Goal: Task Accomplishment & Management: Complete application form

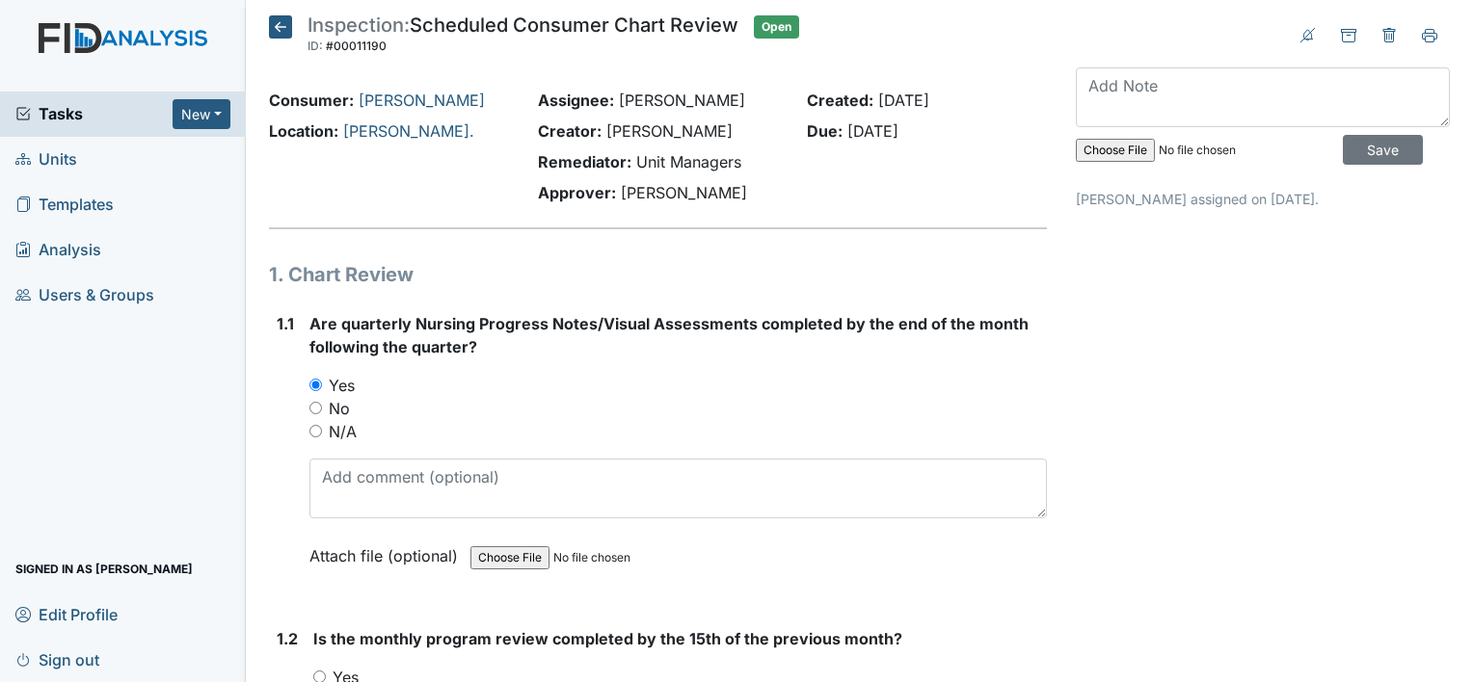
scroll to position [578, 0]
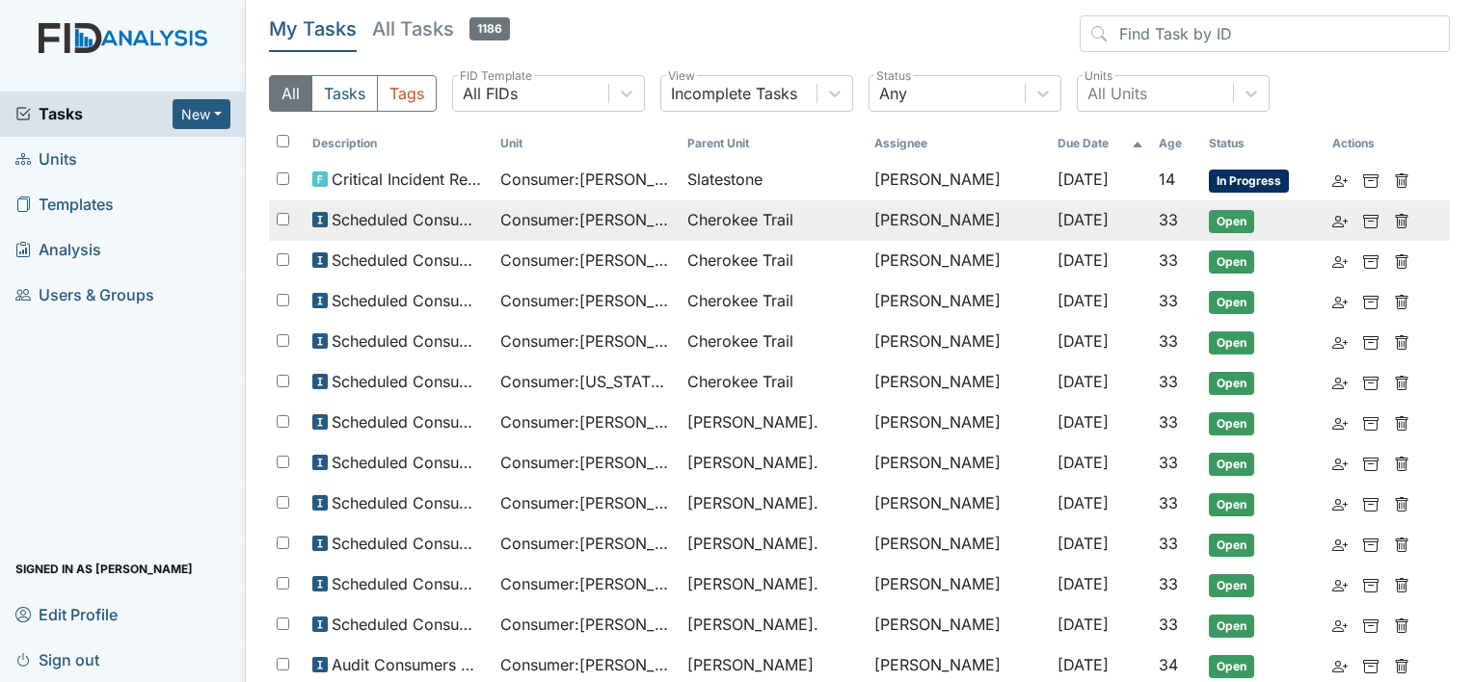
click at [731, 230] on span "Cherokee Trail" at bounding box center [740, 219] width 106 height 23
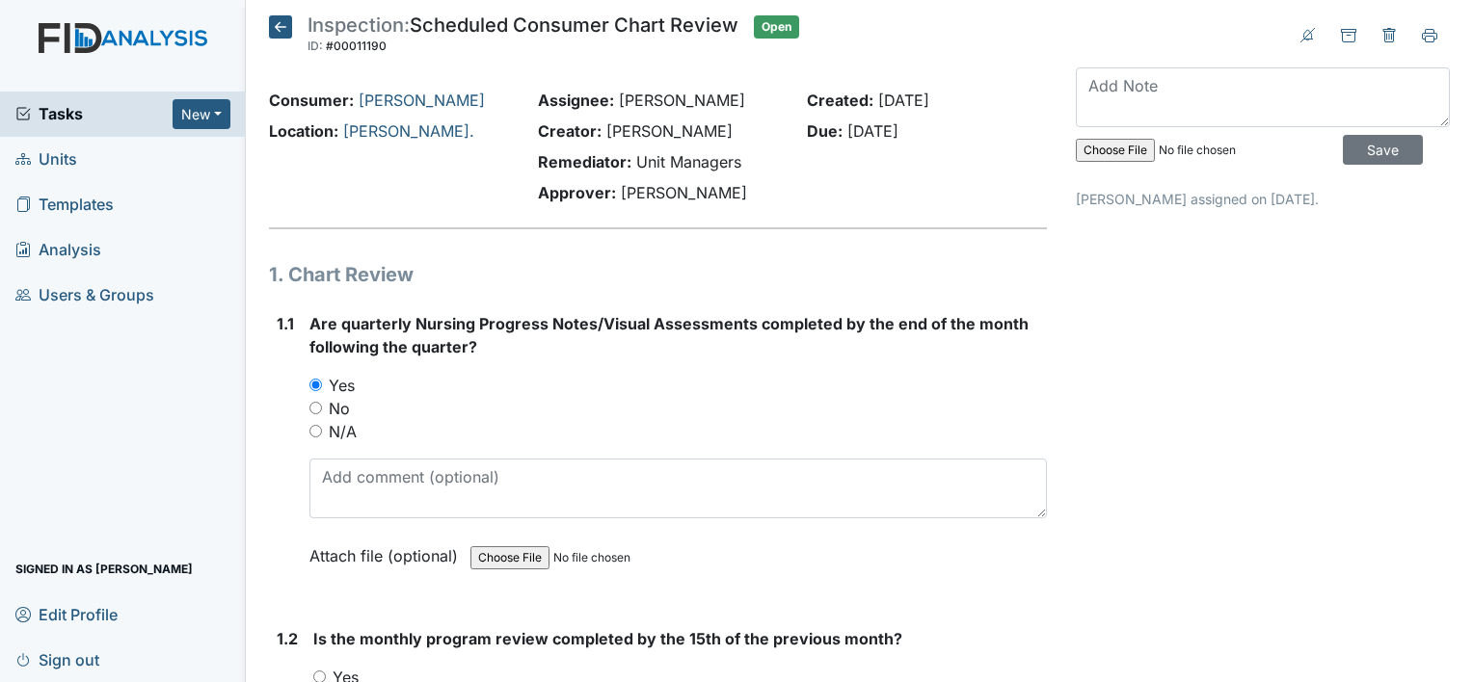
scroll to position [578, 0]
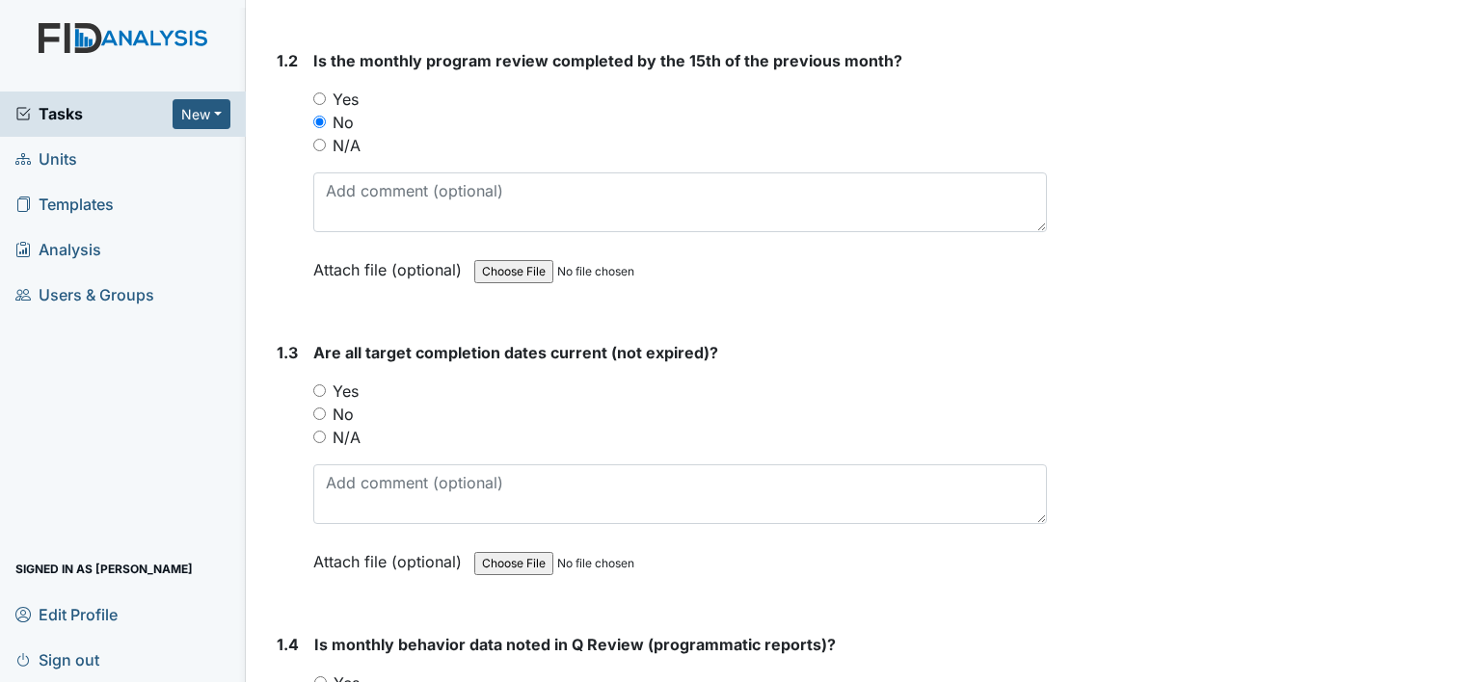
click at [314, 390] on input "Yes" at bounding box center [319, 391] width 13 height 13
radio input "true"
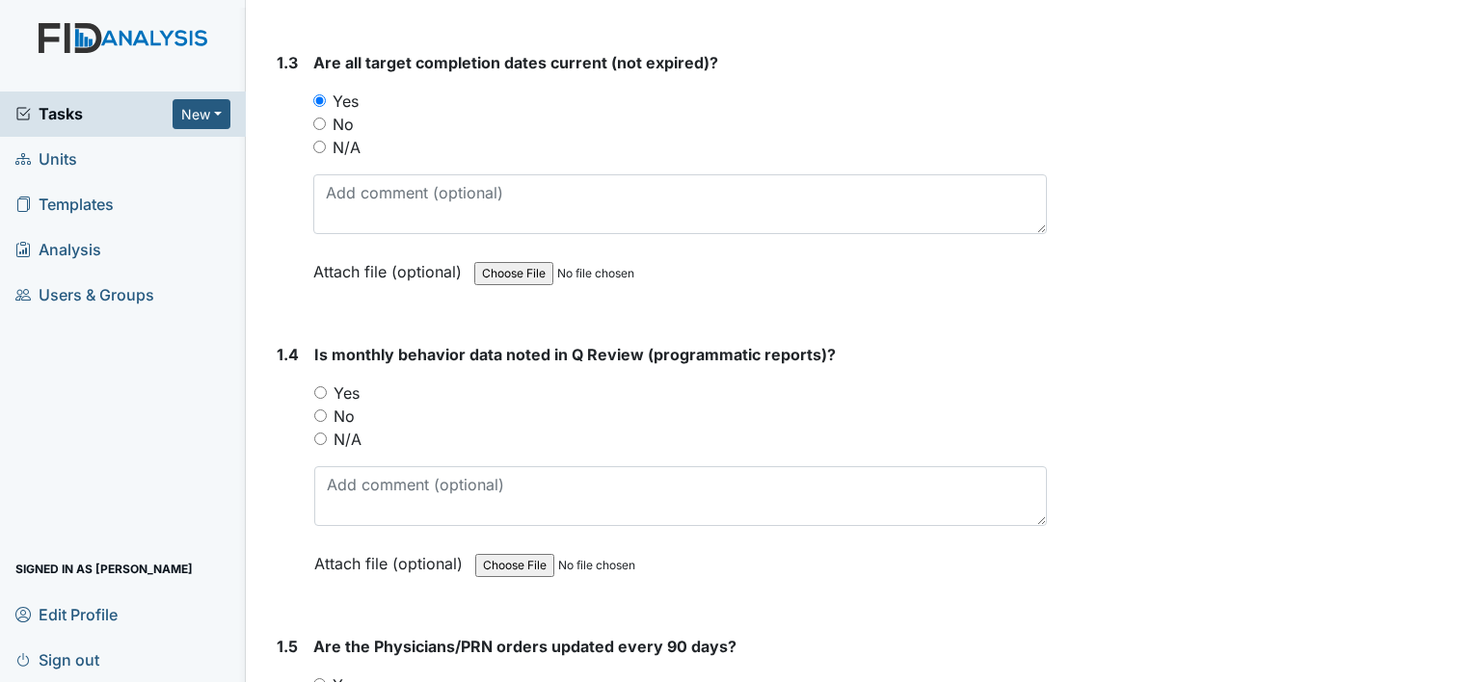
scroll to position [964, 0]
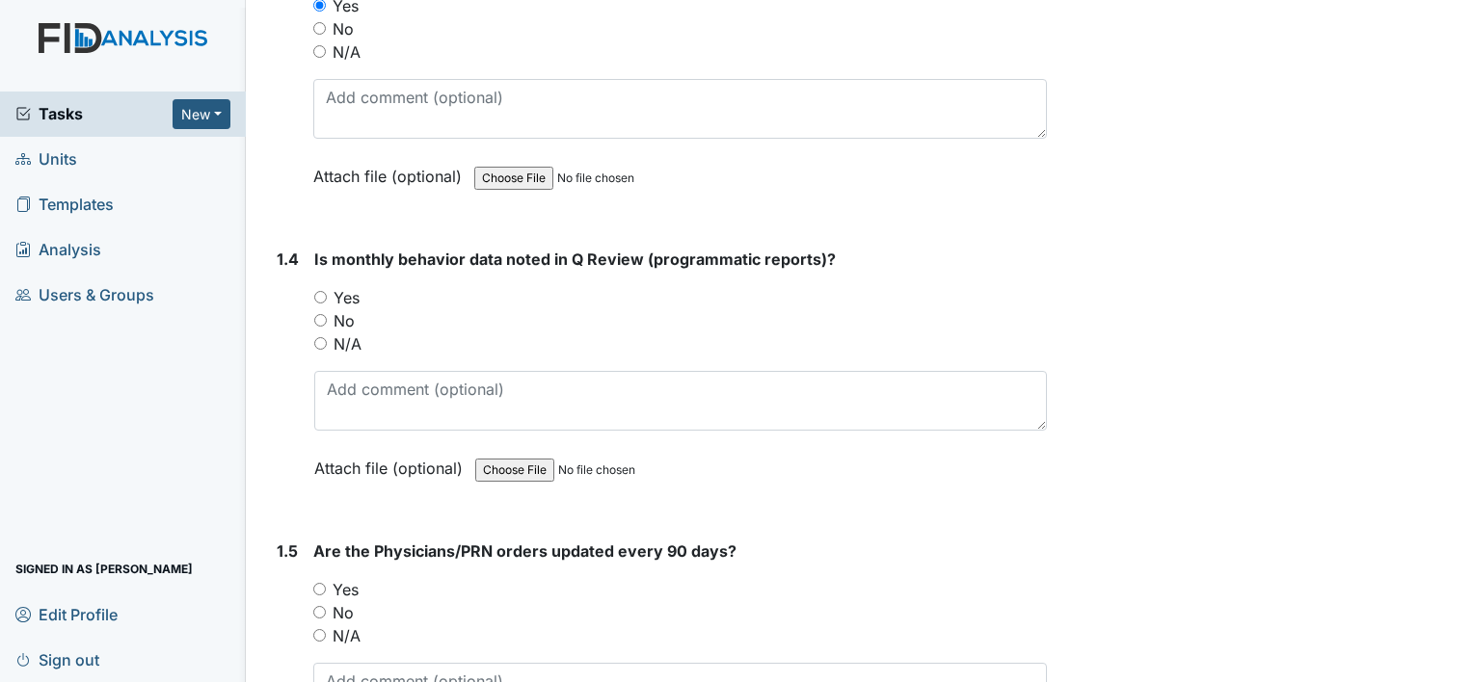
click at [317, 316] on input "No" at bounding box center [320, 320] width 13 height 13
radio input "true"
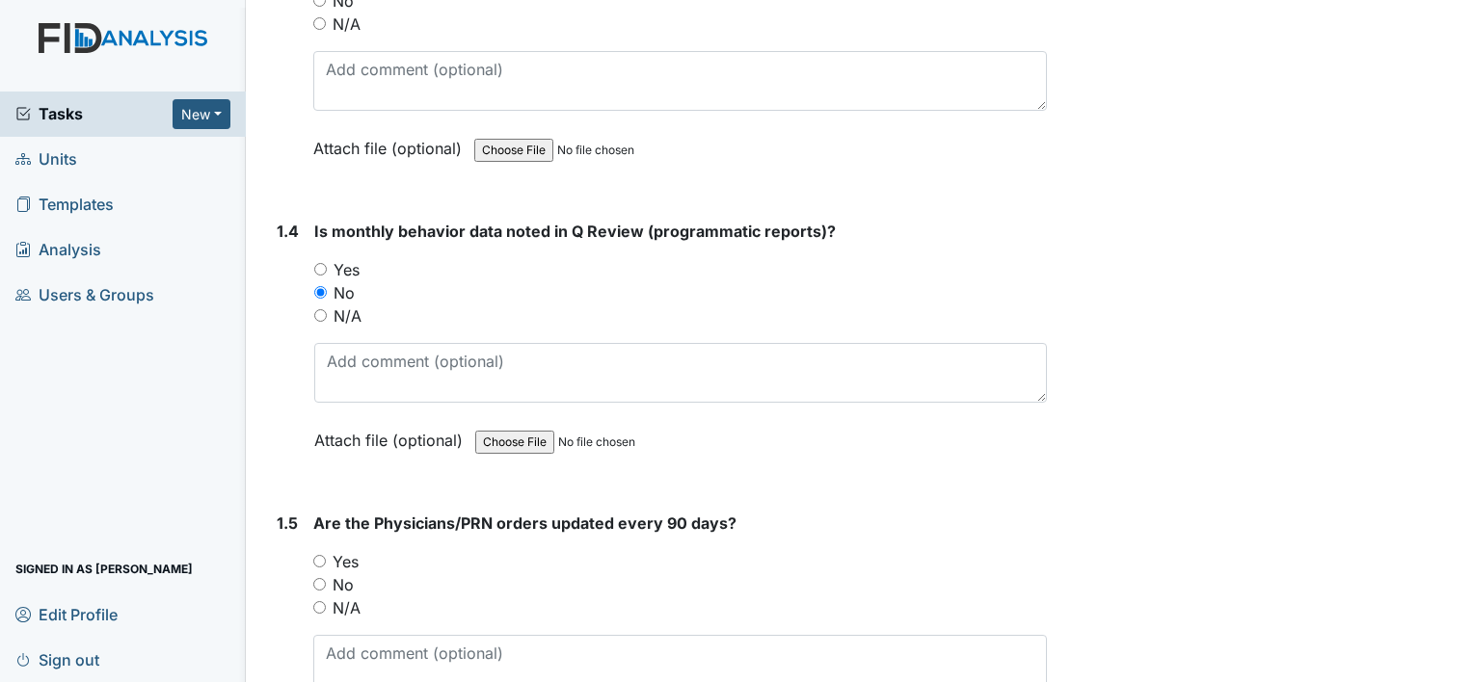
scroll to position [1060, 0]
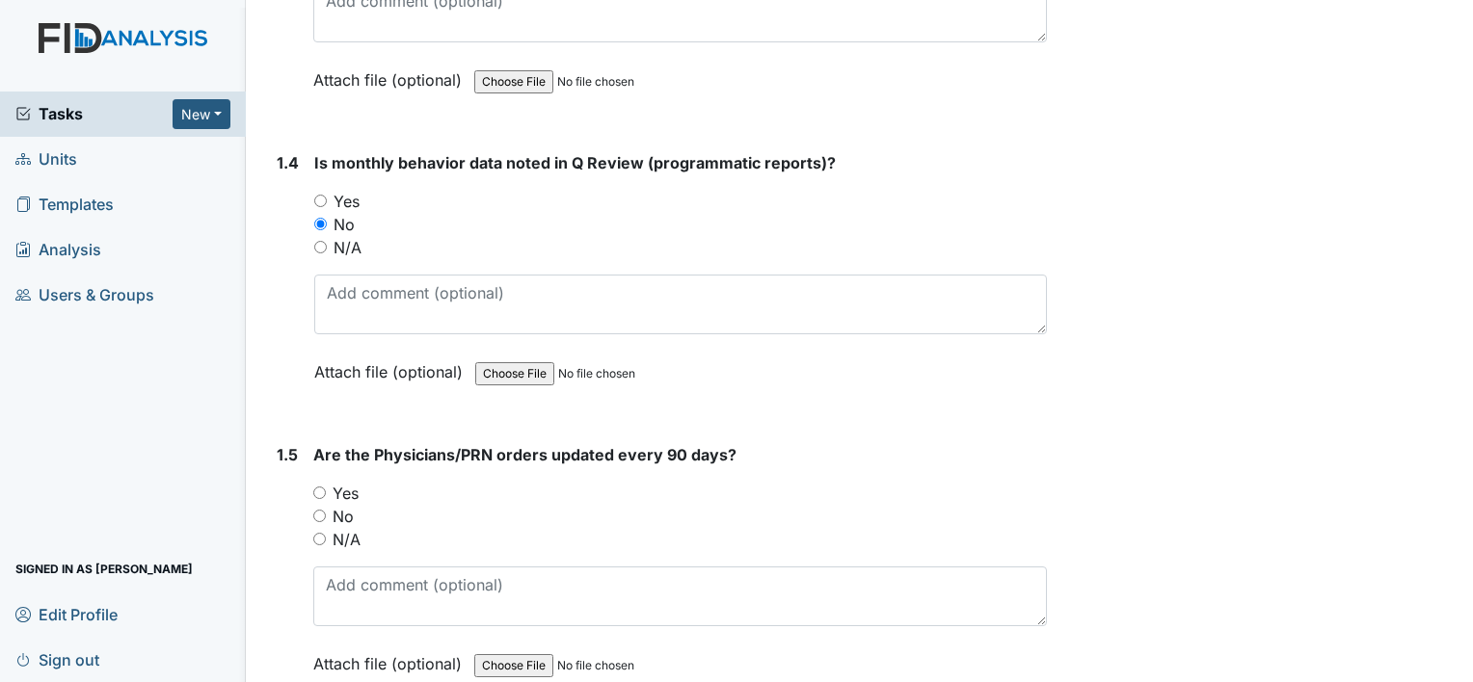
click at [313, 487] on input "Yes" at bounding box center [319, 493] width 13 height 13
radio input "true"
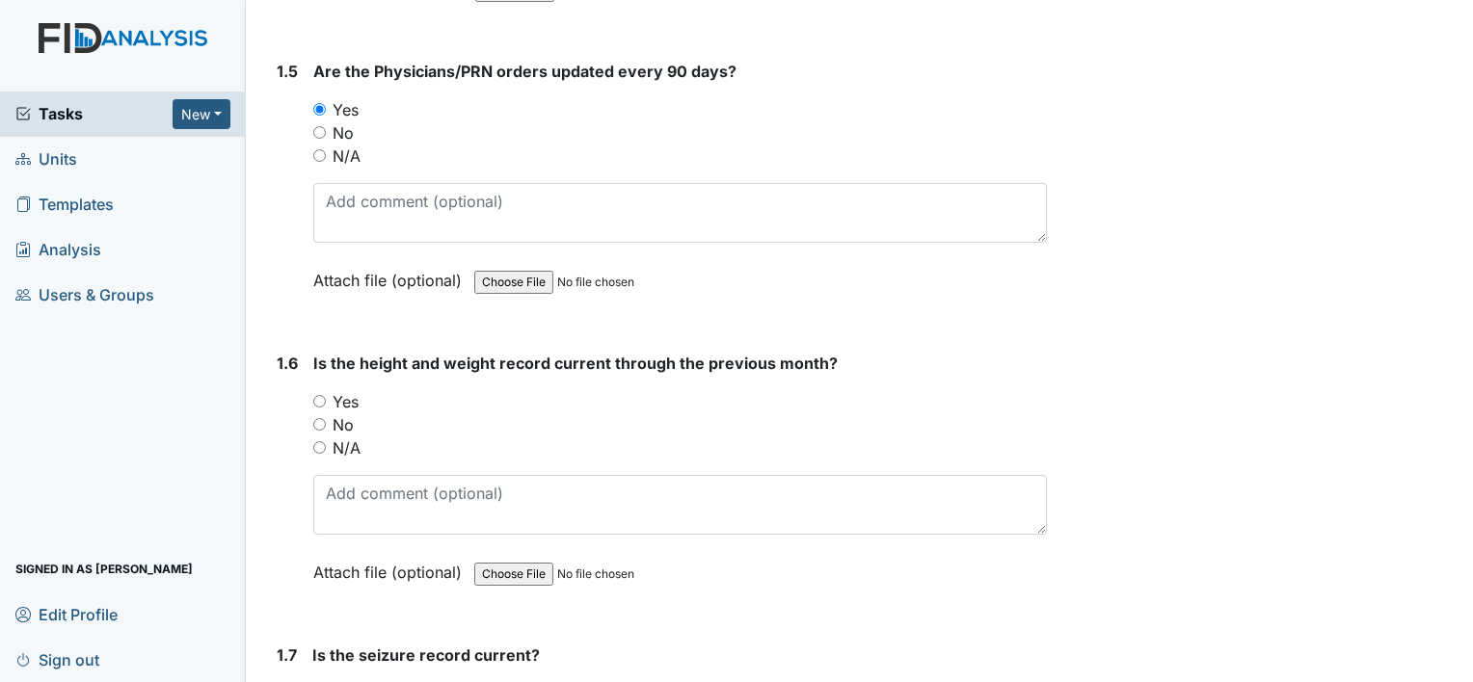
scroll to position [1446, 0]
click at [318, 393] on input "Yes" at bounding box center [319, 399] width 13 height 13
radio input "true"
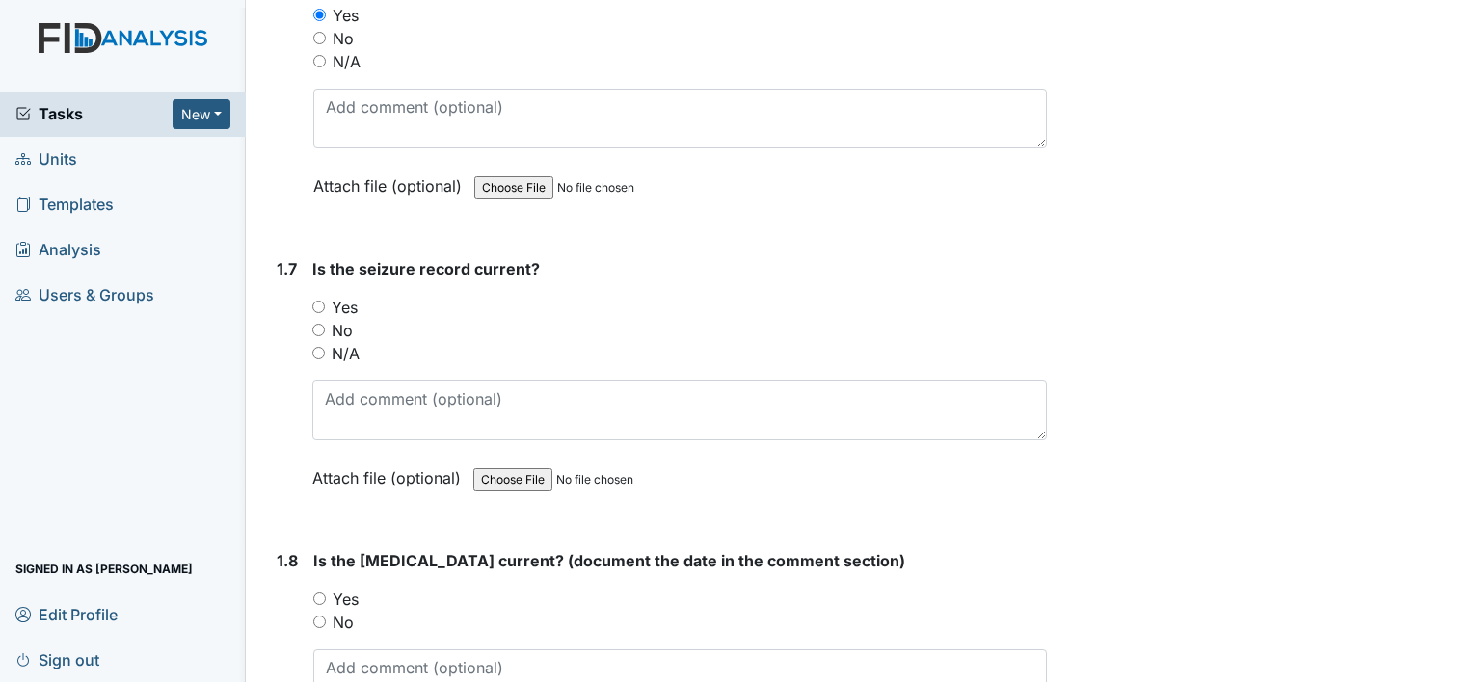
scroll to position [1831, 0]
click at [318, 346] on input "N/A" at bounding box center [318, 352] width 13 height 13
radio input "true"
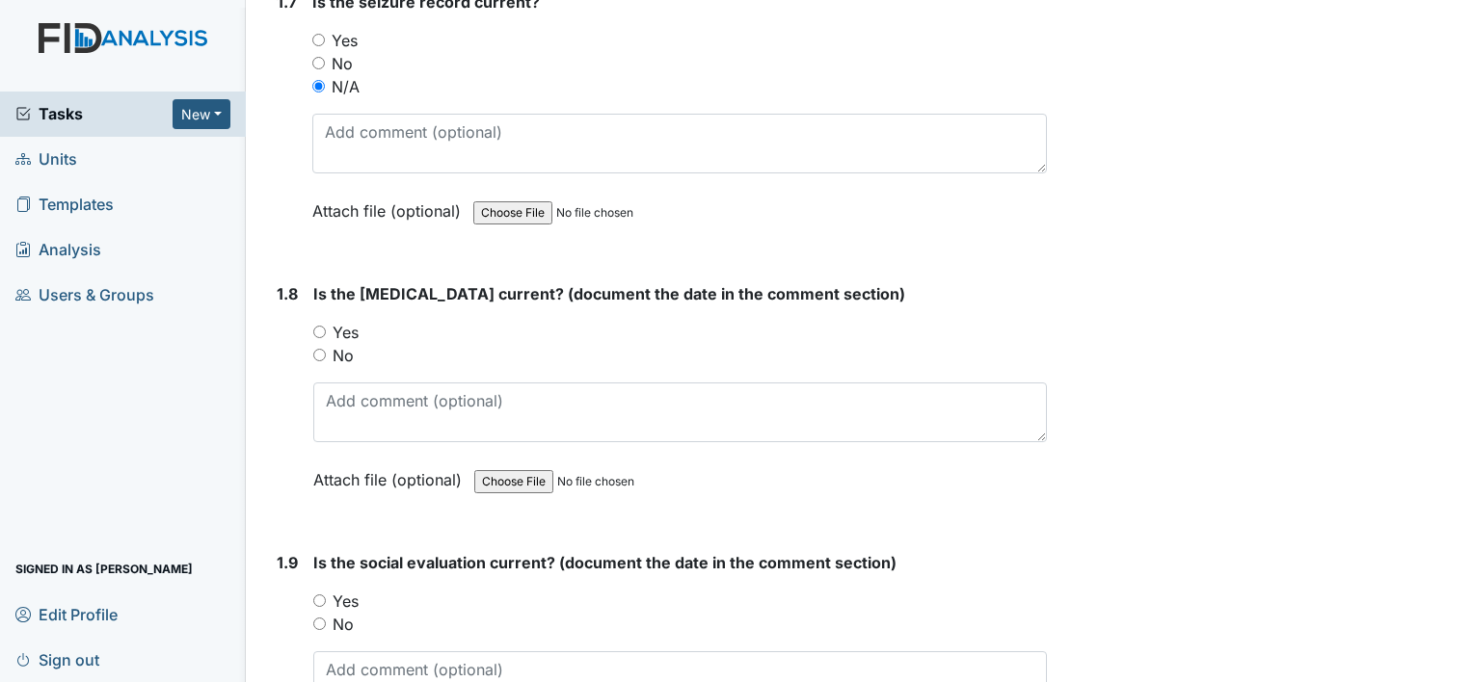
scroll to position [2120, 0]
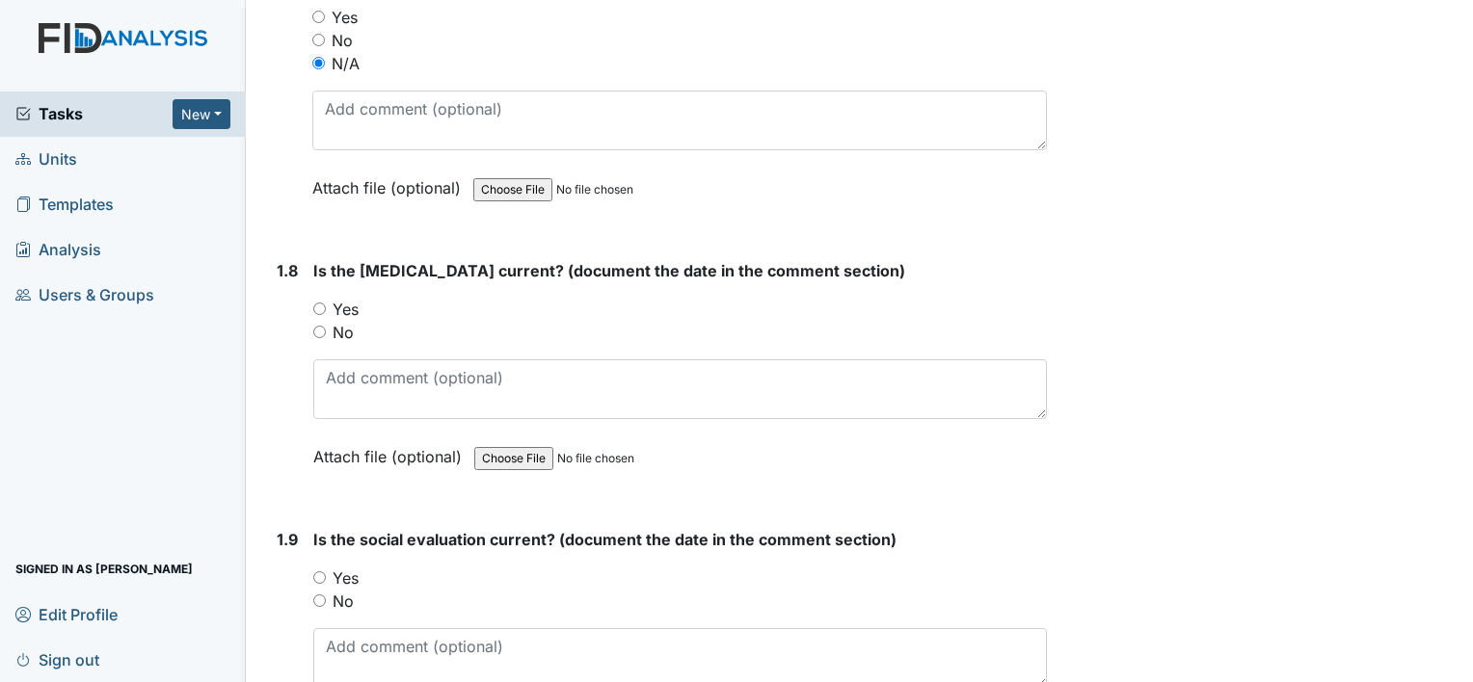
click at [313, 300] on div "1.8 Is the psychological evaluation current? (document the date in the comment …" at bounding box center [658, 378] width 778 height 238
click at [316, 303] on input "Yes" at bounding box center [319, 309] width 13 height 13
radio input "true"
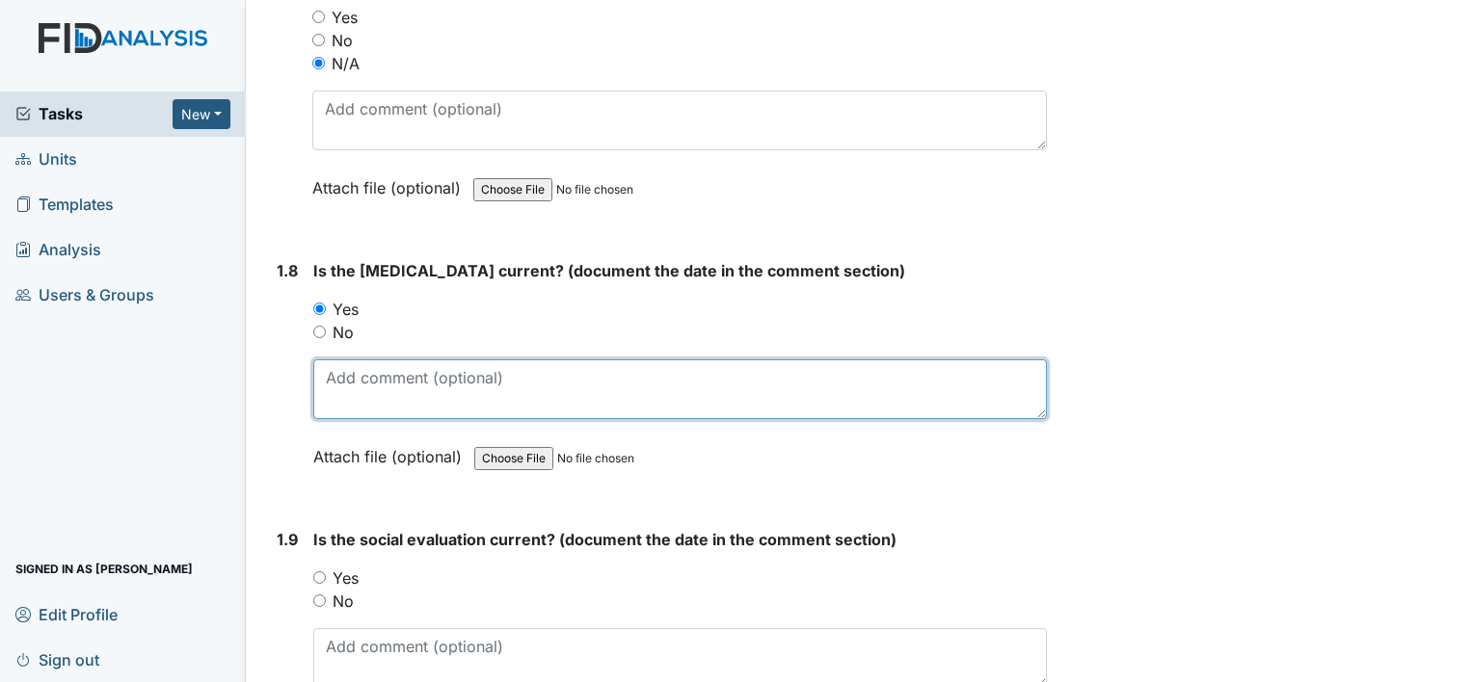
click at [358, 397] on textarea at bounding box center [679, 389] width 733 height 60
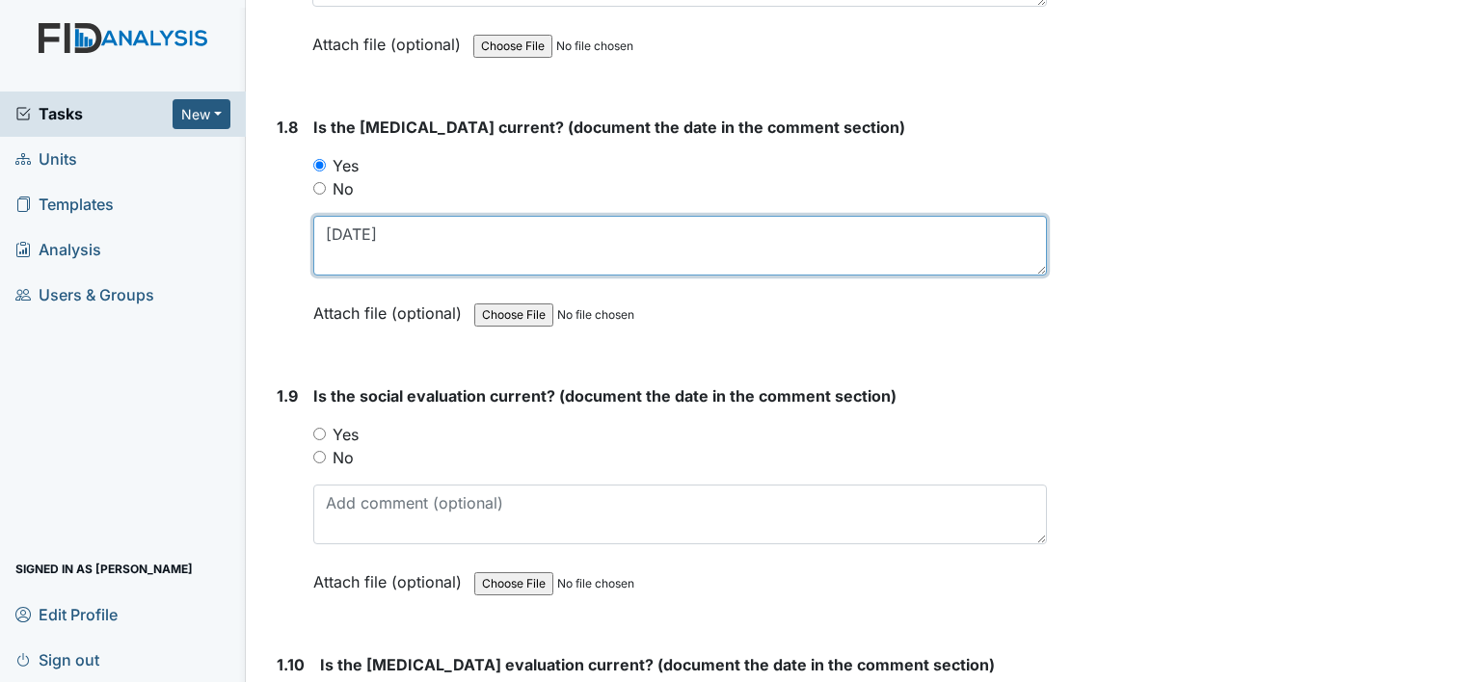
scroll to position [2313, 0]
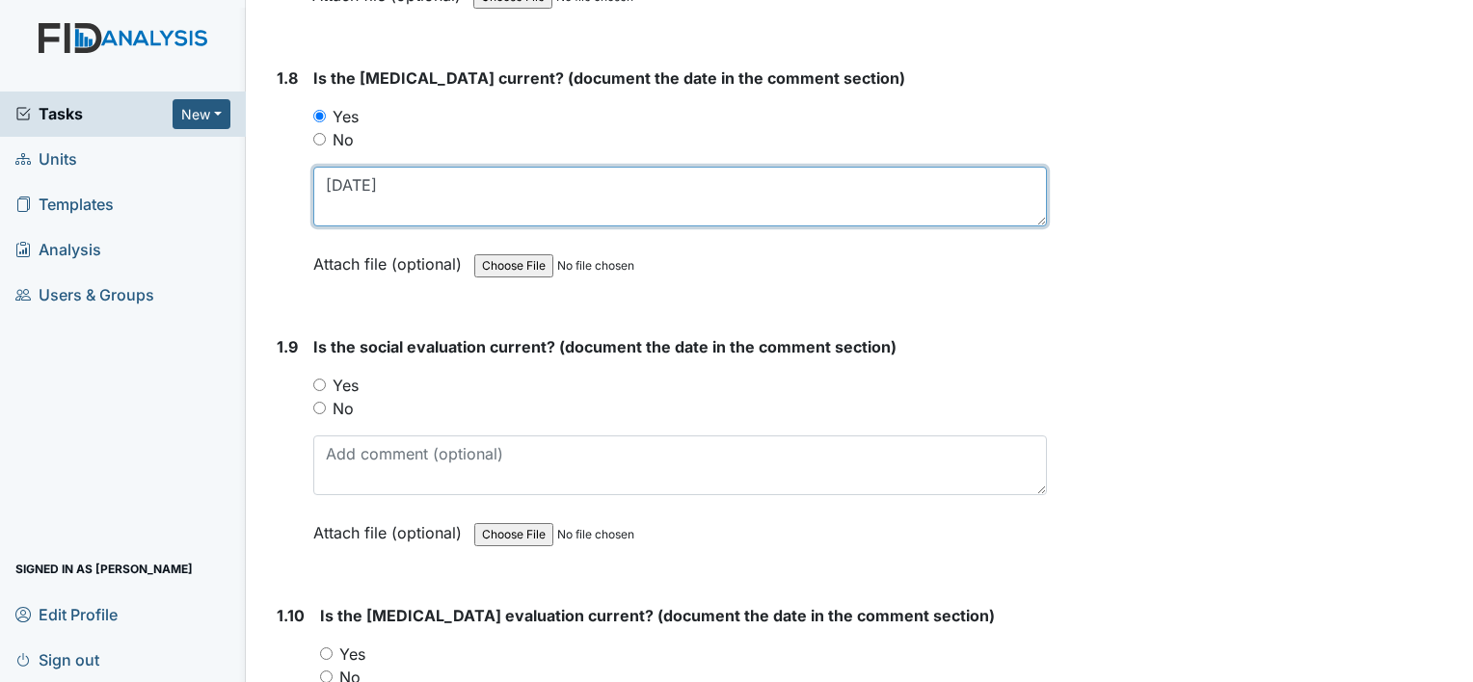
type textarea "11/29/01"
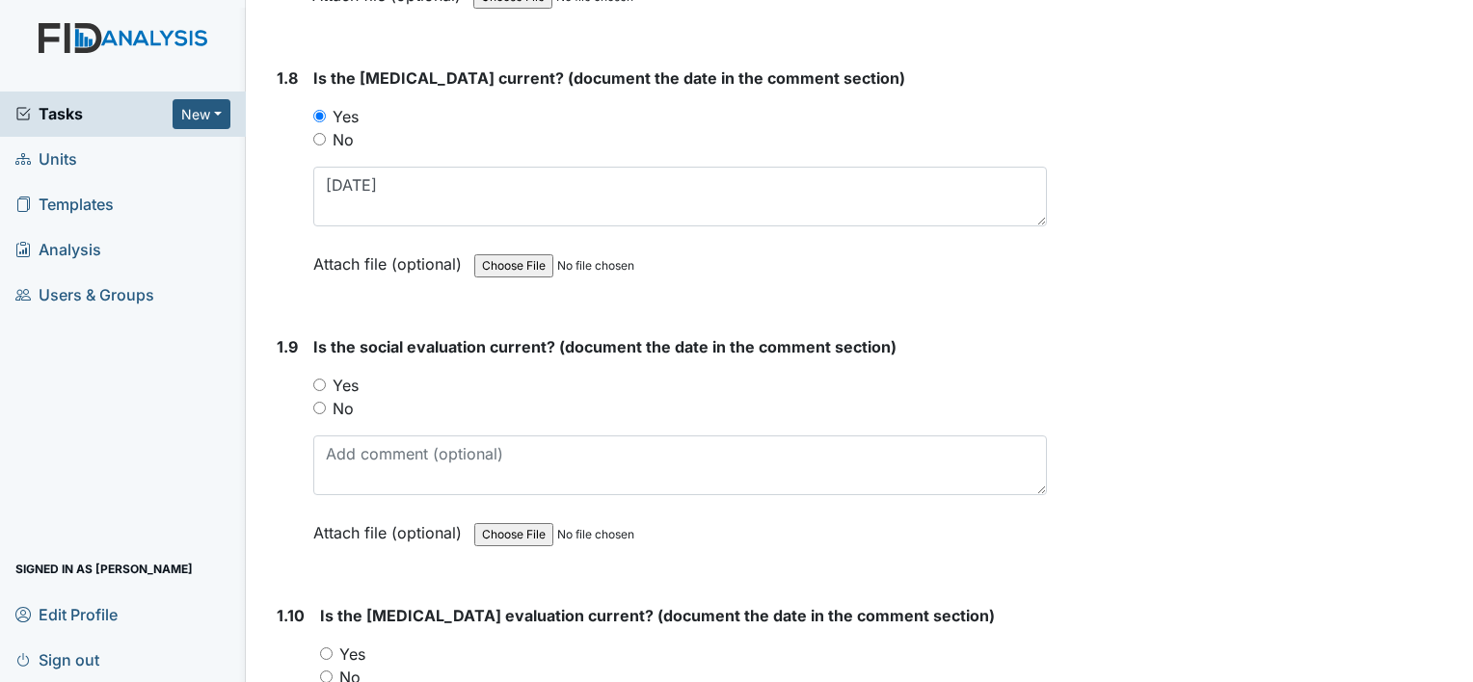
click at [314, 379] on input "Yes" at bounding box center [319, 385] width 13 height 13
radio input "true"
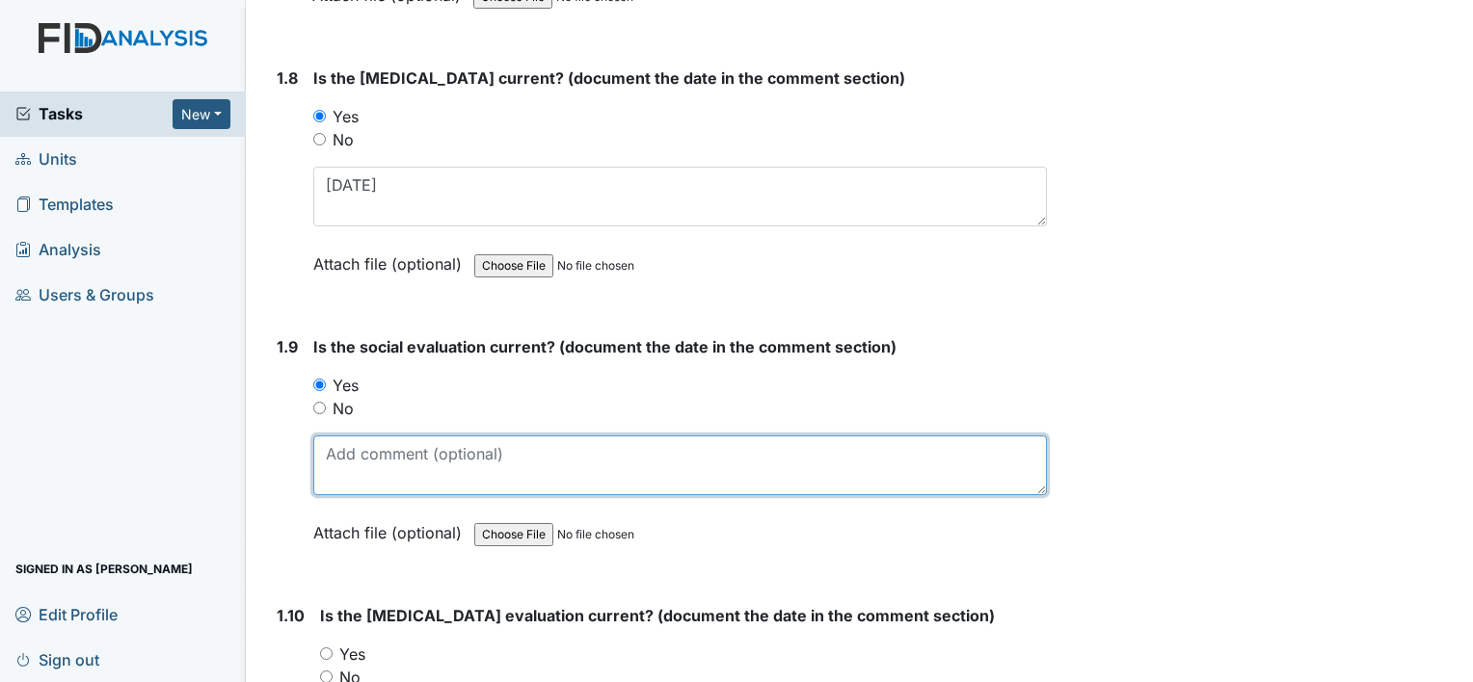
click at [351, 451] on textarea at bounding box center [679, 466] width 733 height 60
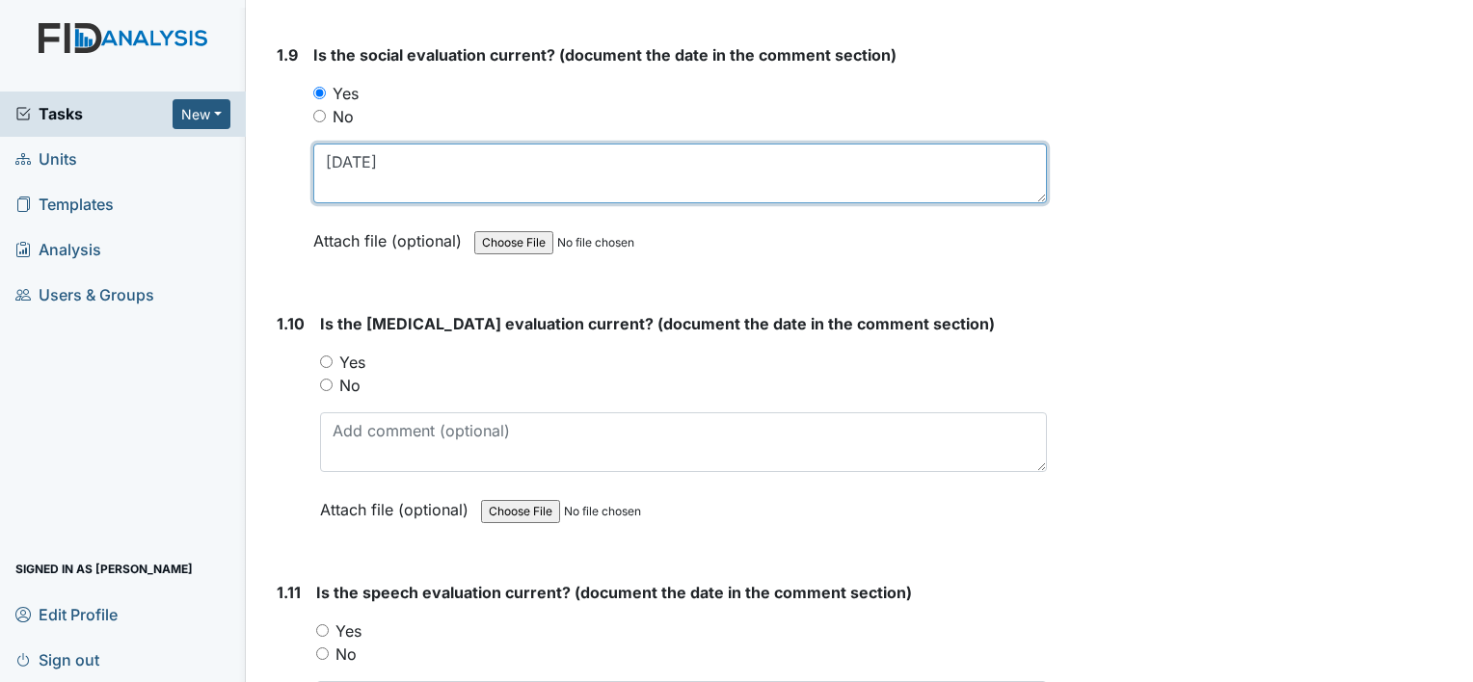
scroll to position [2698, 0]
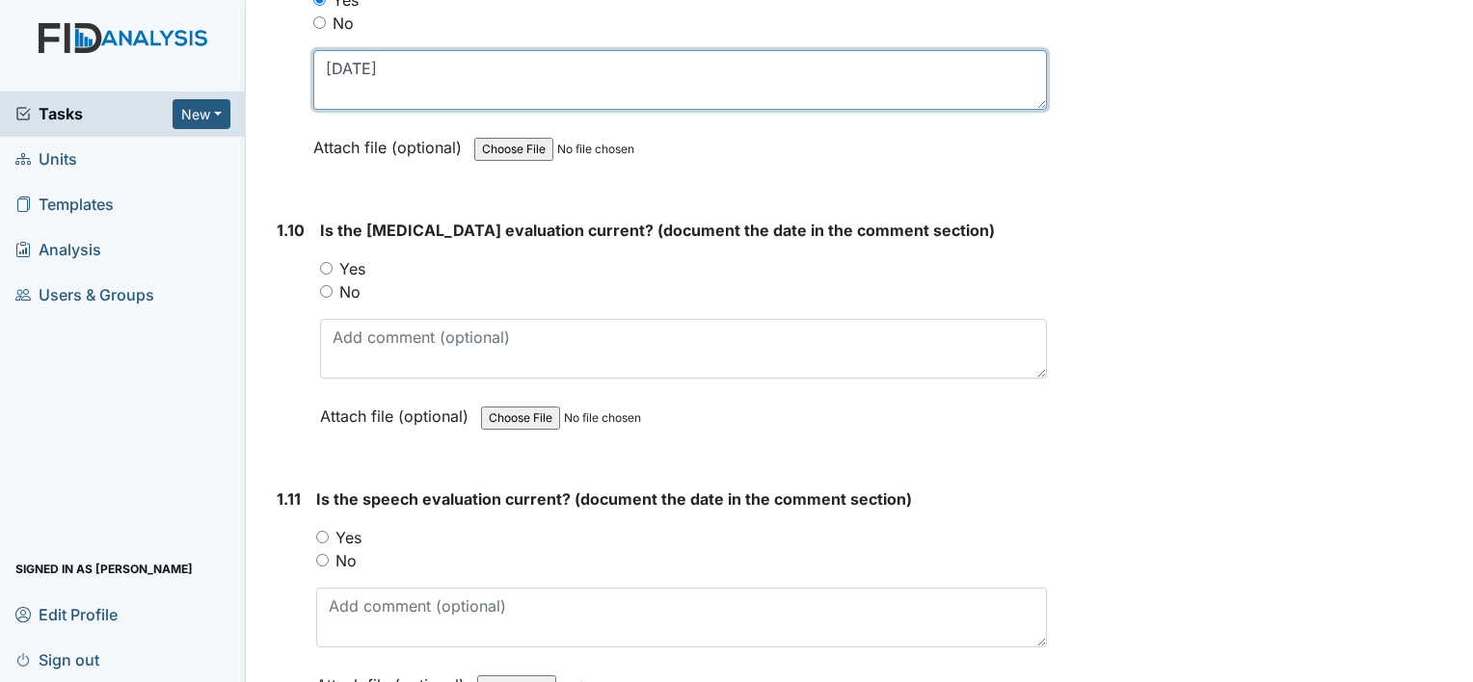
type textarea "12/05/01"
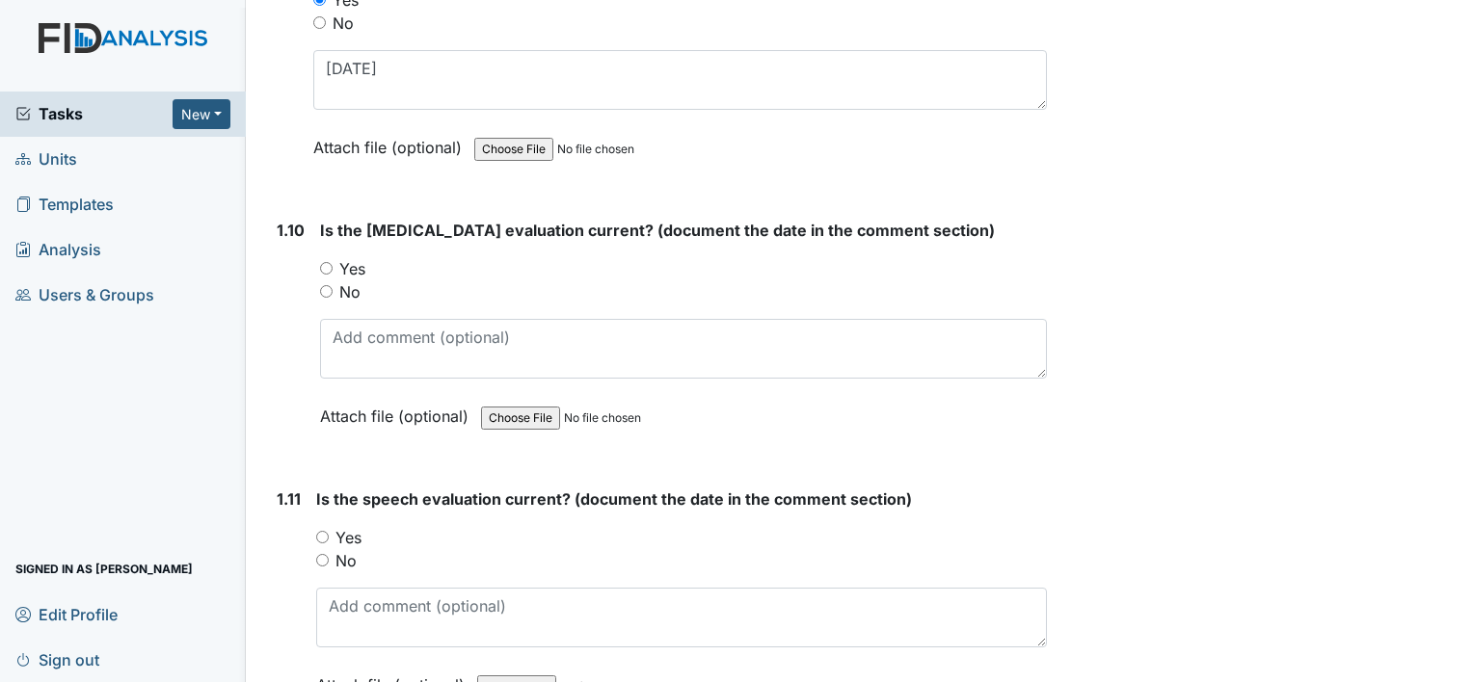
click at [318, 254] on div "1.10 Is the occupational therapy evaluation current? (document the date in the …" at bounding box center [658, 338] width 778 height 238
click at [321, 262] on input "Yes" at bounding box center [326, 268] width 13 height 13
radio input "true"
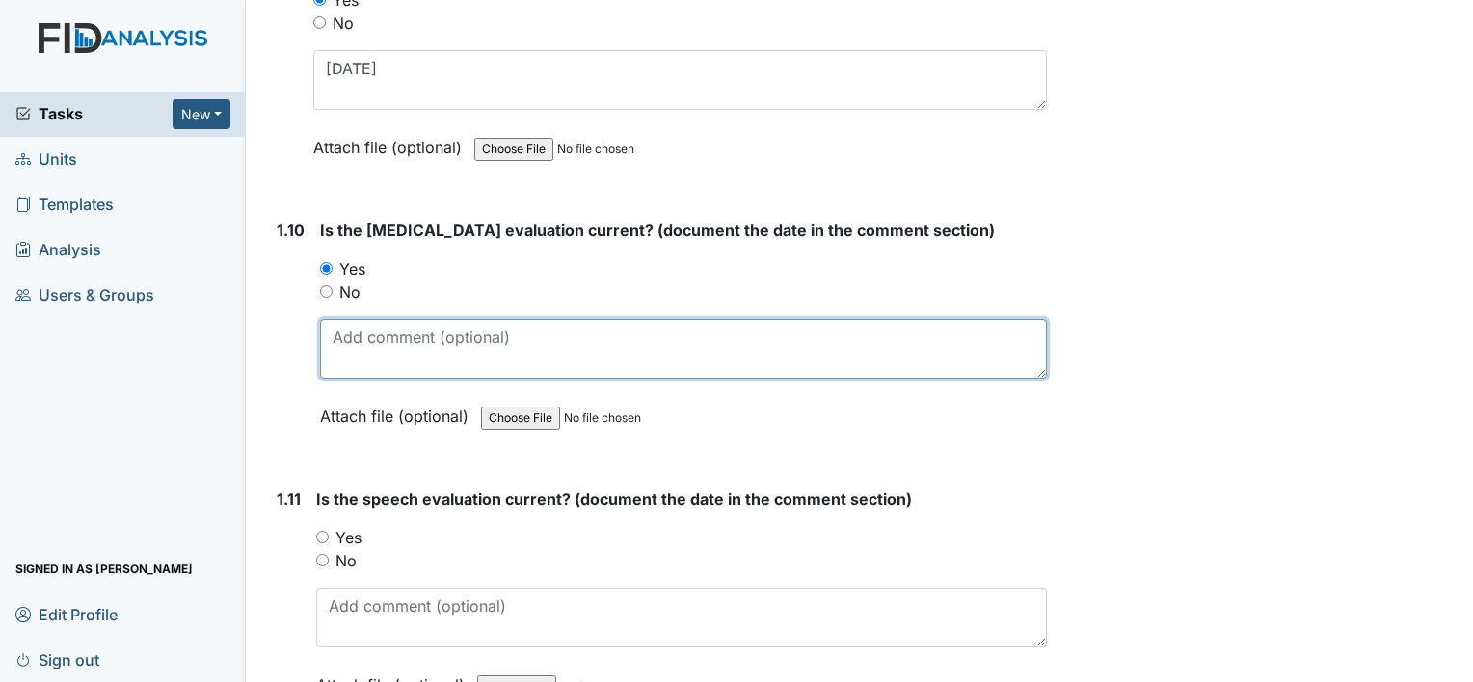
click at [475, 337] on textarea at bounding box center [683, 349] width 727 height 60
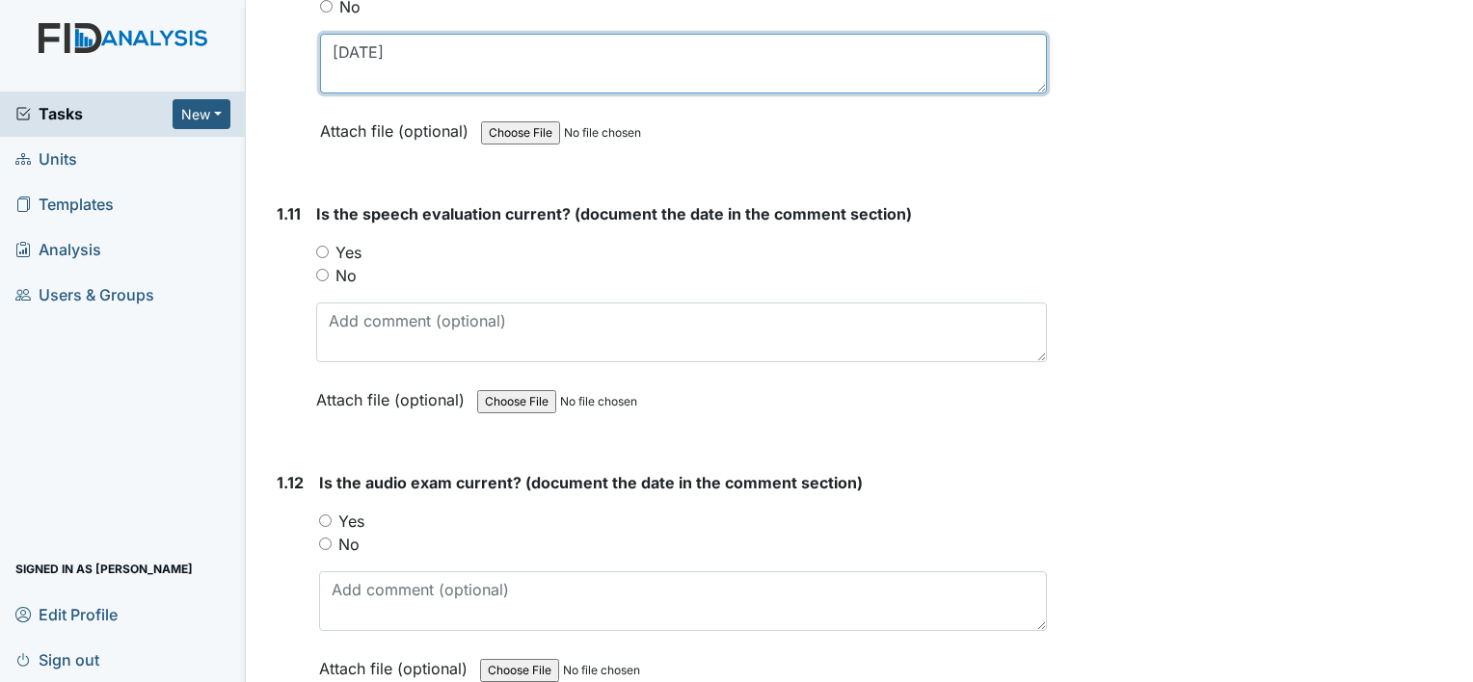
scroll to position [2987, 0]
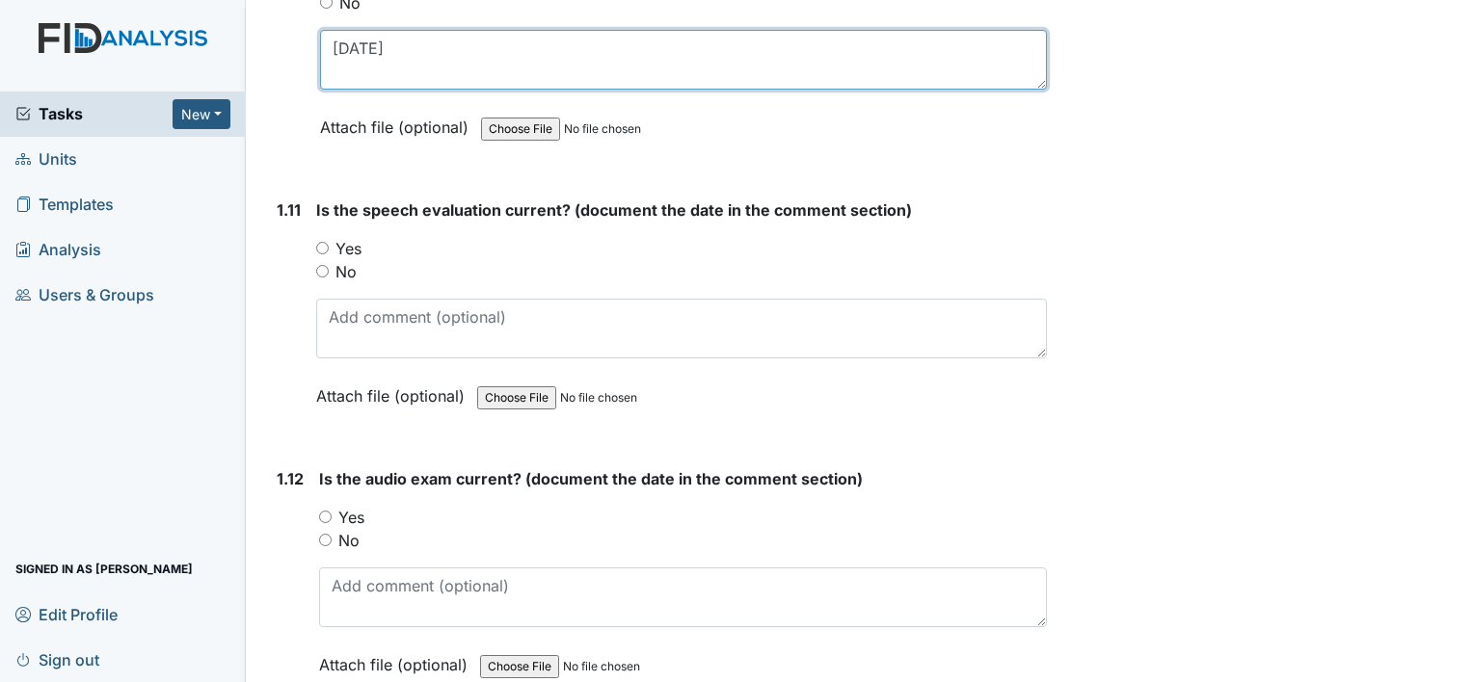
type textarea "10/31/24"
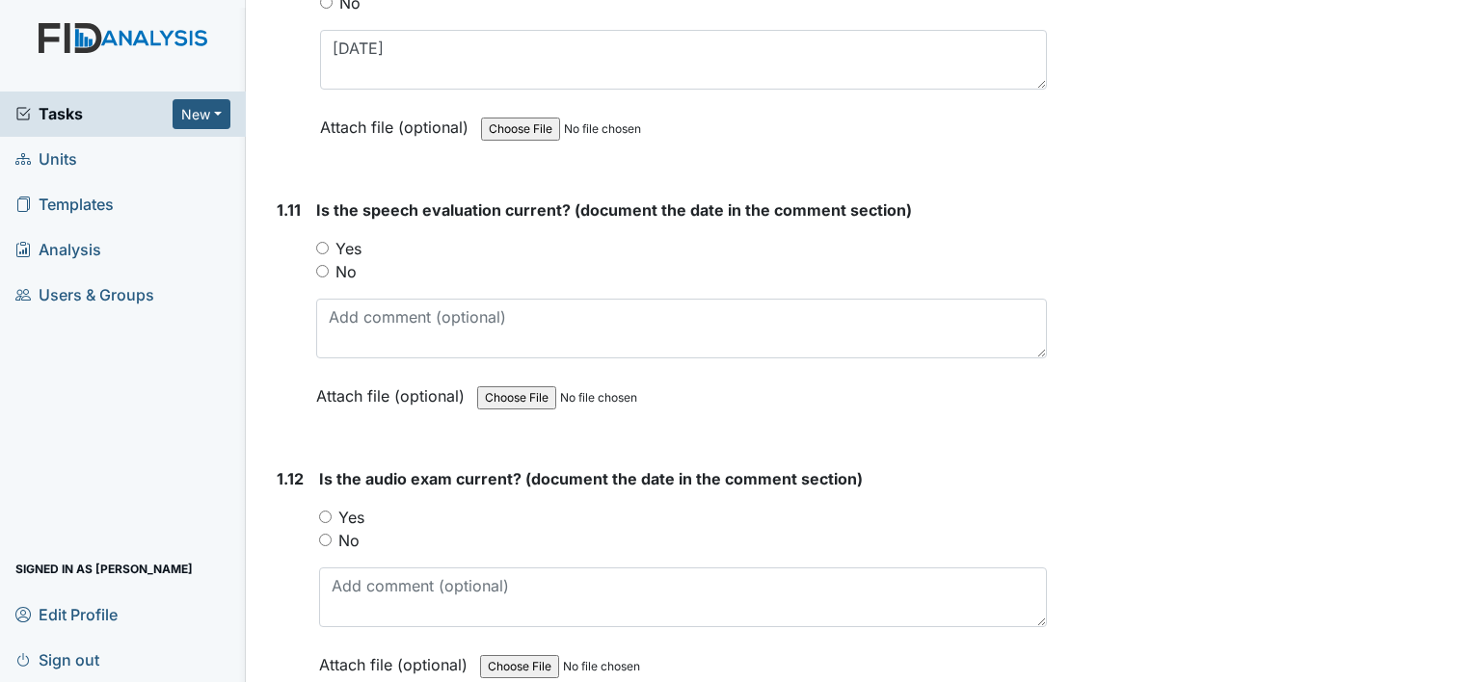
click at [320, 242] on input "Yes" at bounding box center [322, 248] width 13 height 13
radio input "true"
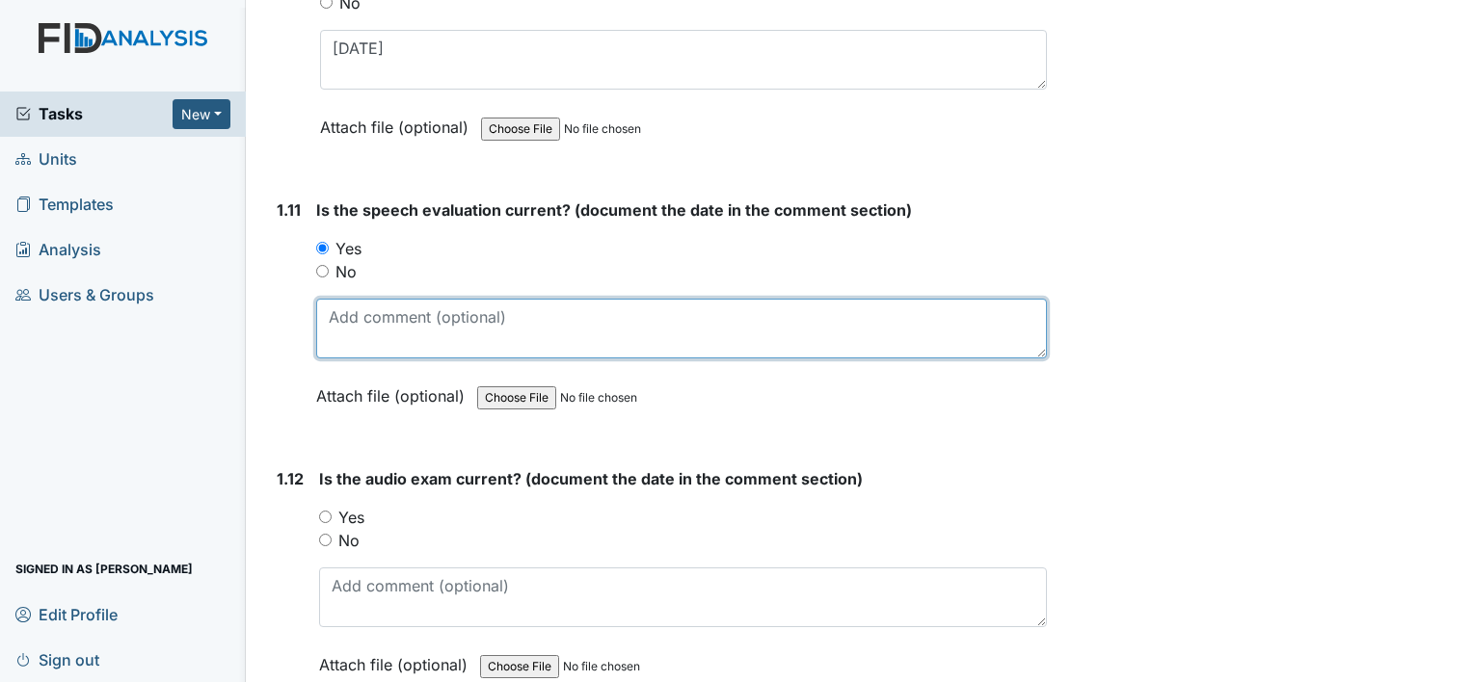
click at [359, 326] on textarea at bounding box center [681, 329] width 730 height 60
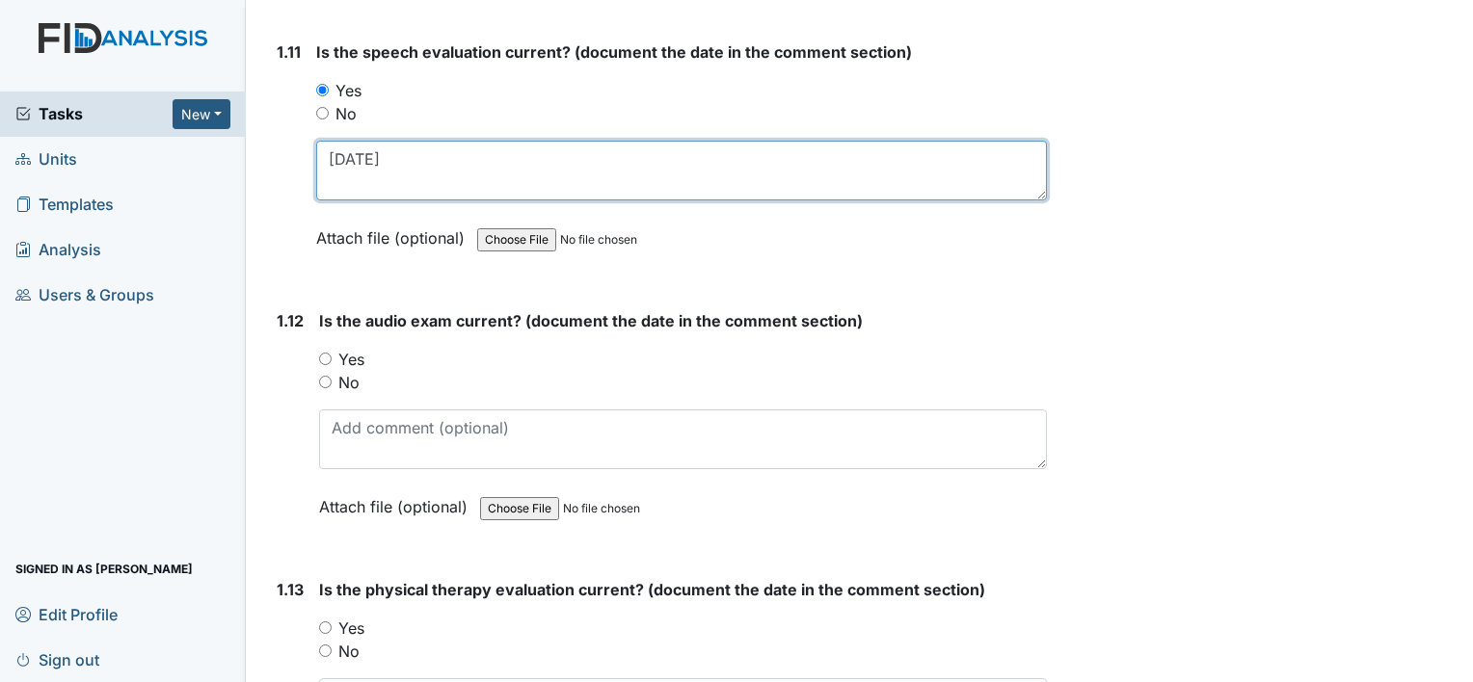
scroll to position [3180, 0]
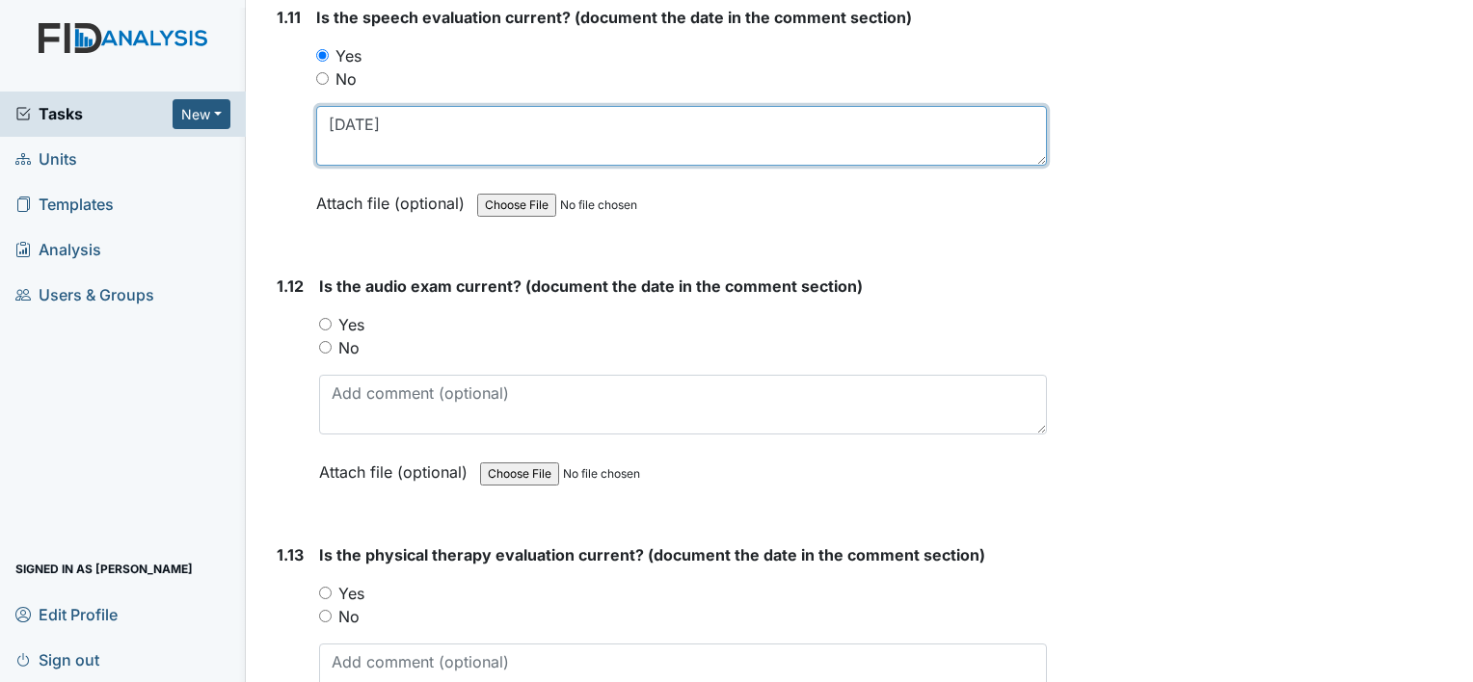
type textarea "05/12/98"
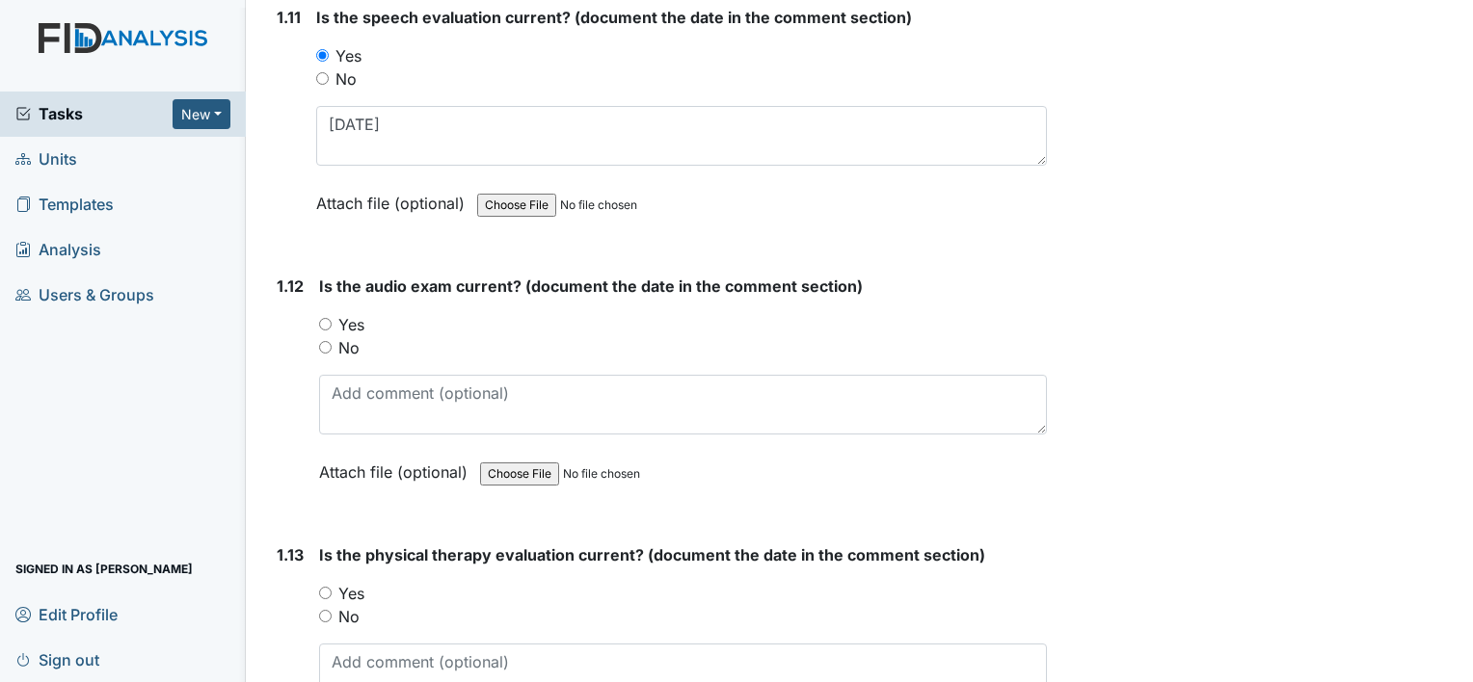
click at [322, 318] on input "Yes" at bounding box center [325, 324] width 13 height 13
radio input "true"
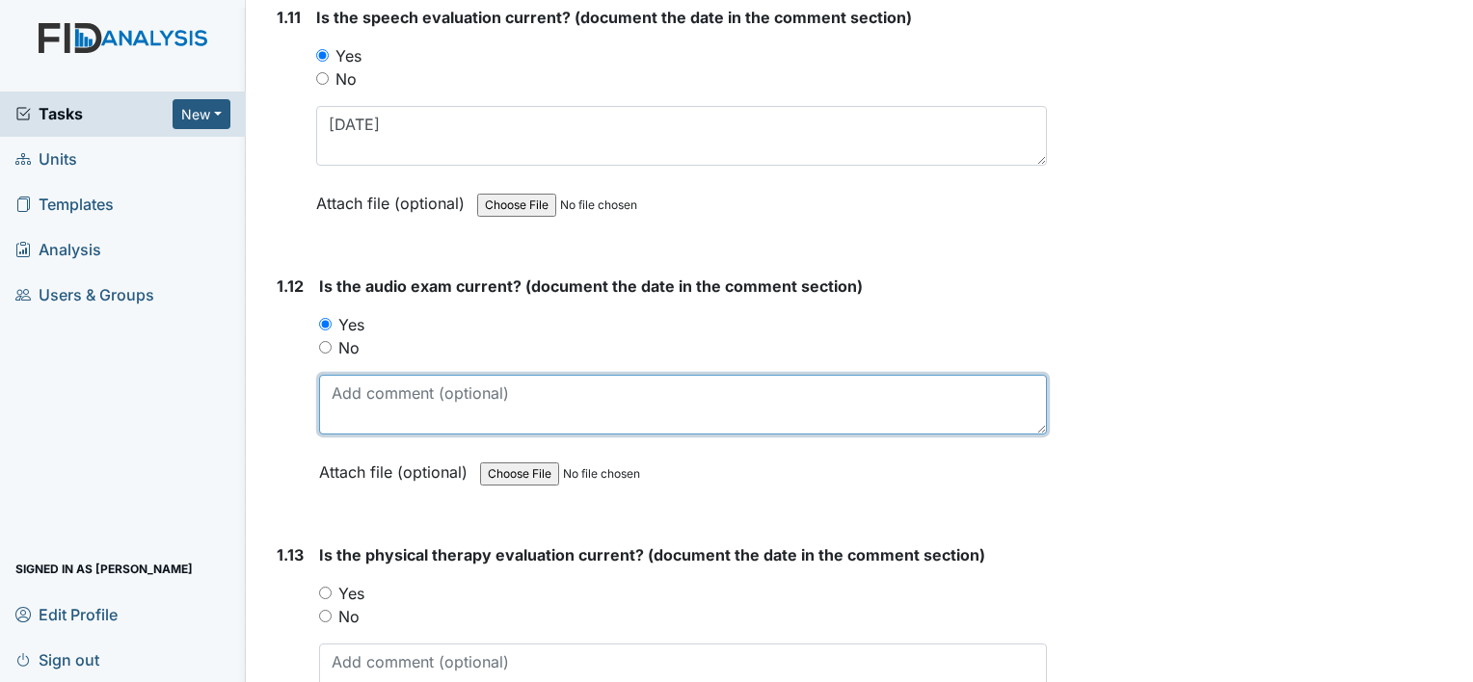
click at [390, 405] on textarea at bounding box center [683, 405] width 728 height 60
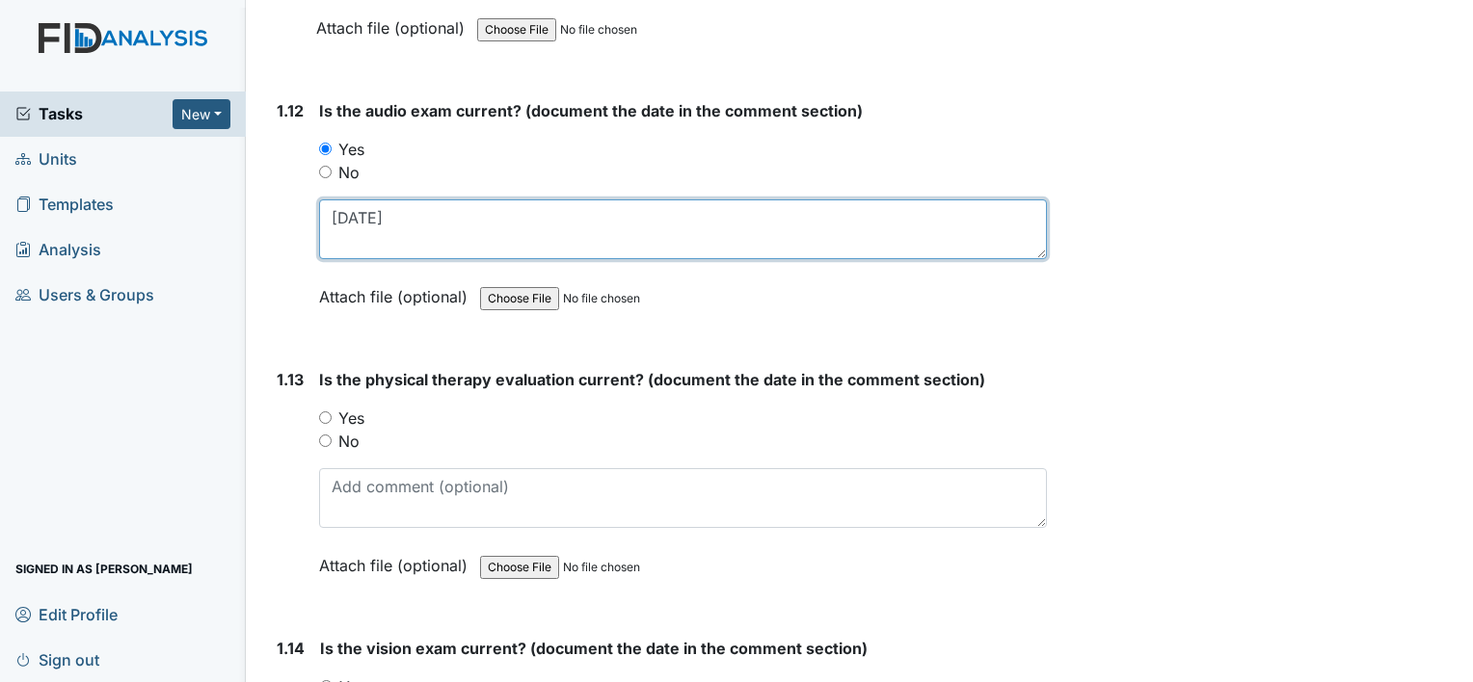
scroll to position [3469, 0]
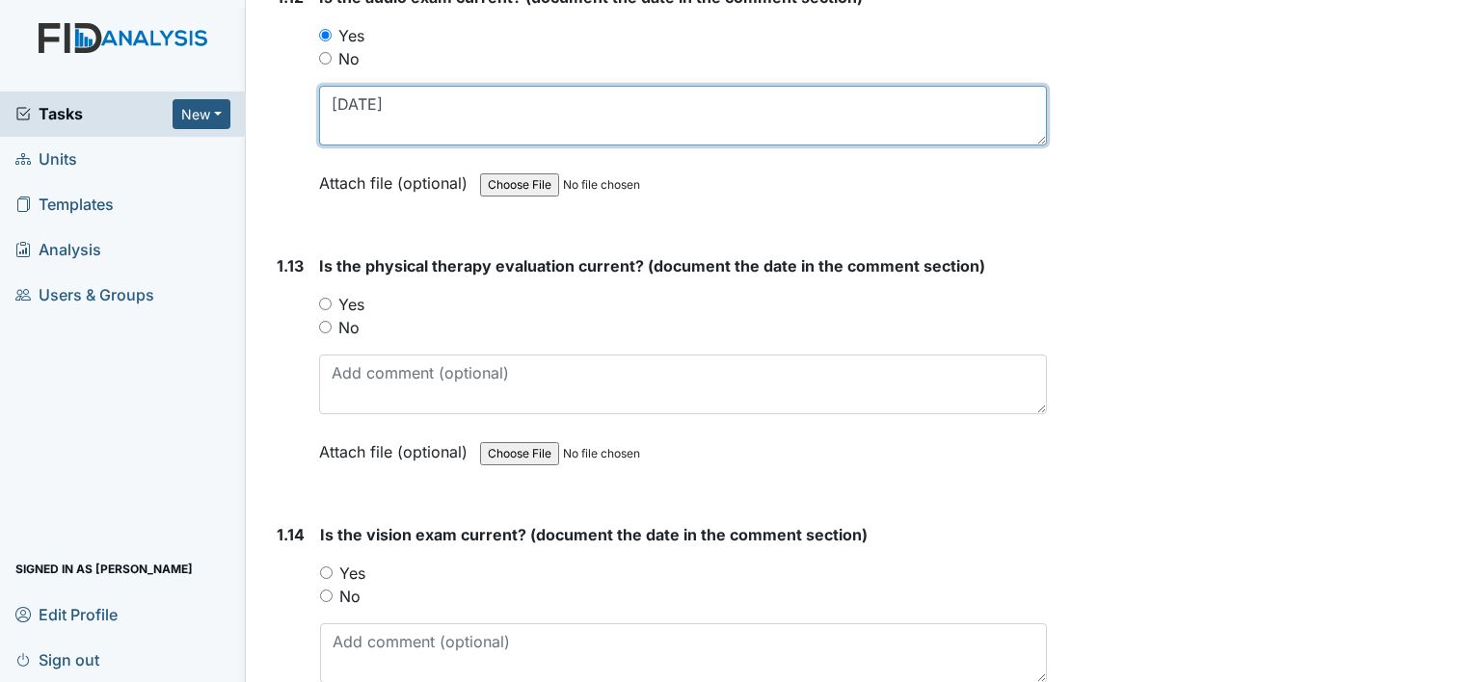
type textarea "05/05/97"
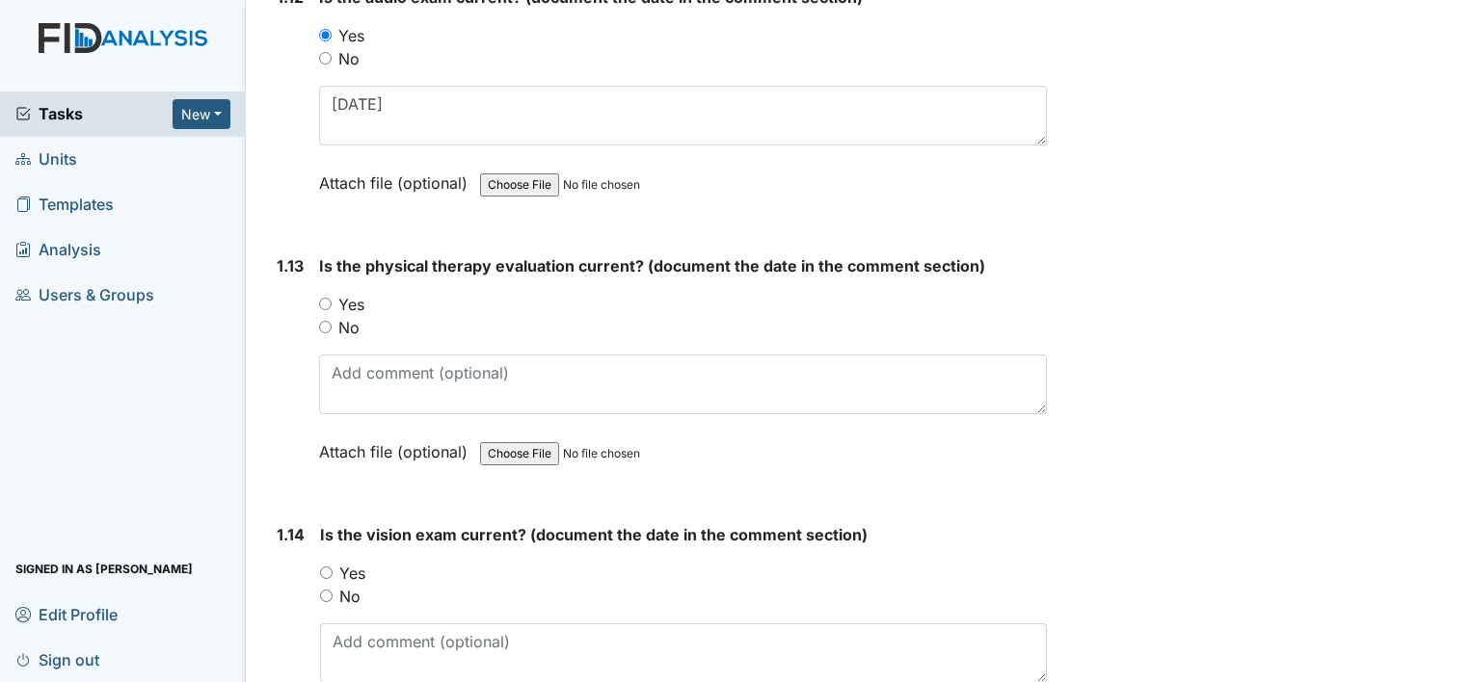
click at [325, 298] on input "Yes" at bounding box center [325, 304] width 13 height 13
radio input "true"
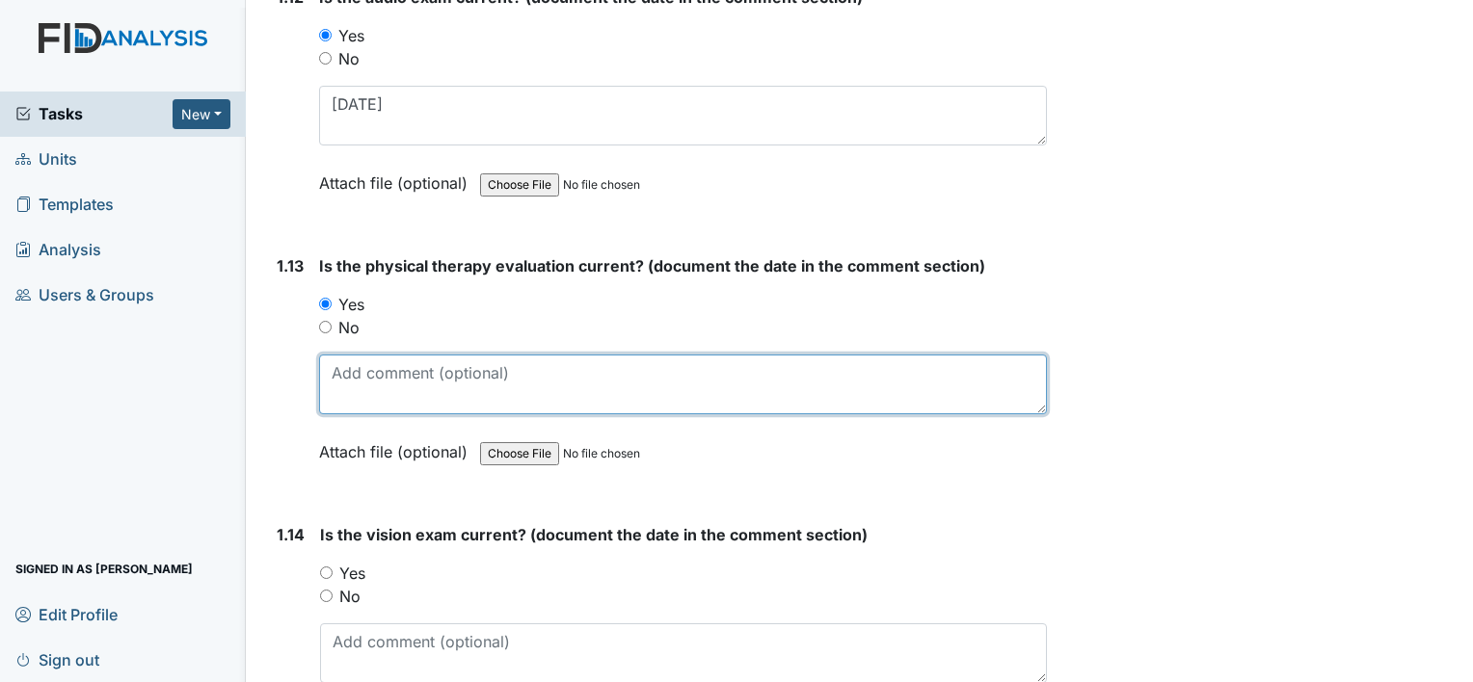
click at [434, 385] on textarea at bounding box center [683, 385] width 728 height 60
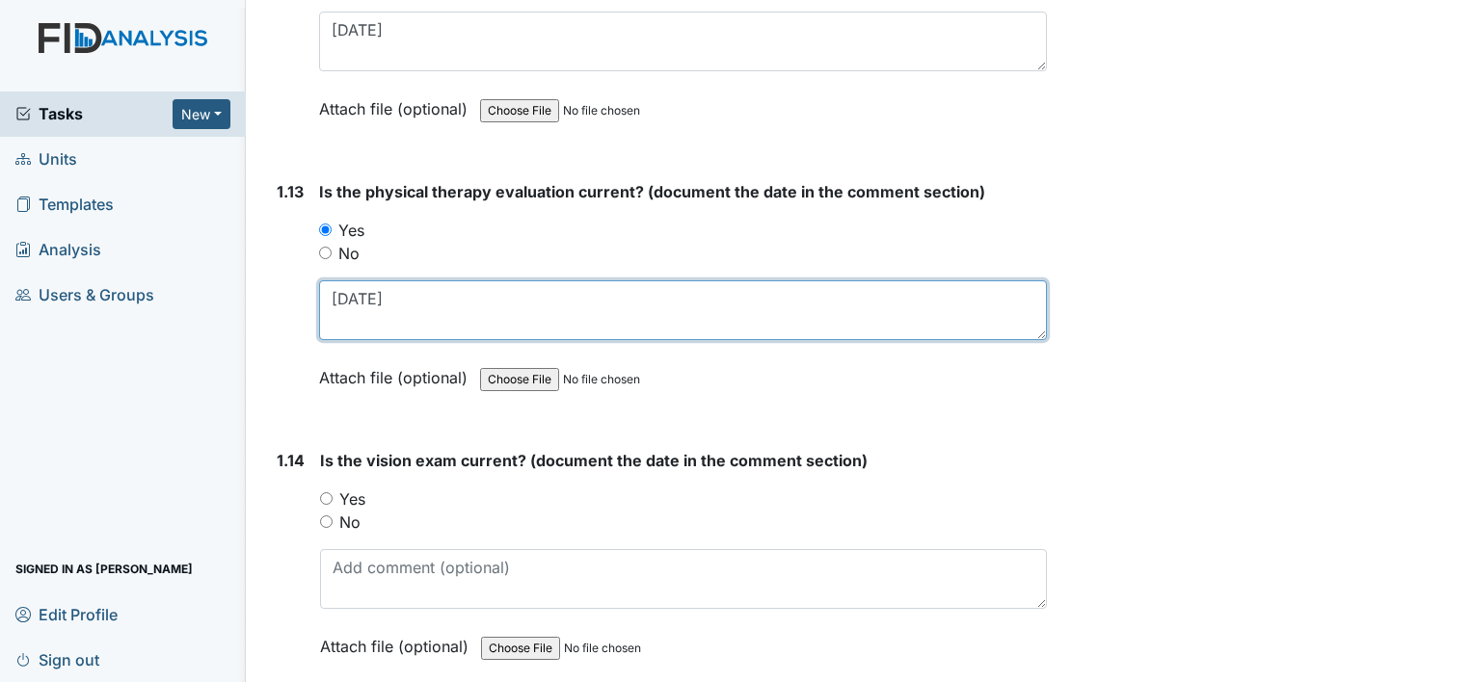
scroll to position [3662, 0]
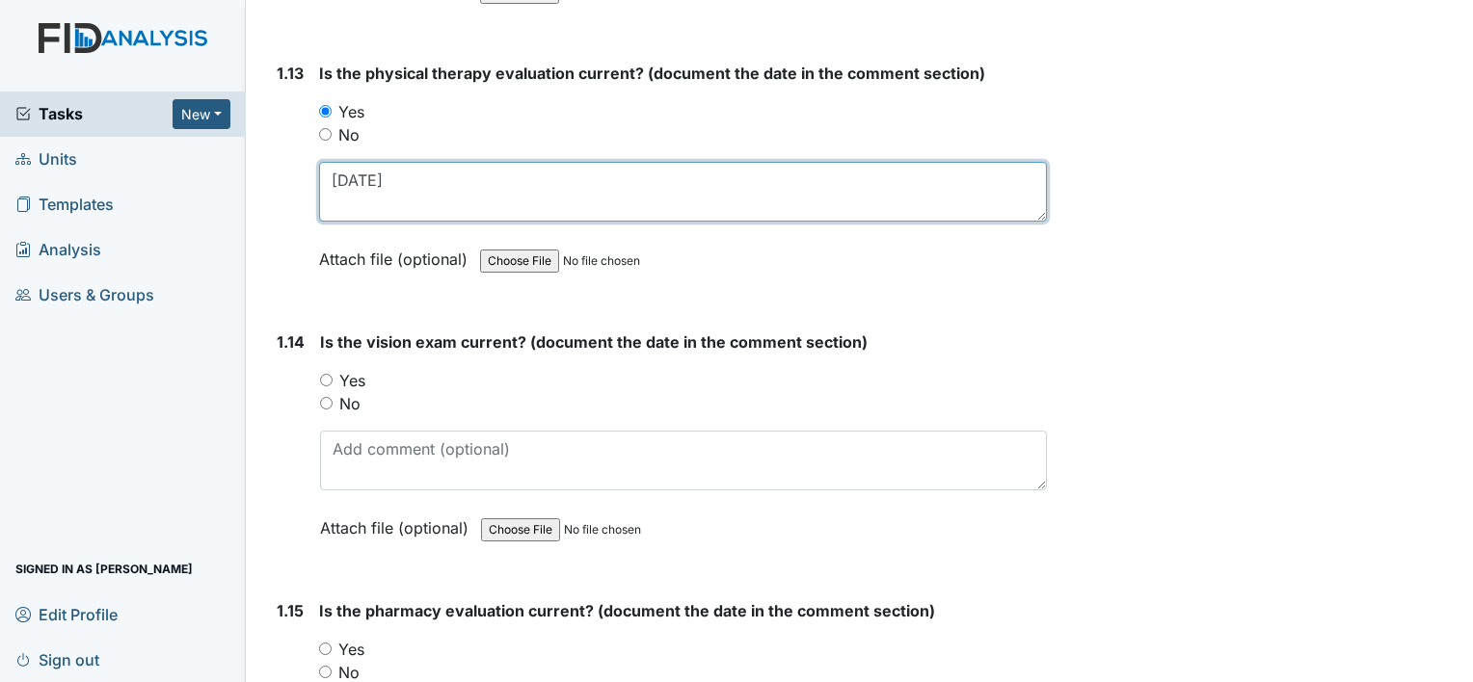
type textarea "03/15/24"
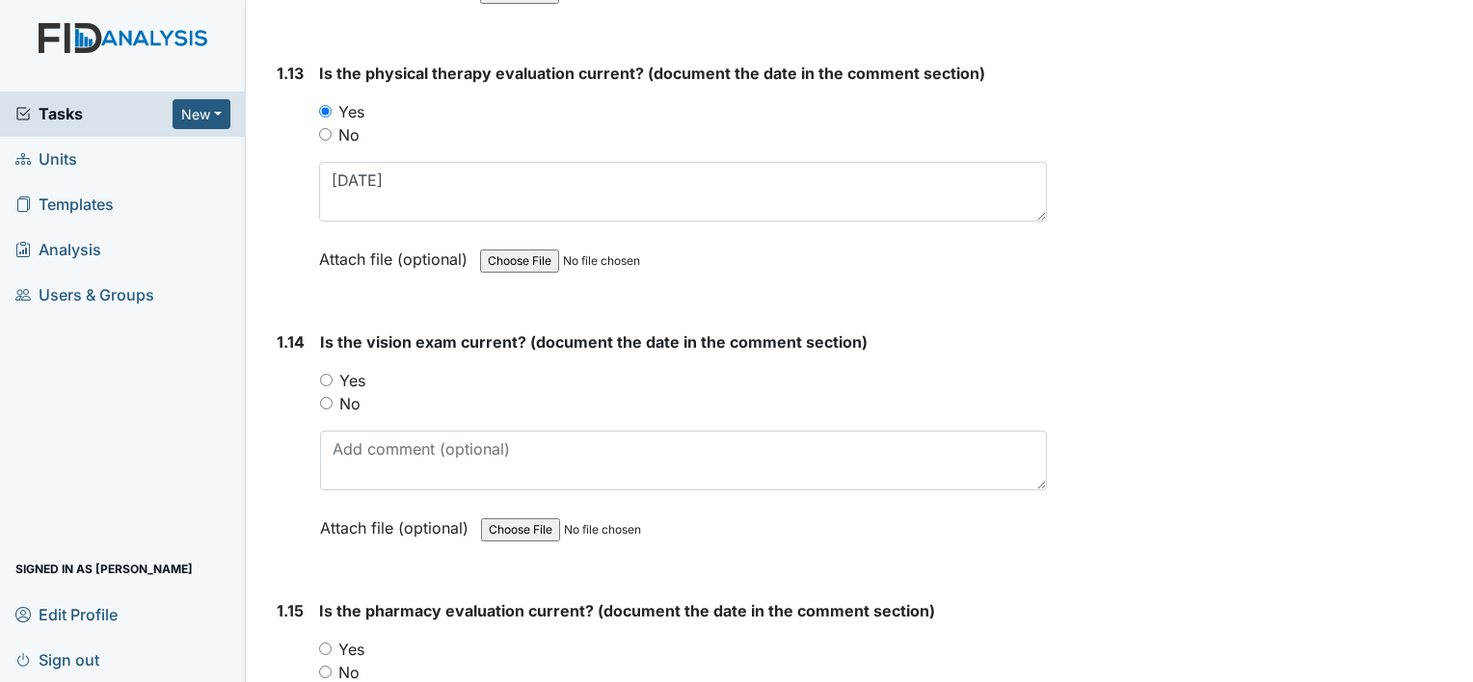
click at [317, 366] on div "1.14 Is the vision exam current? (document the date in the comment section) You…" at bounding box center [658, 450] width 778 height 238
click at [331, 374] on input "Yes" at bounding box center [326, 380] width 13 height 13
radio input "true"
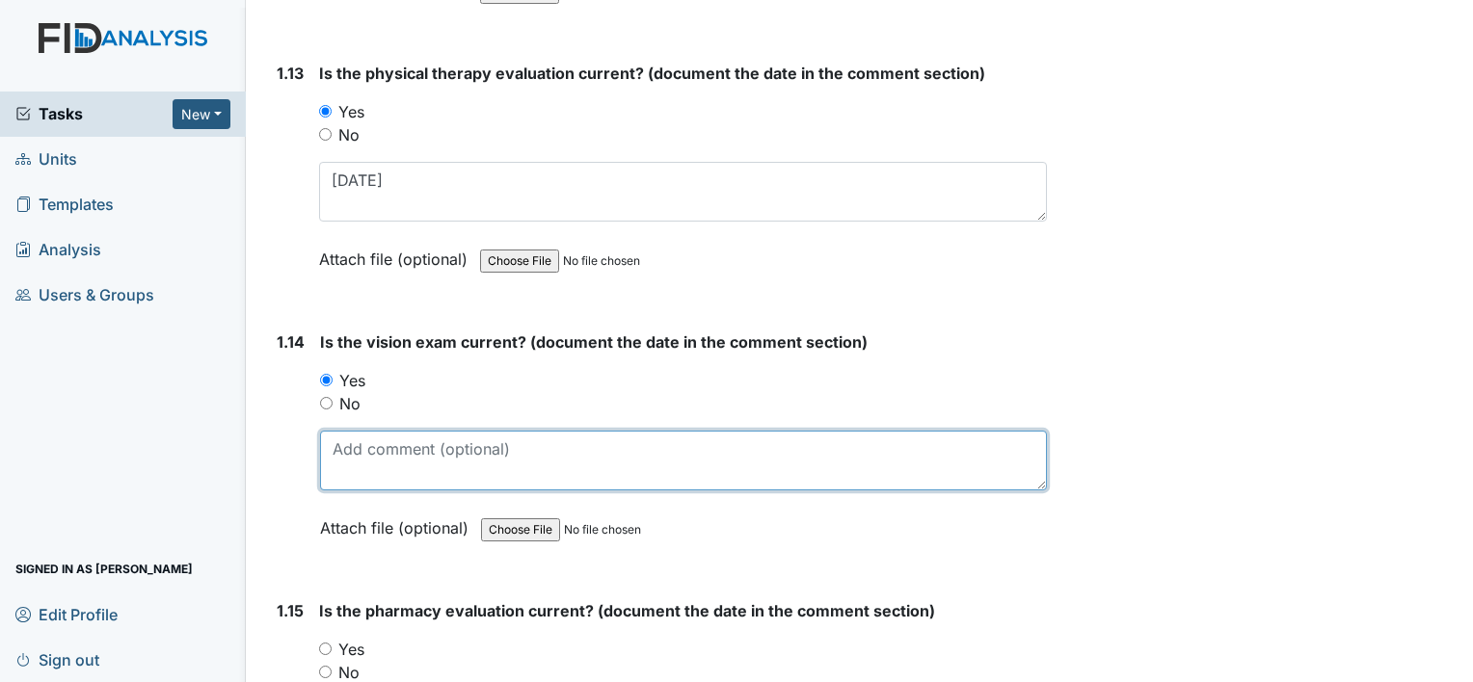
click at [441, 463] on textarea at bounding box center [683, 461] width 727 height 60
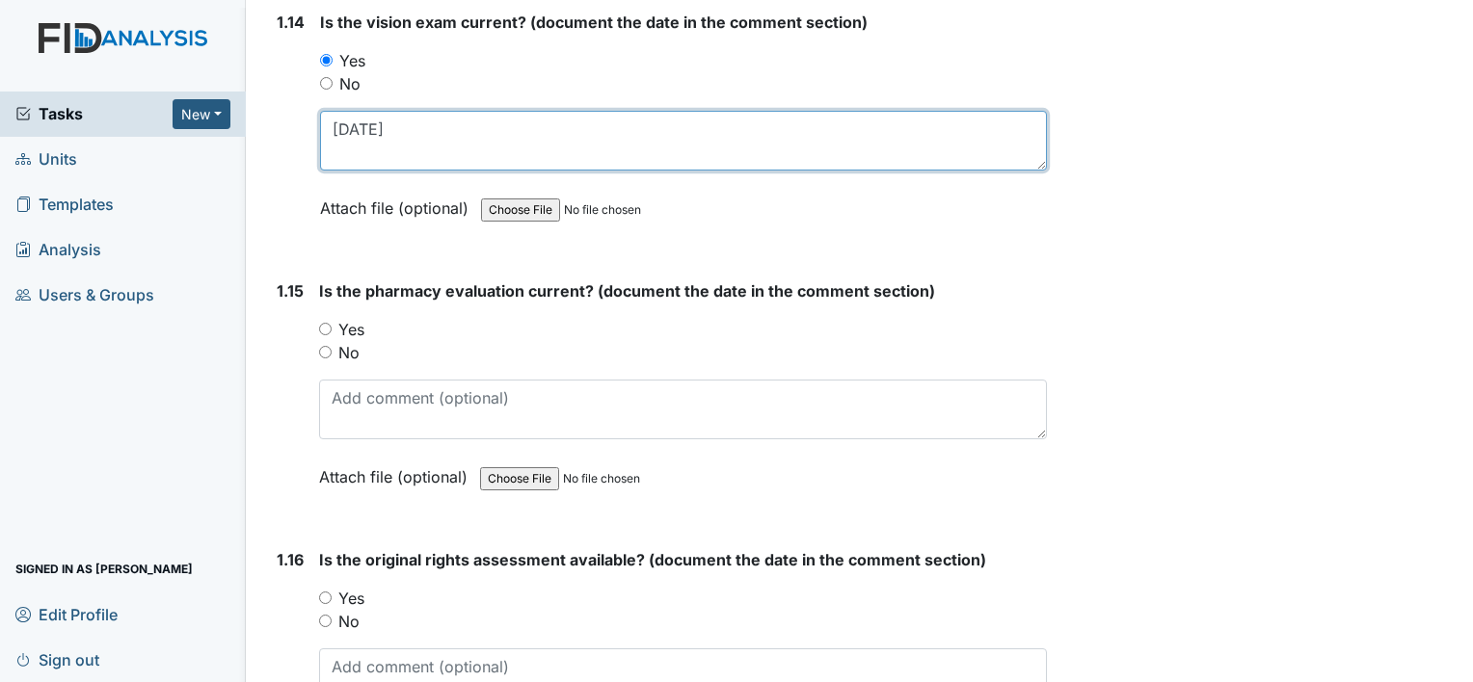
scroll to position [4048, 0]
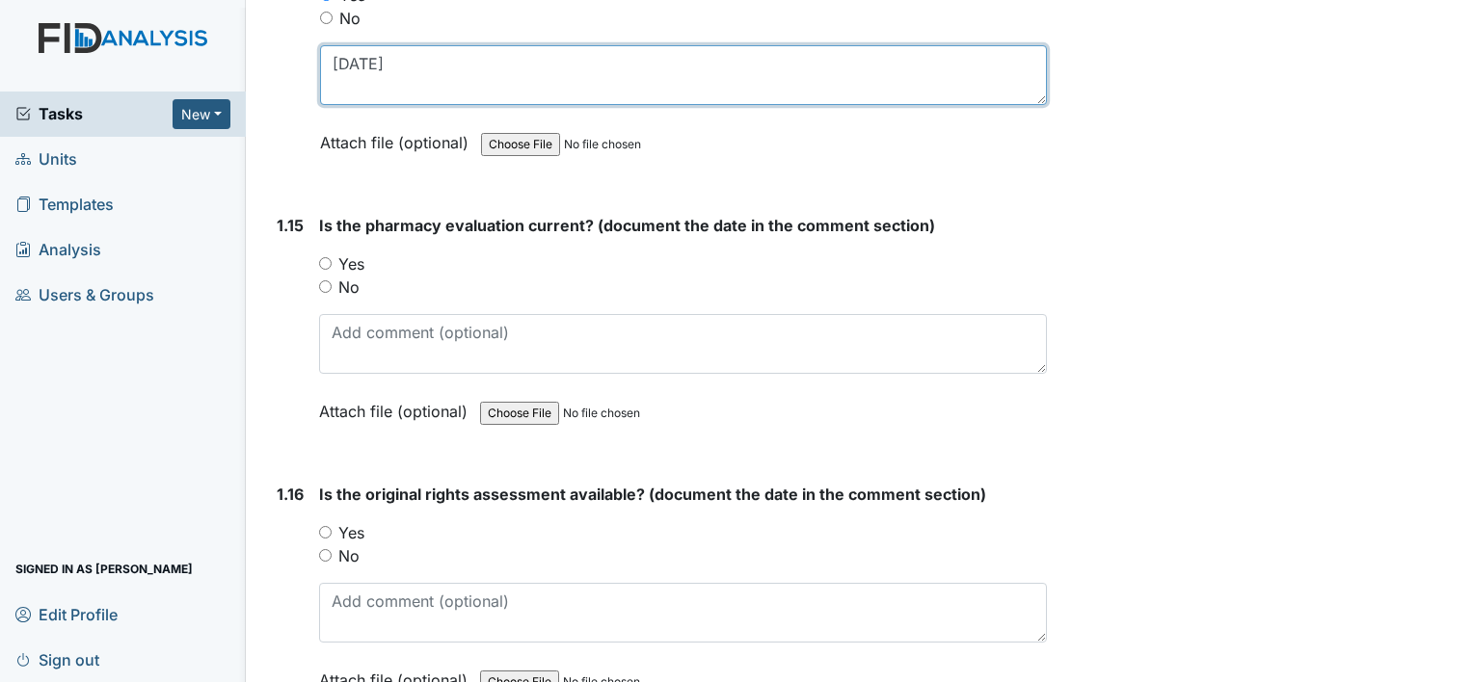
type textarea "05/14/24"
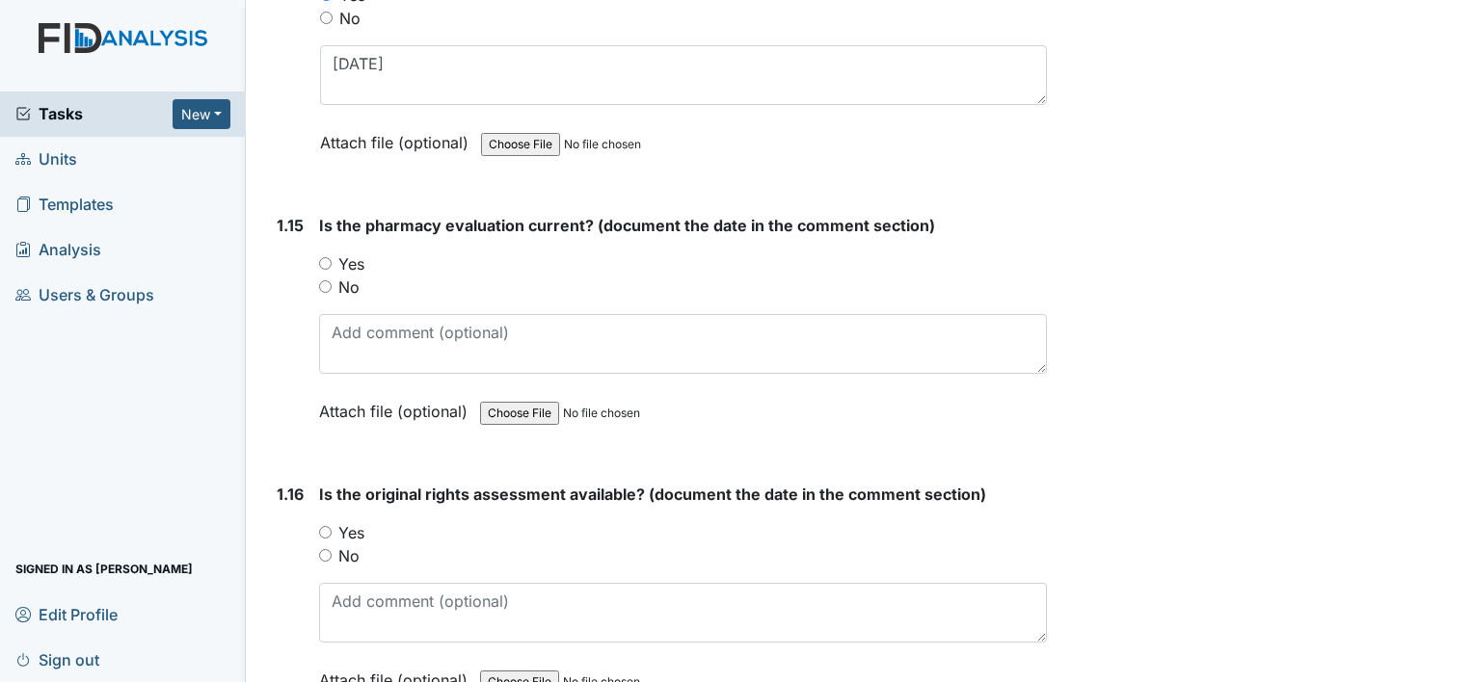
click at [318, 254] on div "1.15 Is the pharmacy evaluation current? (document the date in the comment sect…" at bounding box center [658, 333] width 778 height 238
click at [319, 257] on input "Yes" at bounding box center [325, 263] width 13 height 13
radio input "true"
click at [329, 526] on input "Yes" at bounding box center [325, 532] width 13 height 13
radio input "true"
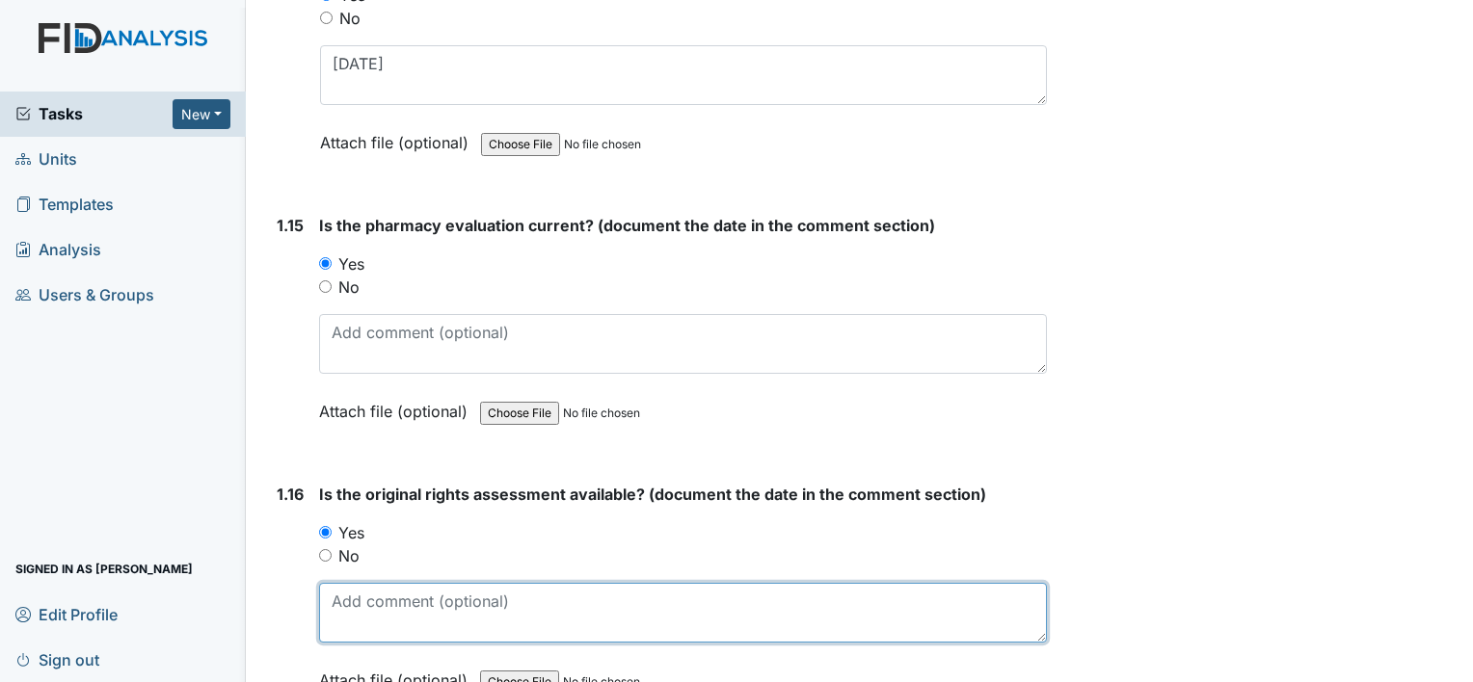
click at [399, 608] on textarea at bounding box center [683, 613] width 728 height 60
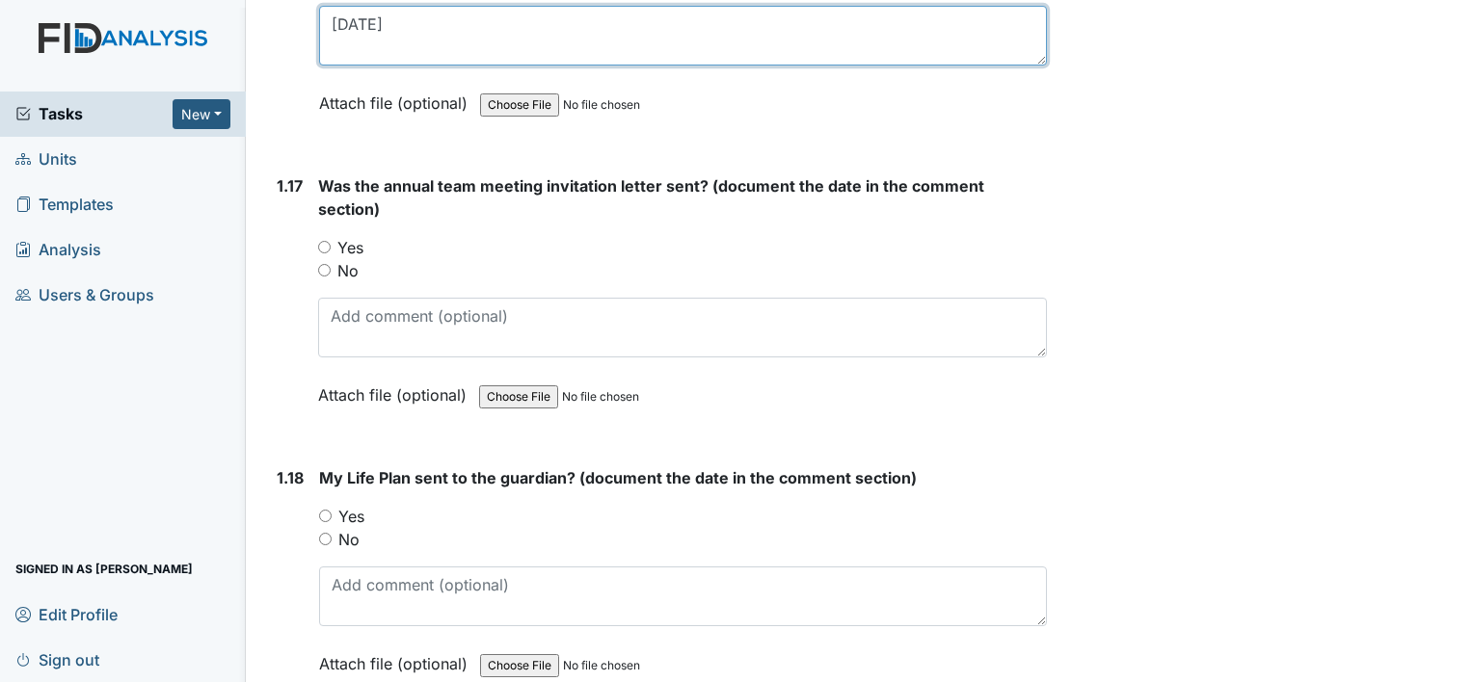
scroll to position [4626, 0]
type textarea "04/23/25"
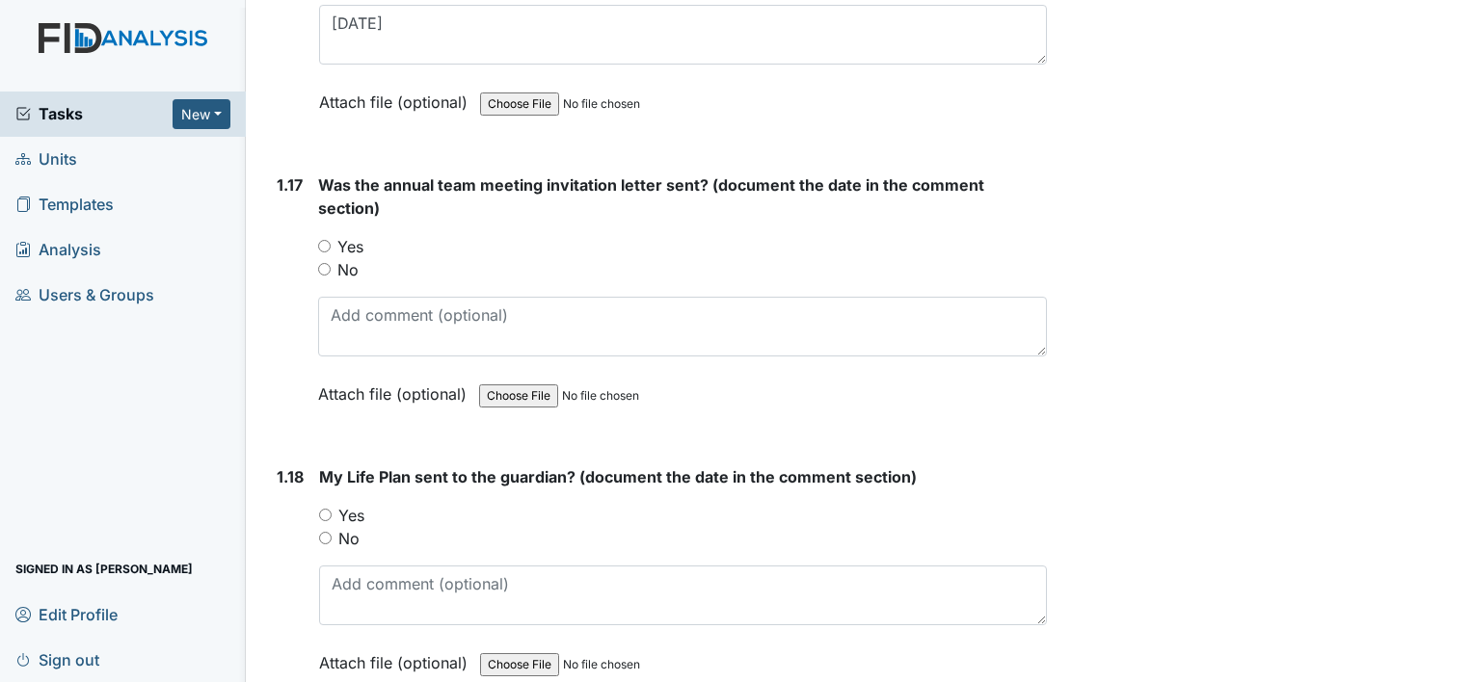
click at [325, 240] on input "Yes" at bounding box center [324, 246] width 13 height 13
radio input "true"
click at [324, 509] on input "Yes" at bounding box center [325, 515] width 13 height 13
radio input "true"
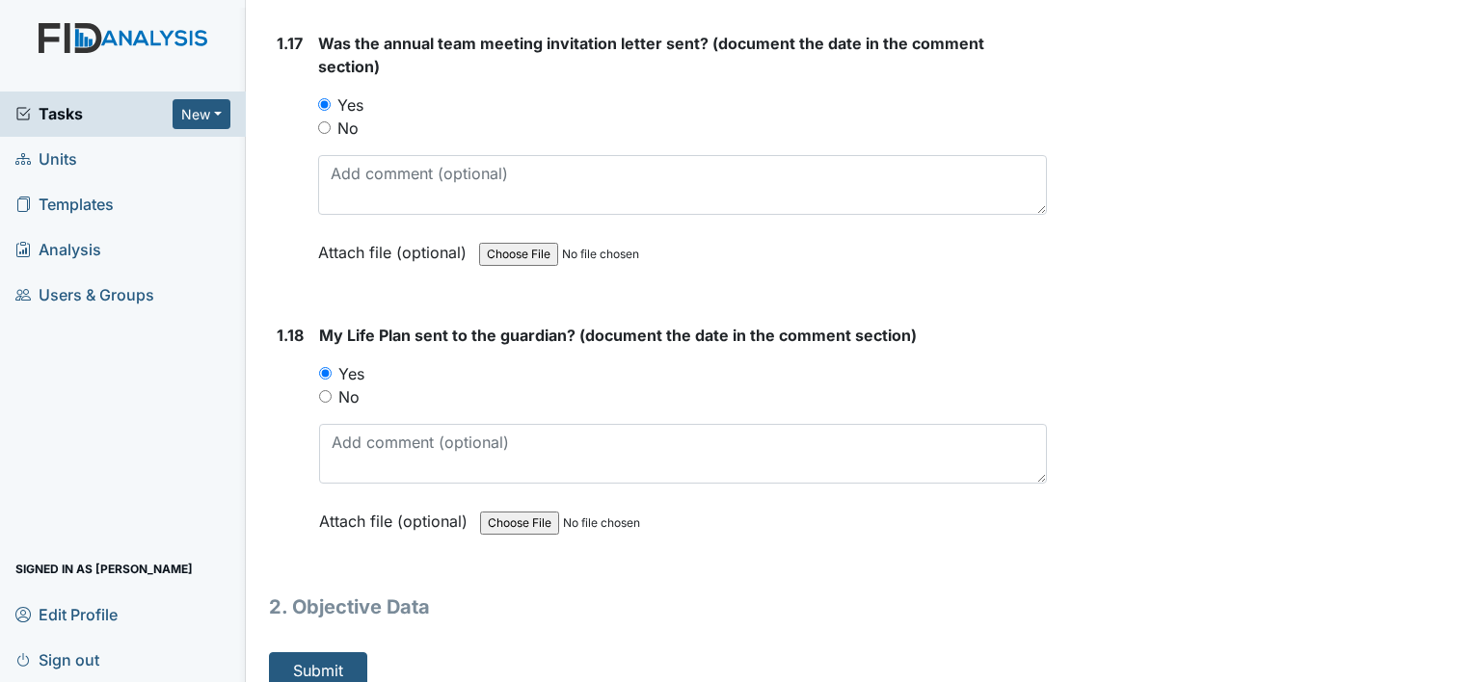
scroll to position [4771, 0]
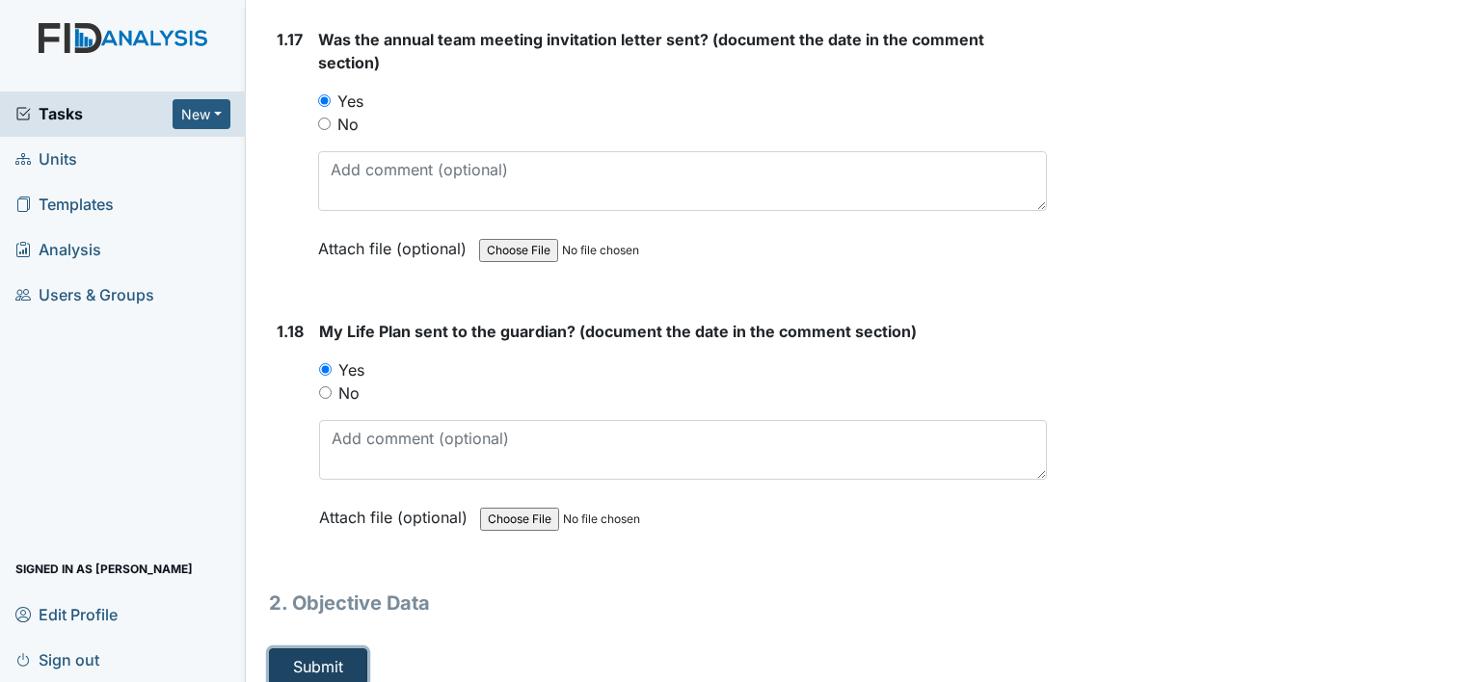
click at [345, 649] on button "Submit" at bounding box center [318, 667] width 98 height 37
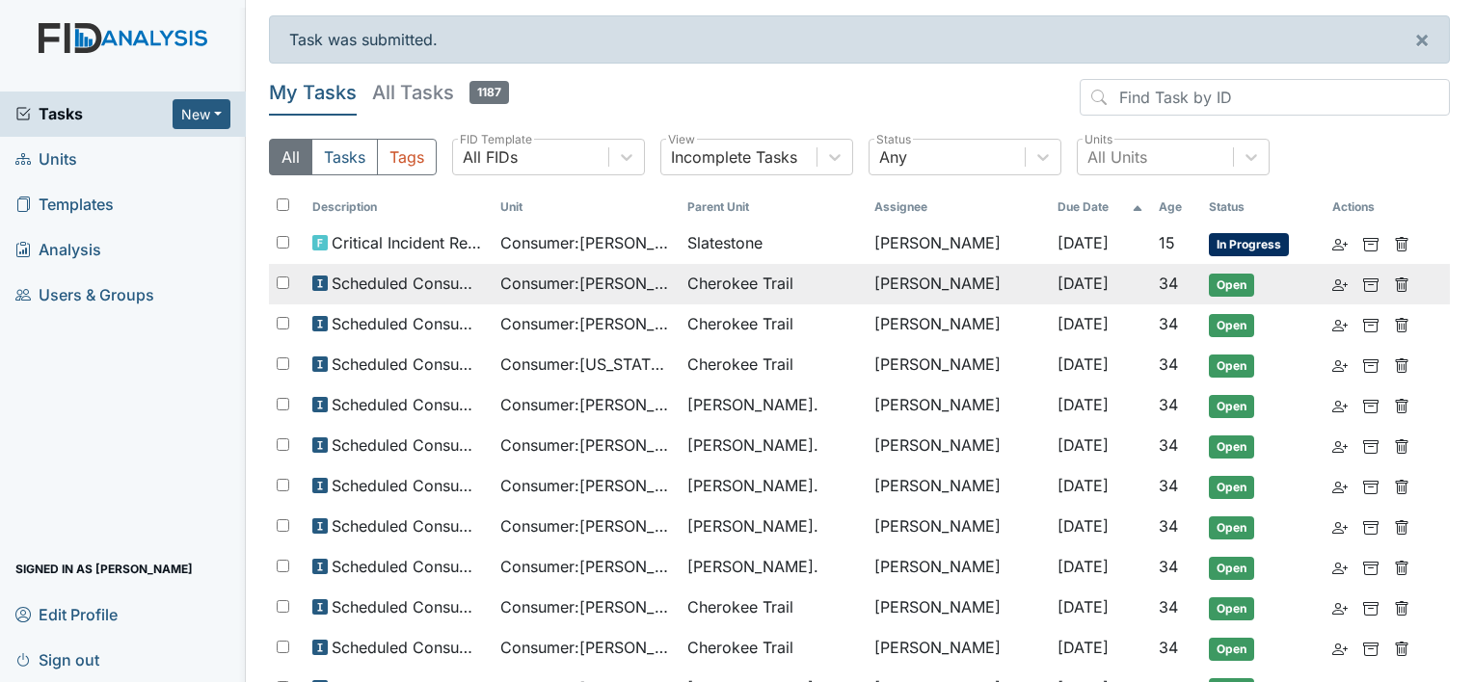
click at [717, 285] on span "Cherokee Trail" at bounding box center [740, 283] width 106 height 23
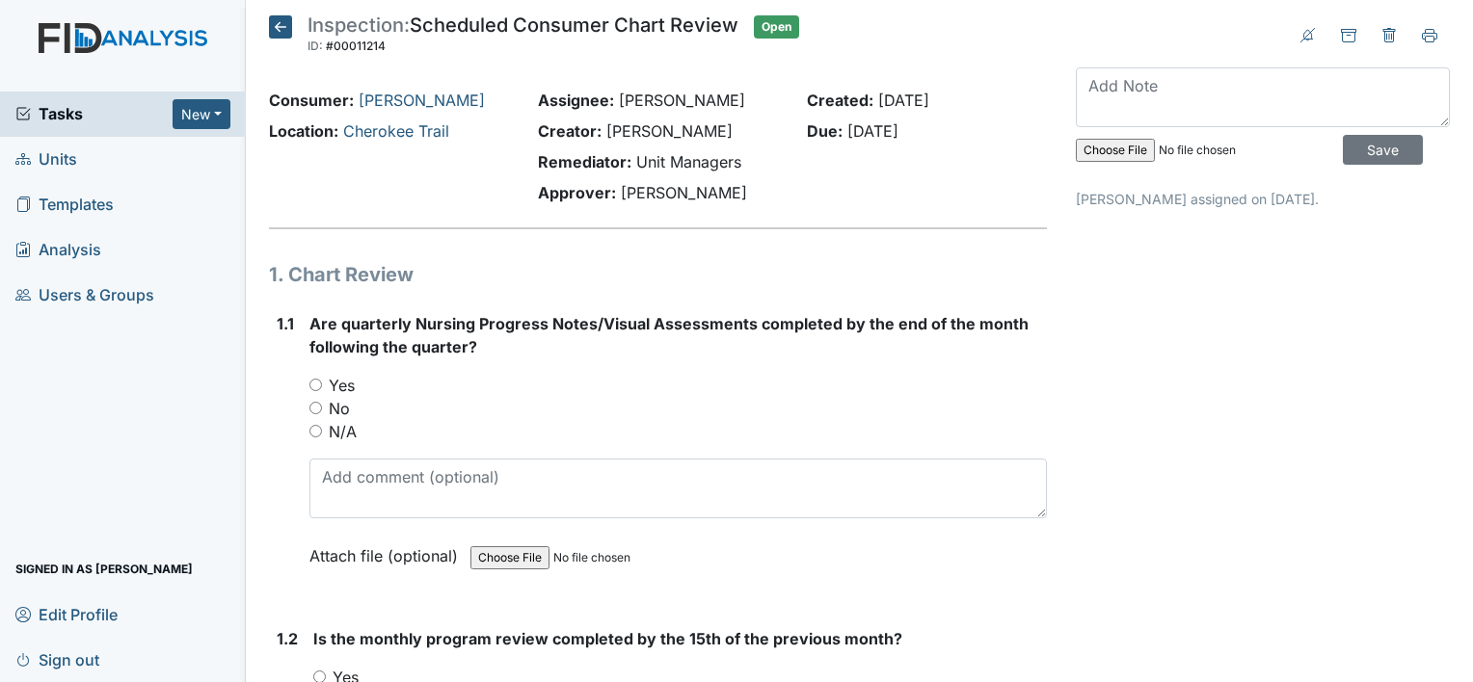
click at [316, 379] on input "Yes" at bounding box center [315, 385] width 13 height 13
radio input "true"
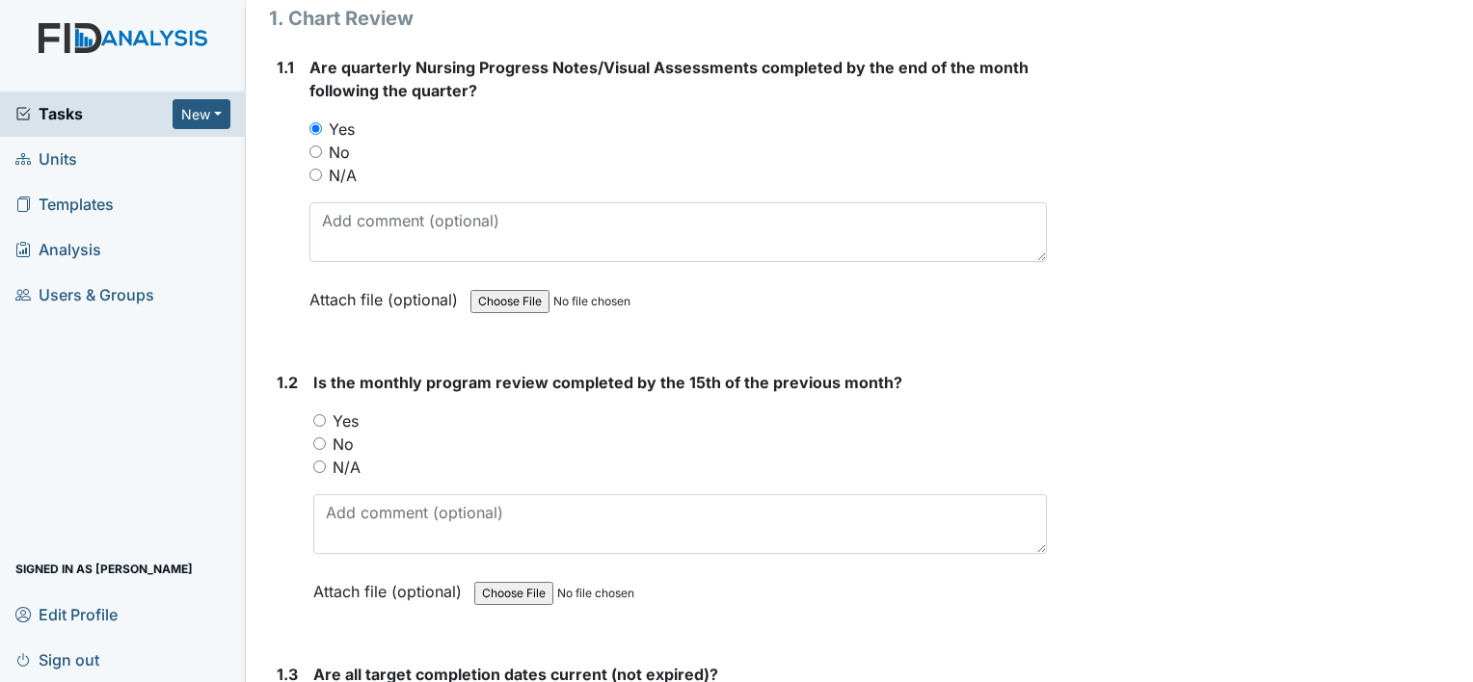
scroll to position [289, 0]
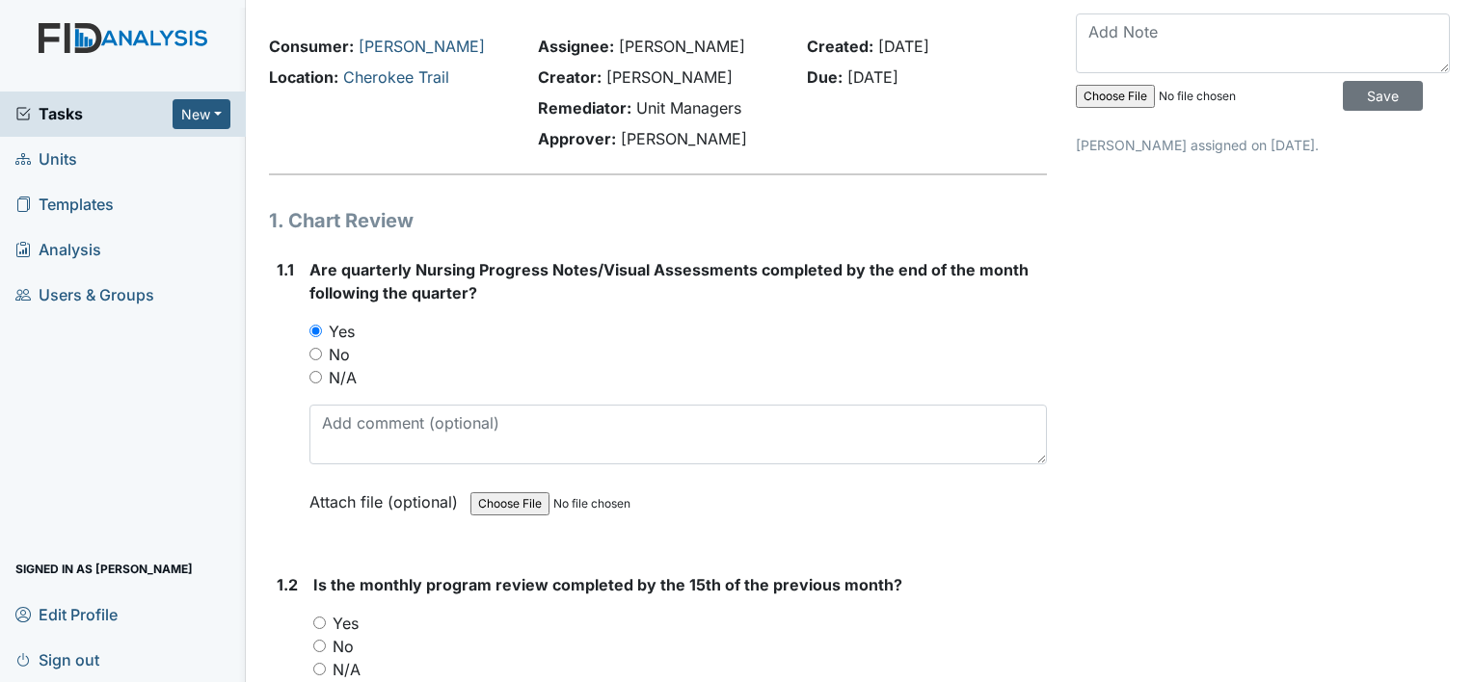
scroll to position [96, 0]
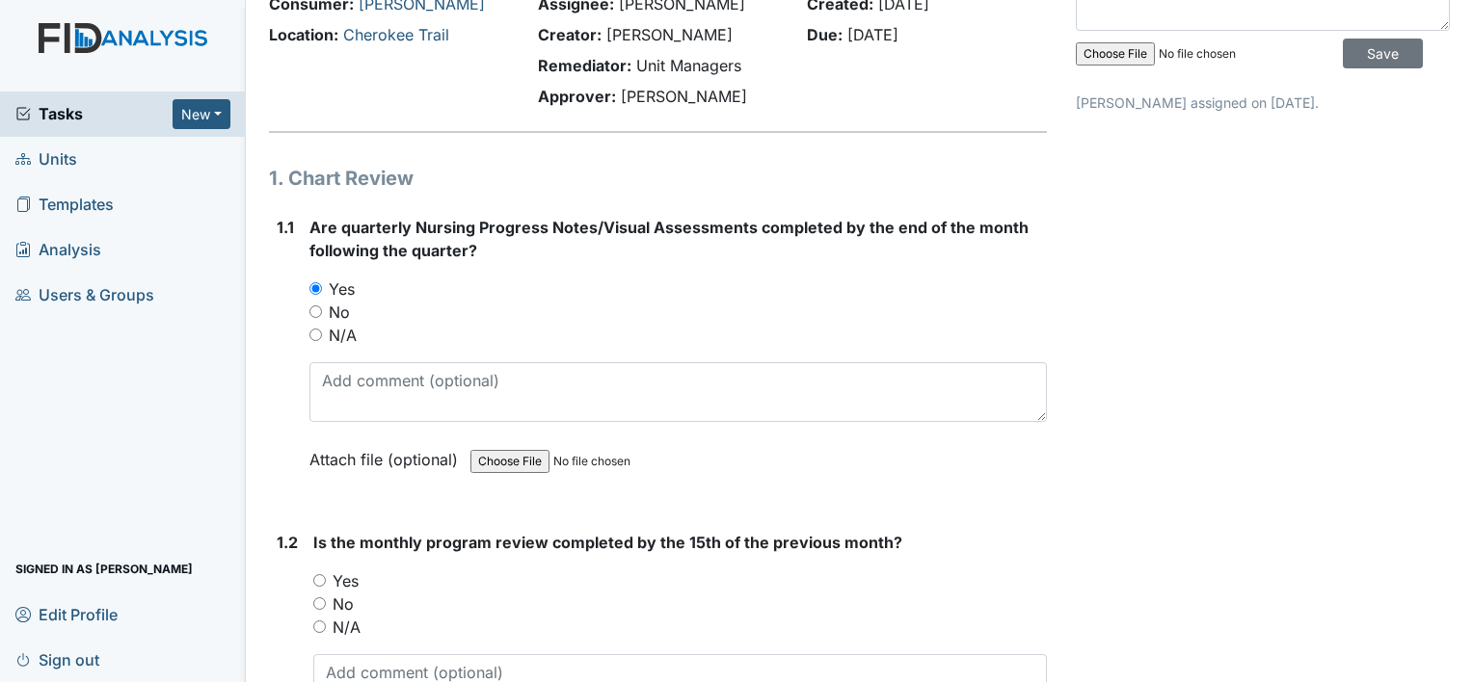
click at [309, 310] on input "No" at bounding box center [315, 311] width 13 height 13
radio input "true"
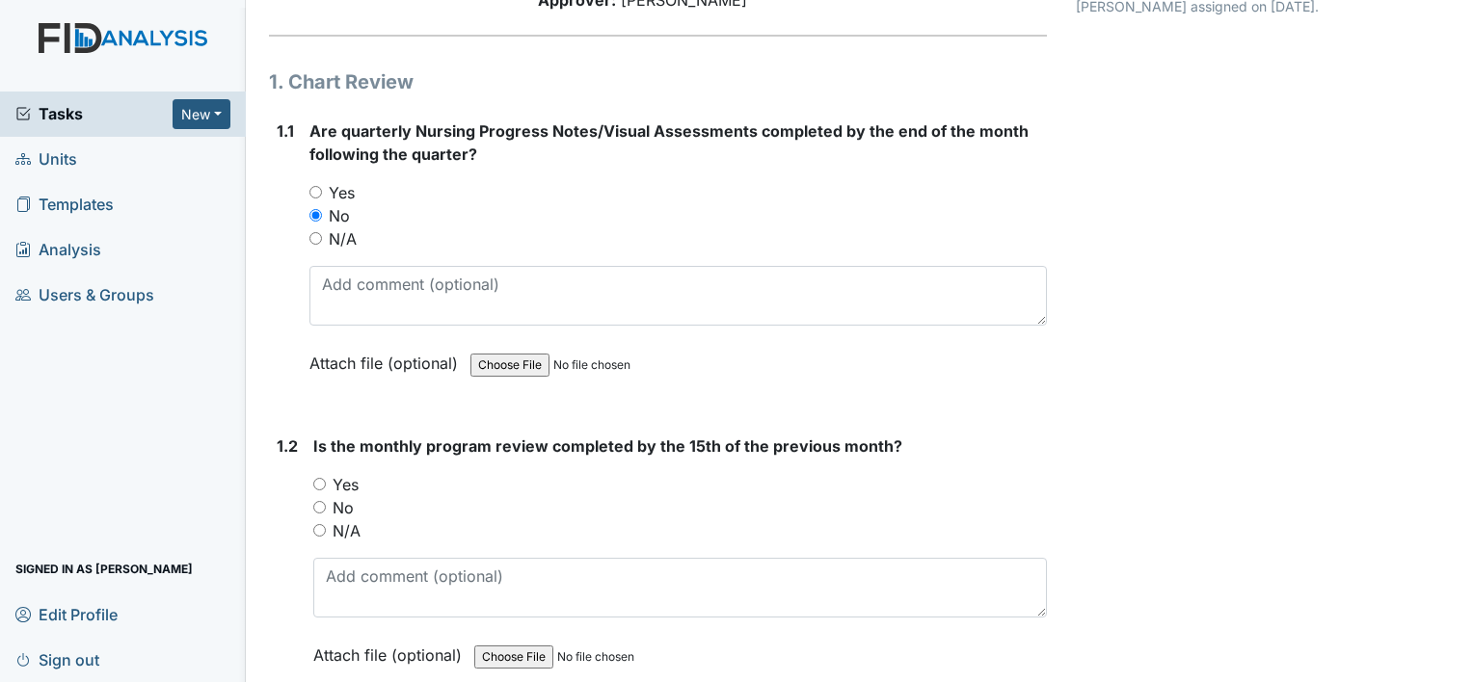
scroll to position [289, 0]
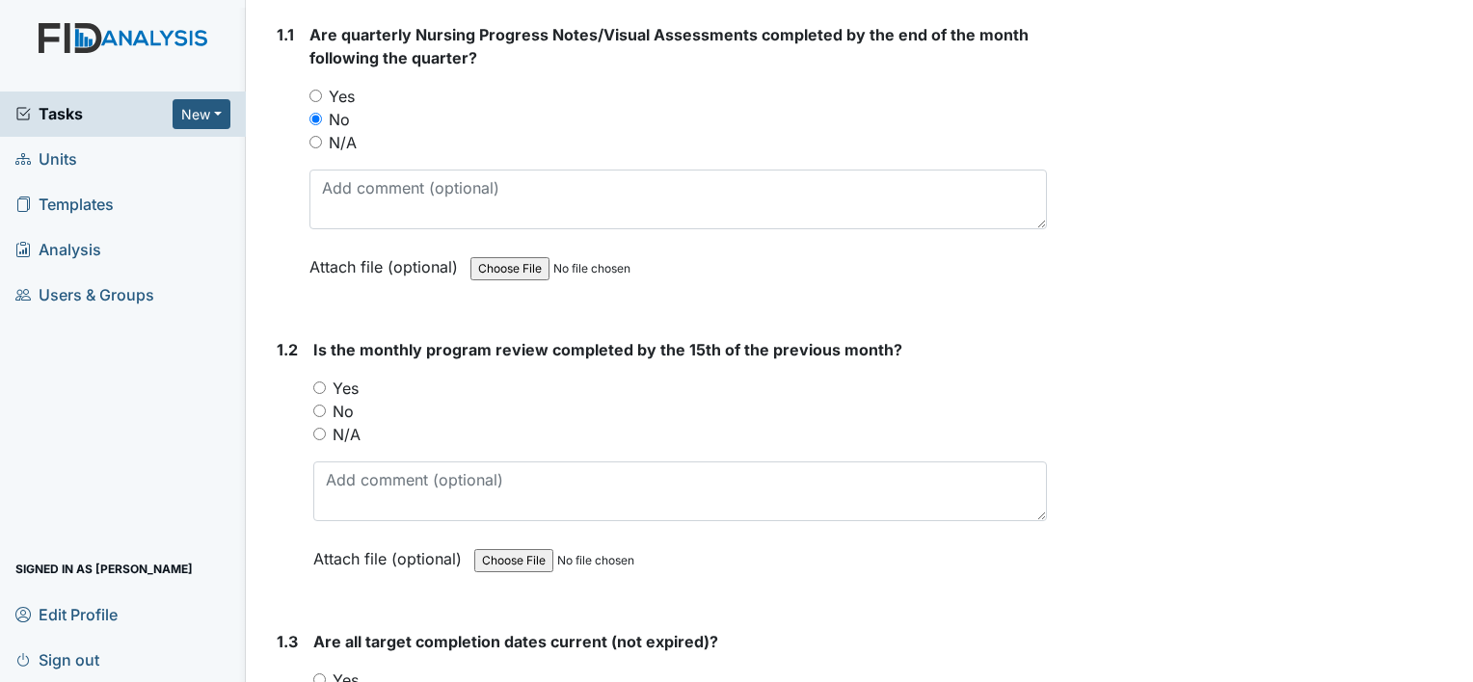
click at [312, 385] on div "1.2 Is the monthly program review completed by the 15th of the previous month? …" at bounding box center [658, 468] width 778 height 261
click at [316, 385] on input "Yes" at bounding box center [319, 388] width 13 height 13
radio input "true"
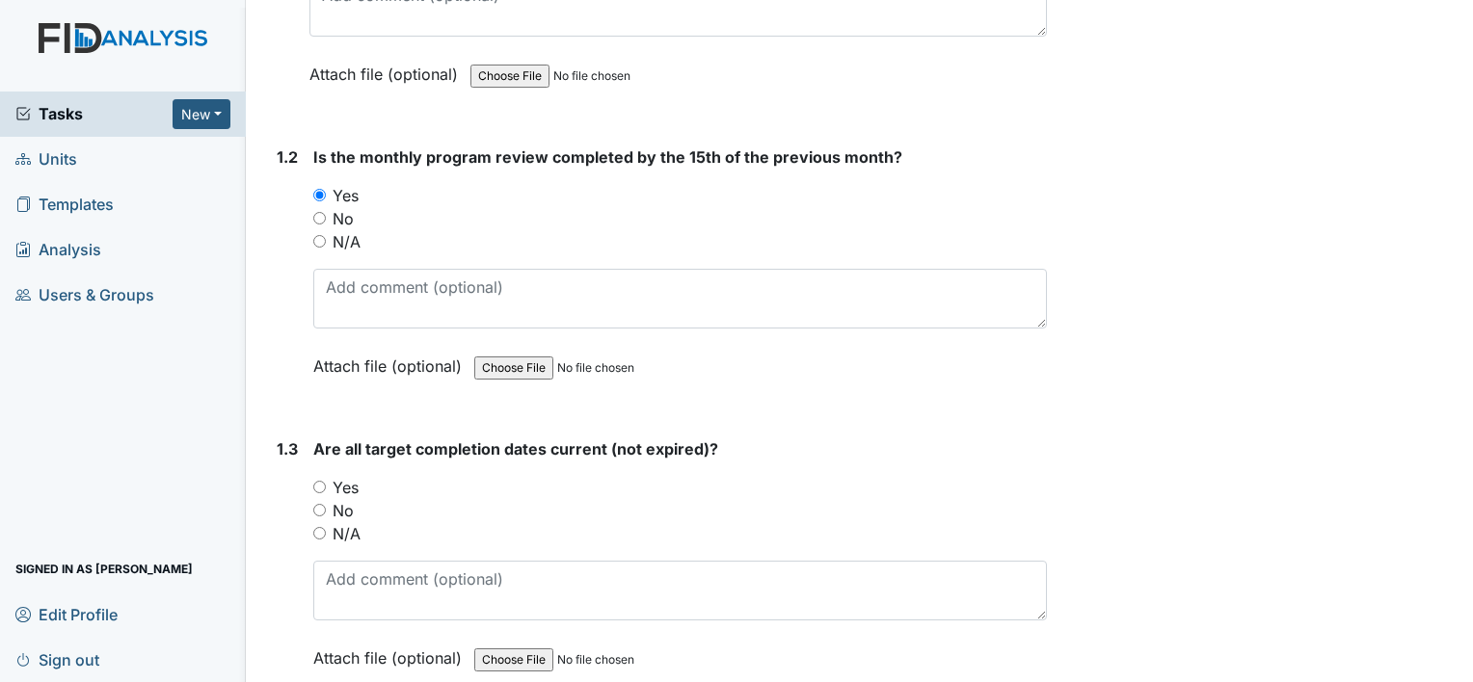
scroll to position [578, 0]
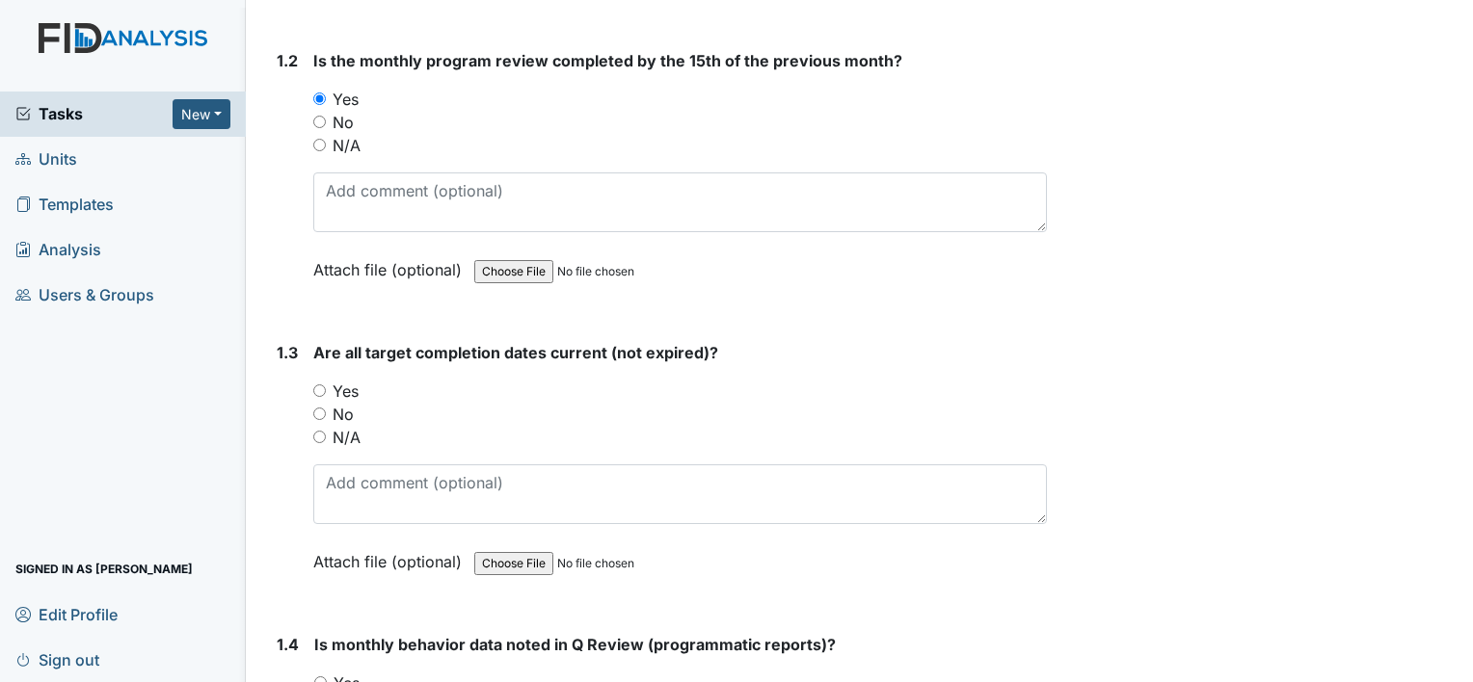
click at [318, 385] on input "Yes" at bounding box center [319, 391] width 13 height 13
radio input "true"
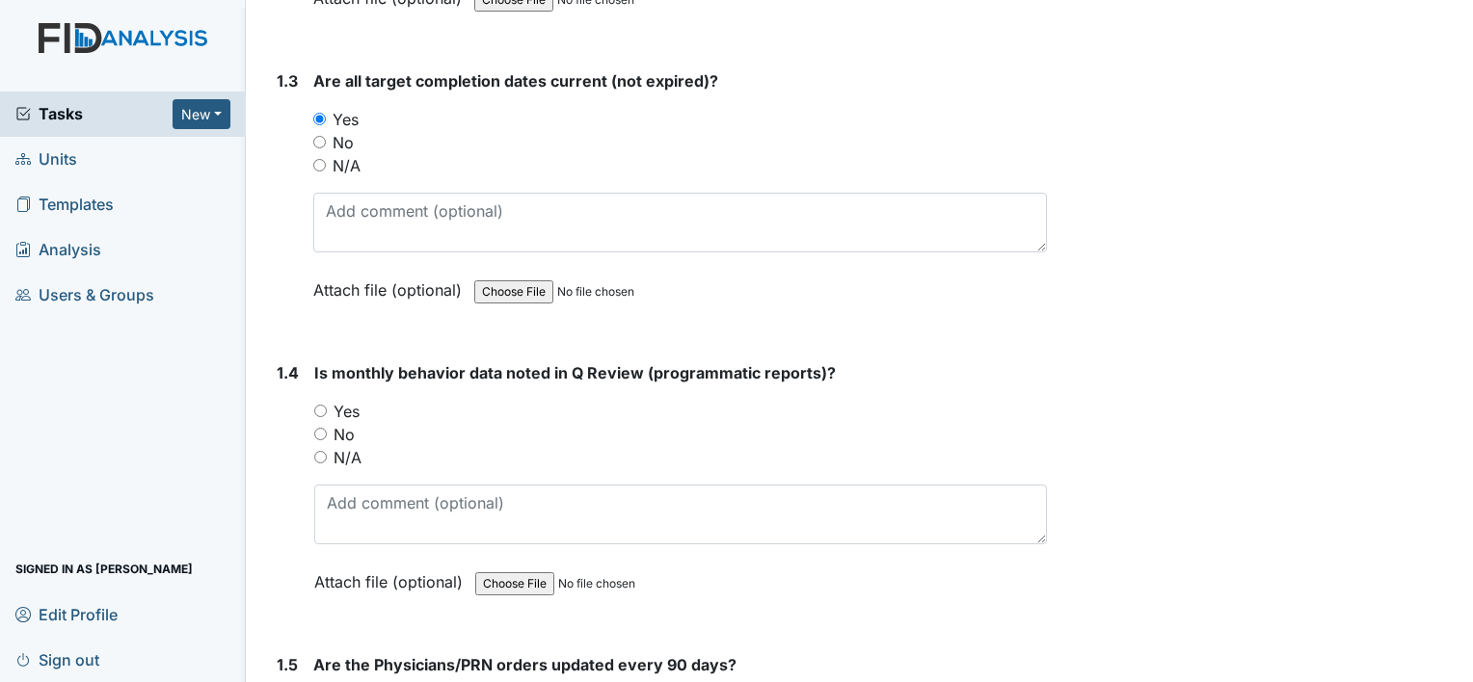
scroll to position [867, 0]
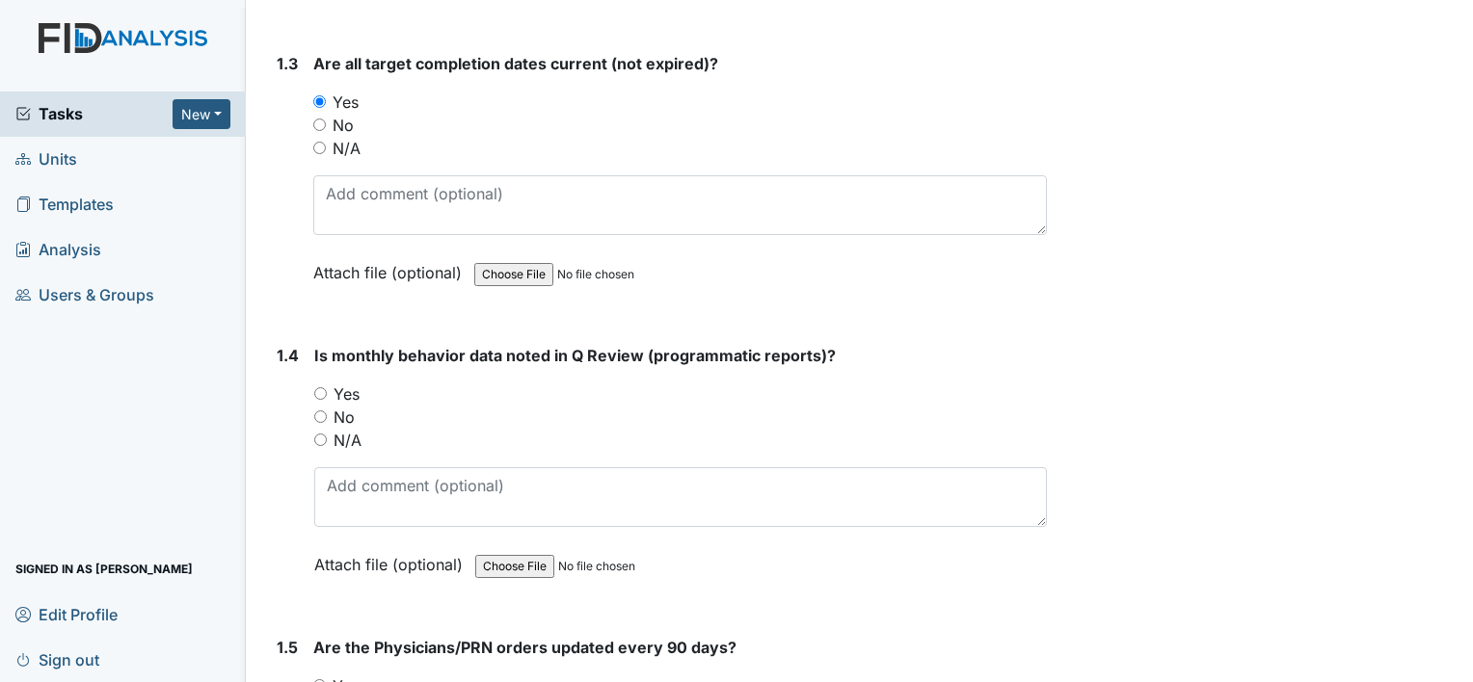
click at [316, 387] on input "Yes" at bounding box center [320, 393] width 13 height 13
radio input "true"
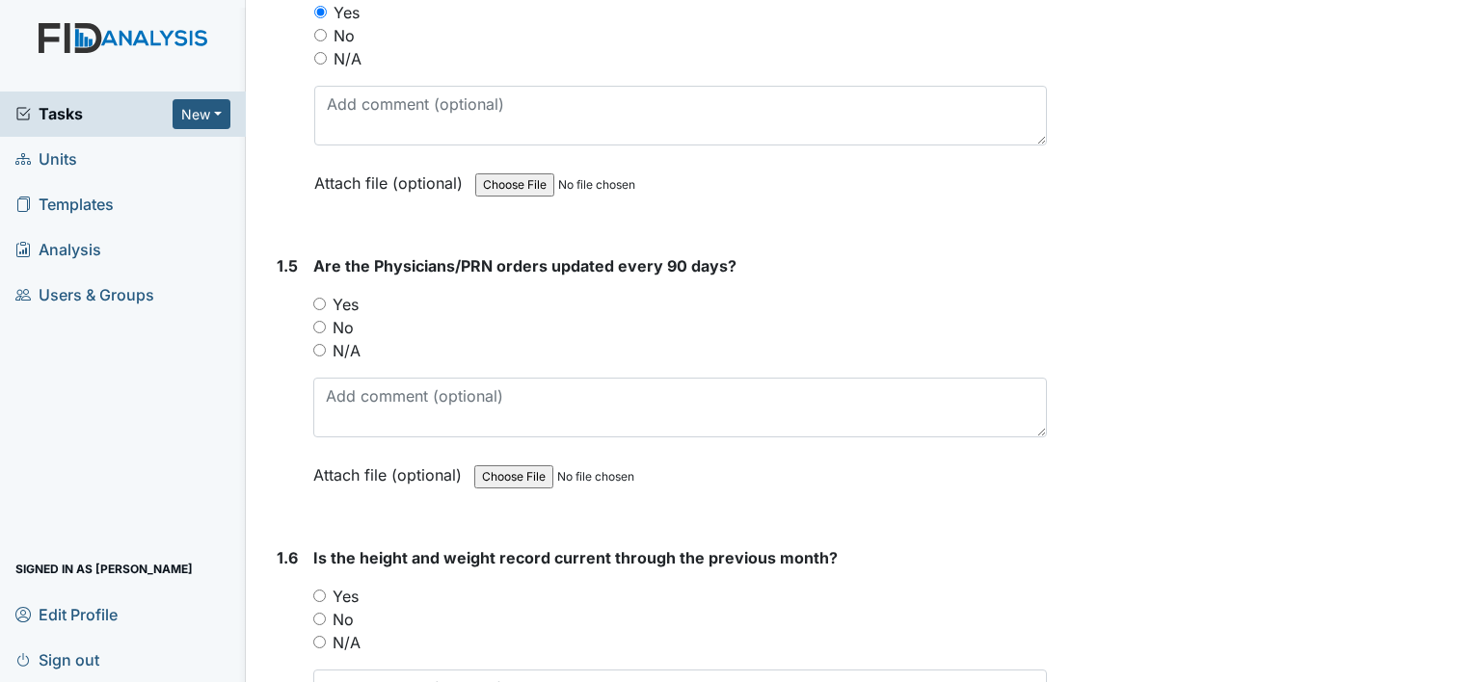
scroll to position [1253, 0]
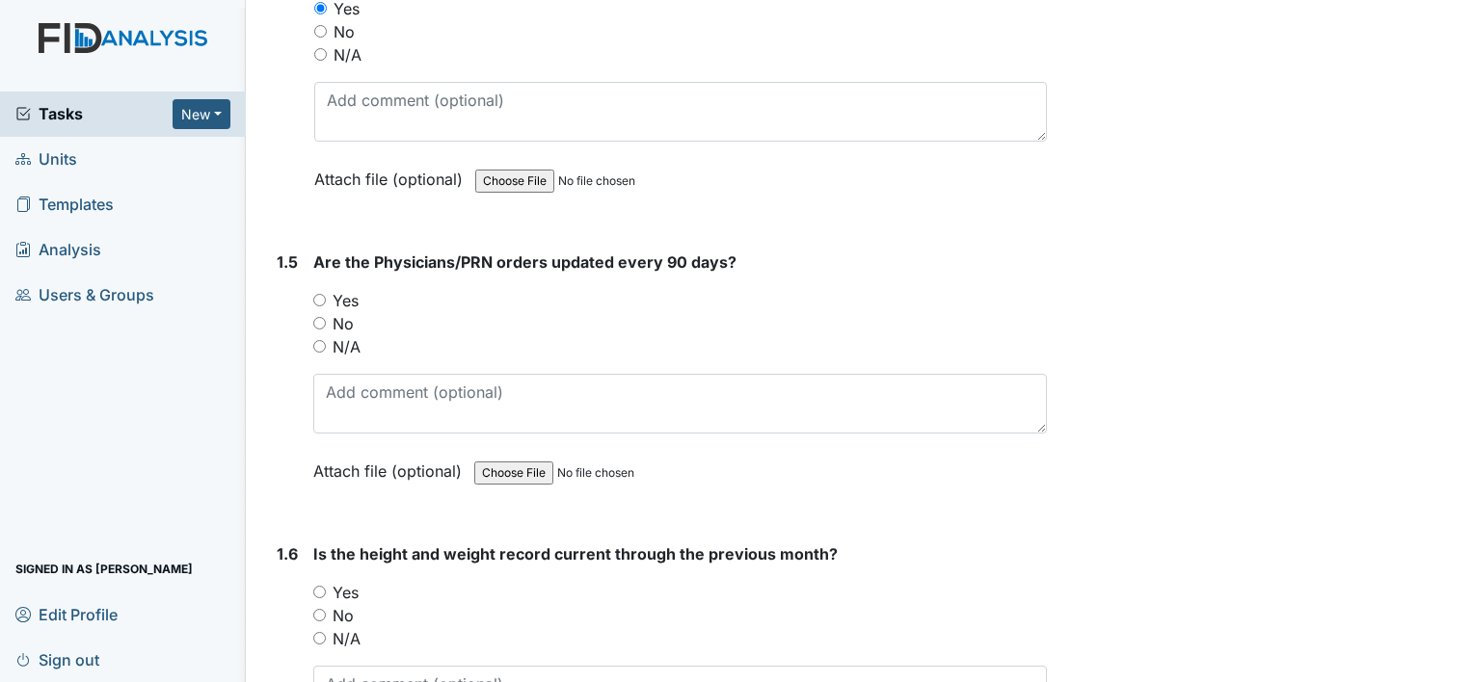
click at [322, 298] on input "Yes" at bounding box center [319, 300] width 13 height 13
radio input "true"
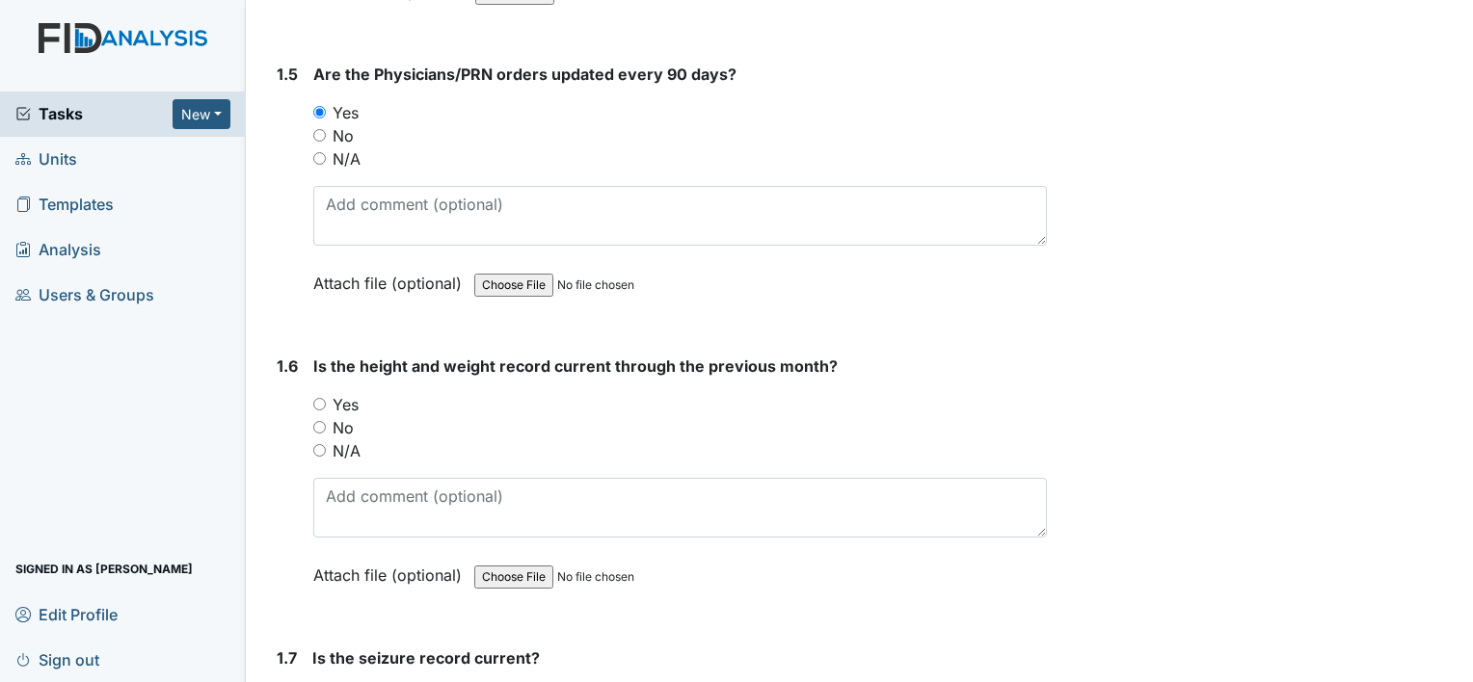
scroll to position [1446, 0]
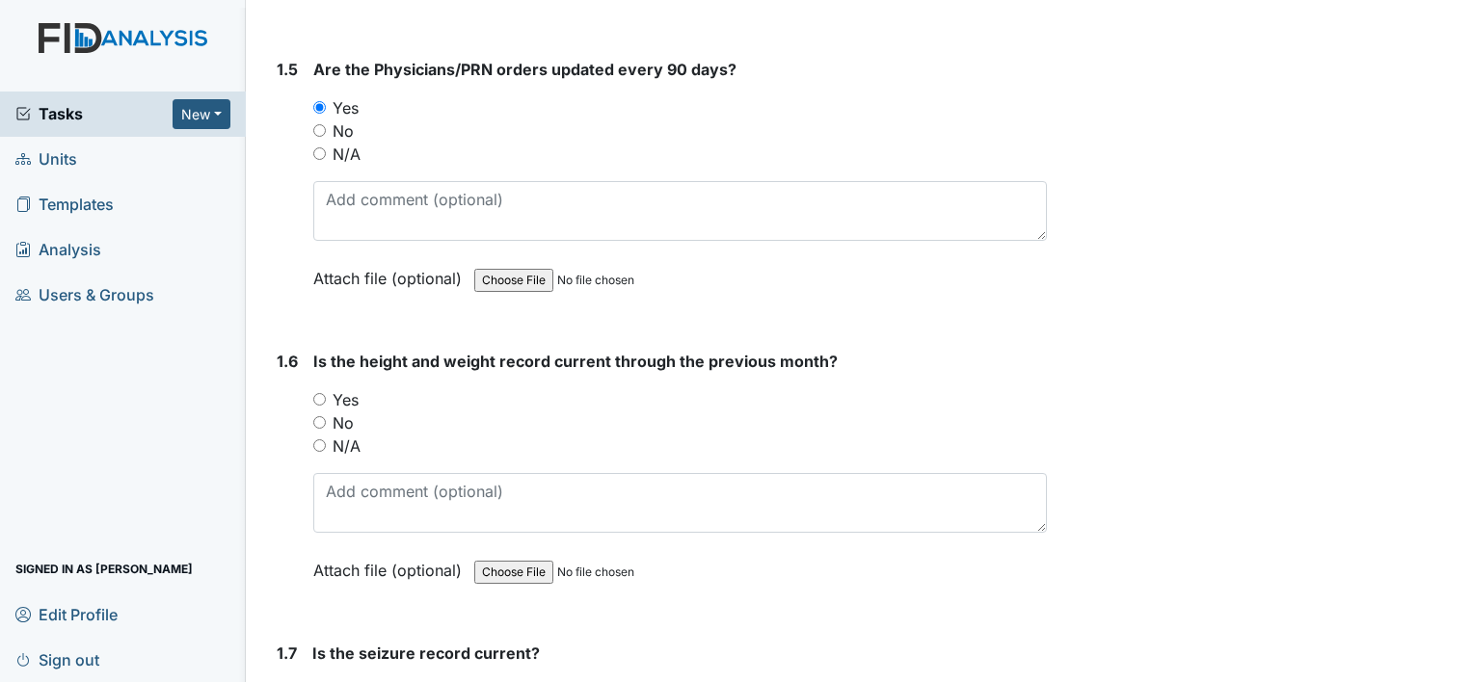
click at [321, 439] on input "N/A" at bounding box center [319, 445] width 13 height 13
radio input "true"
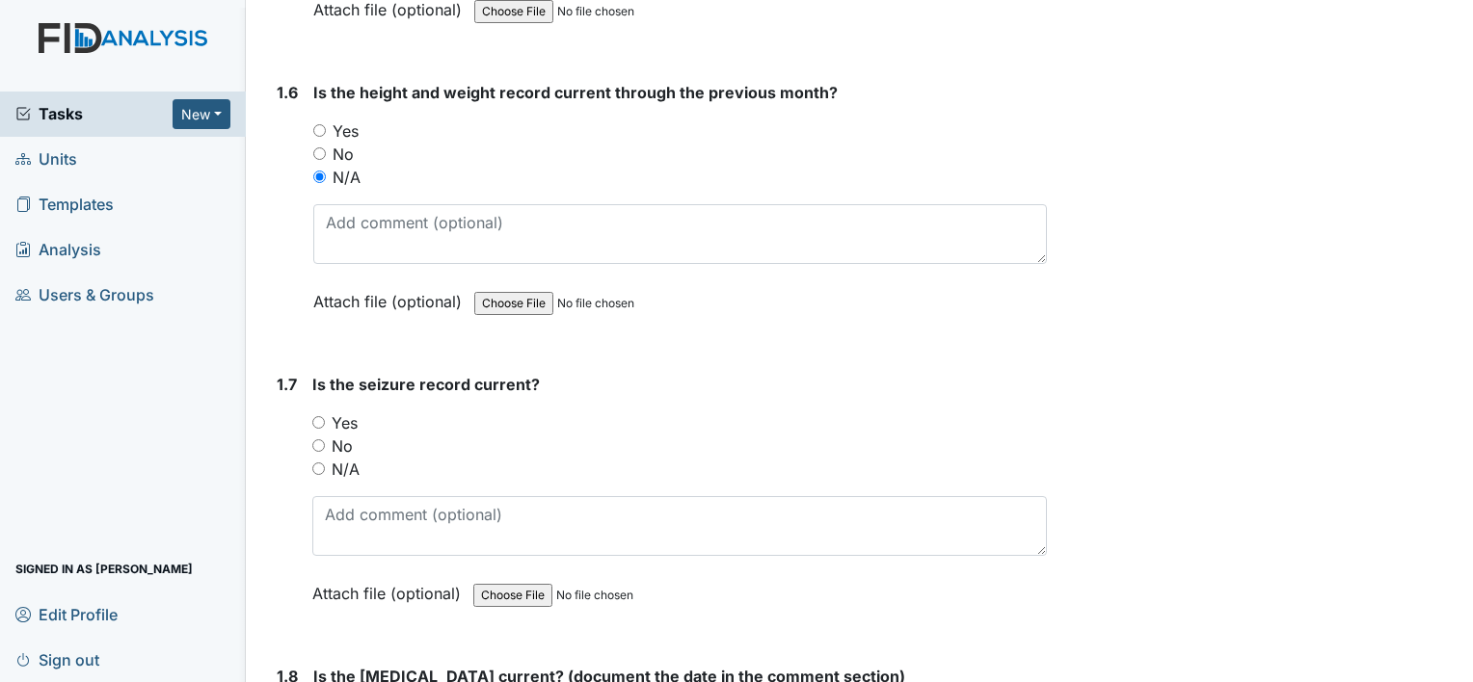
scroll to position [1735, 0]
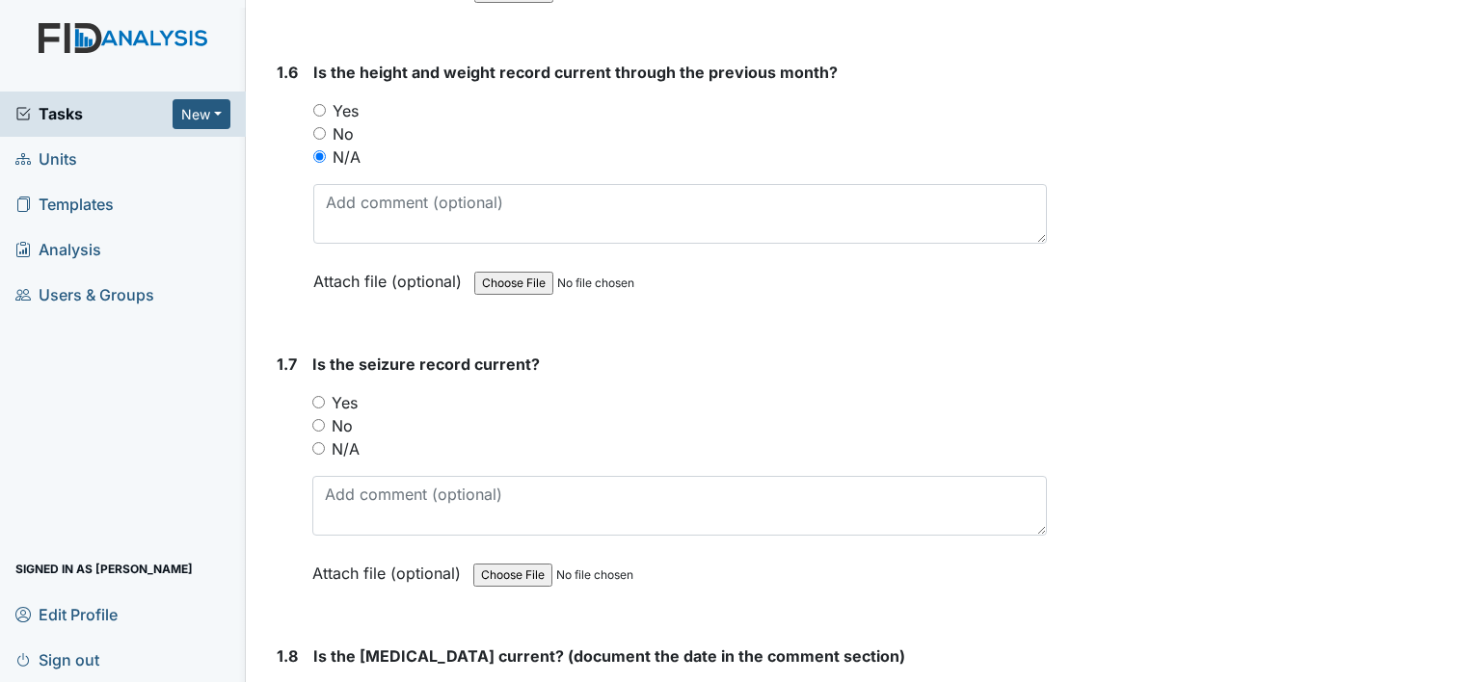
click at [316, 445] on input "N/A" at bounding box center [318, 448] width 13 height 13
radio input "true"
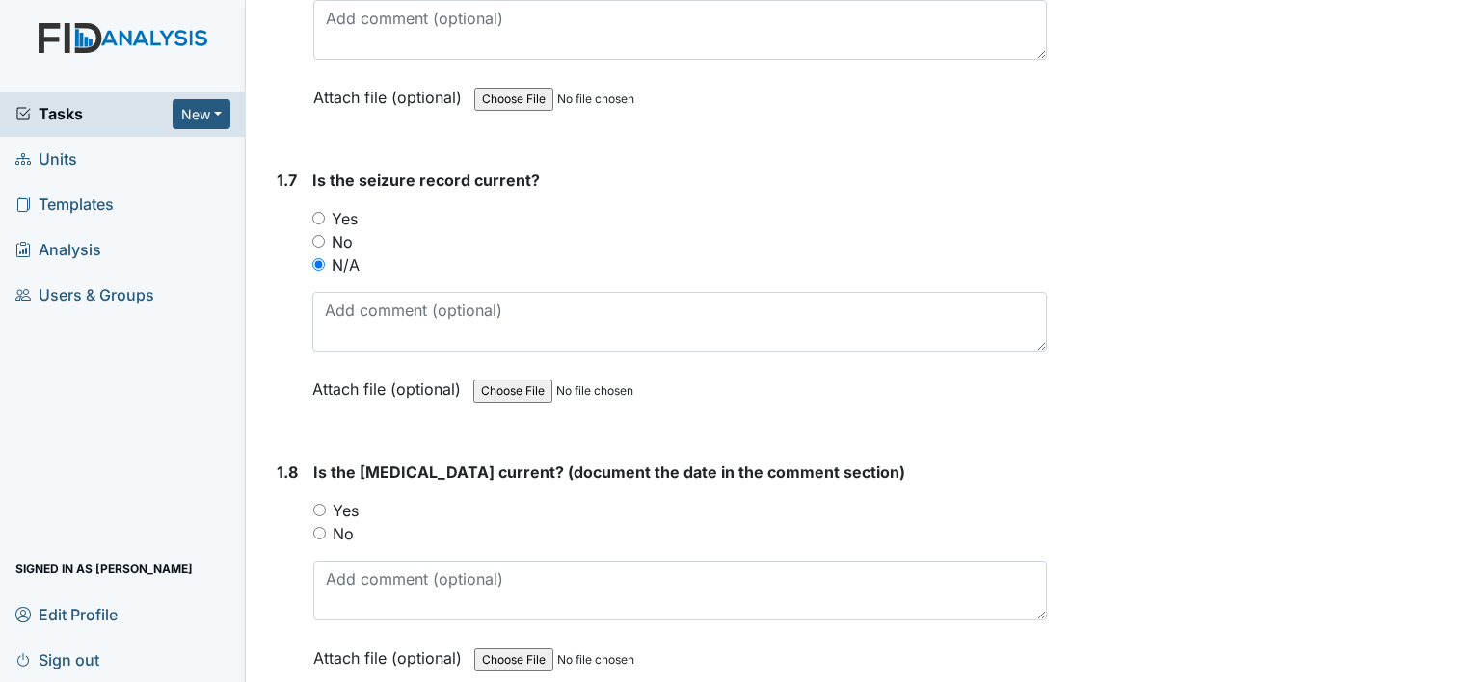
scroll to position [1927, 0]
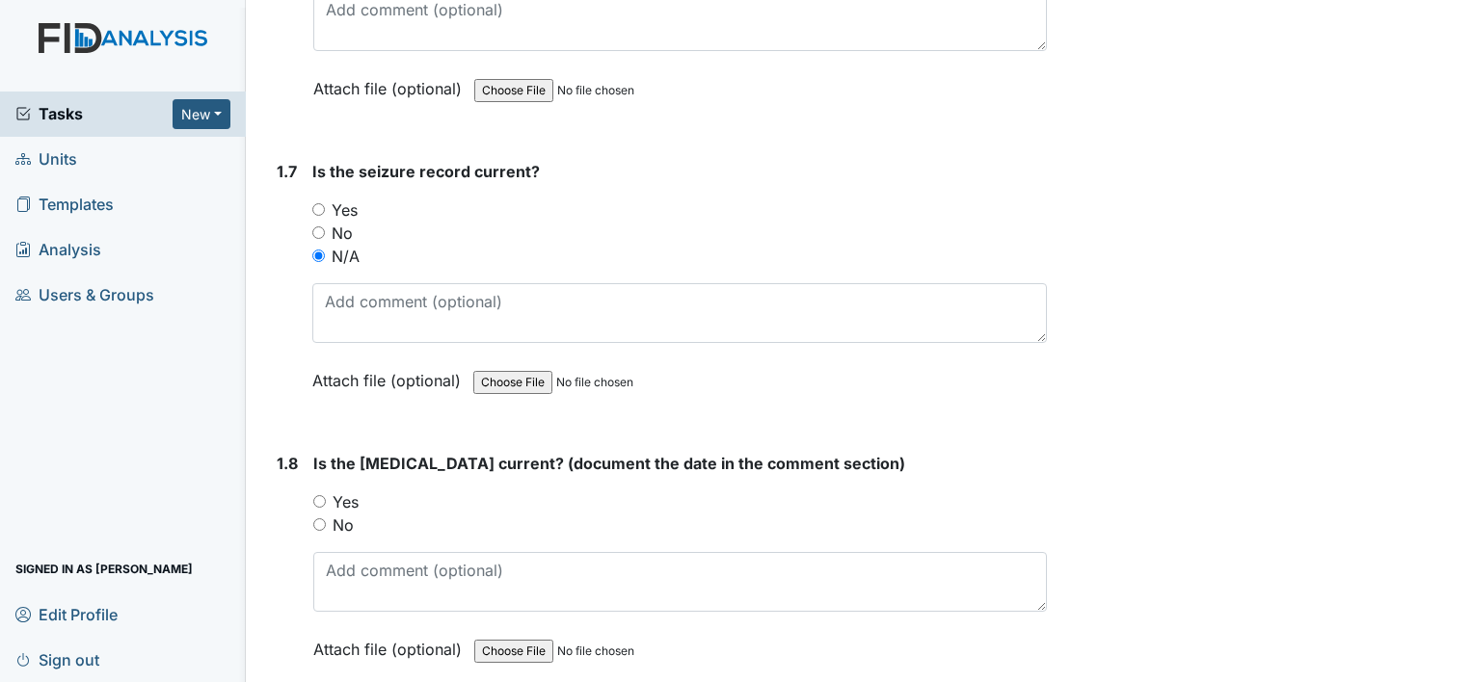
click at [320, 495] on input "Yes" at bounding box center [319, 501] width 13 height 13
radio input "true"
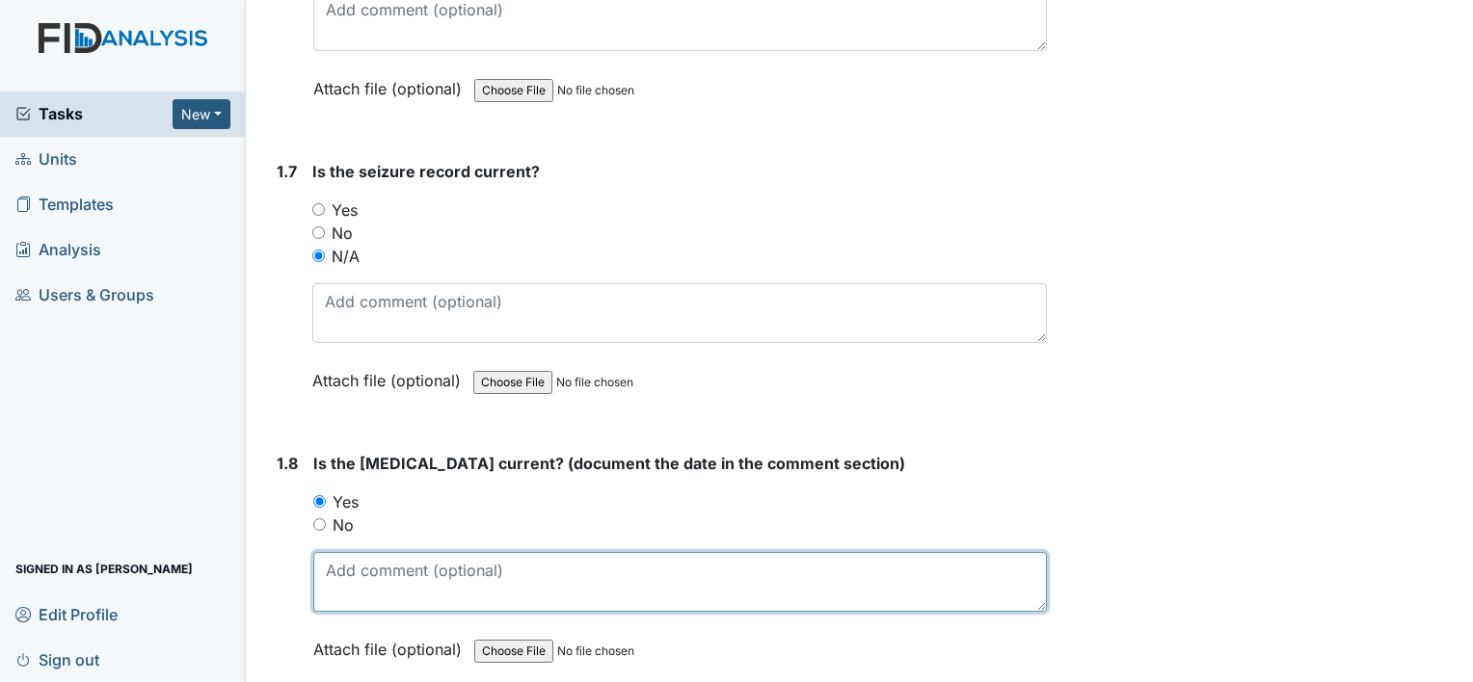
click at [365, 555] on textarea at bounding box center [679, 582] width 733 height 60
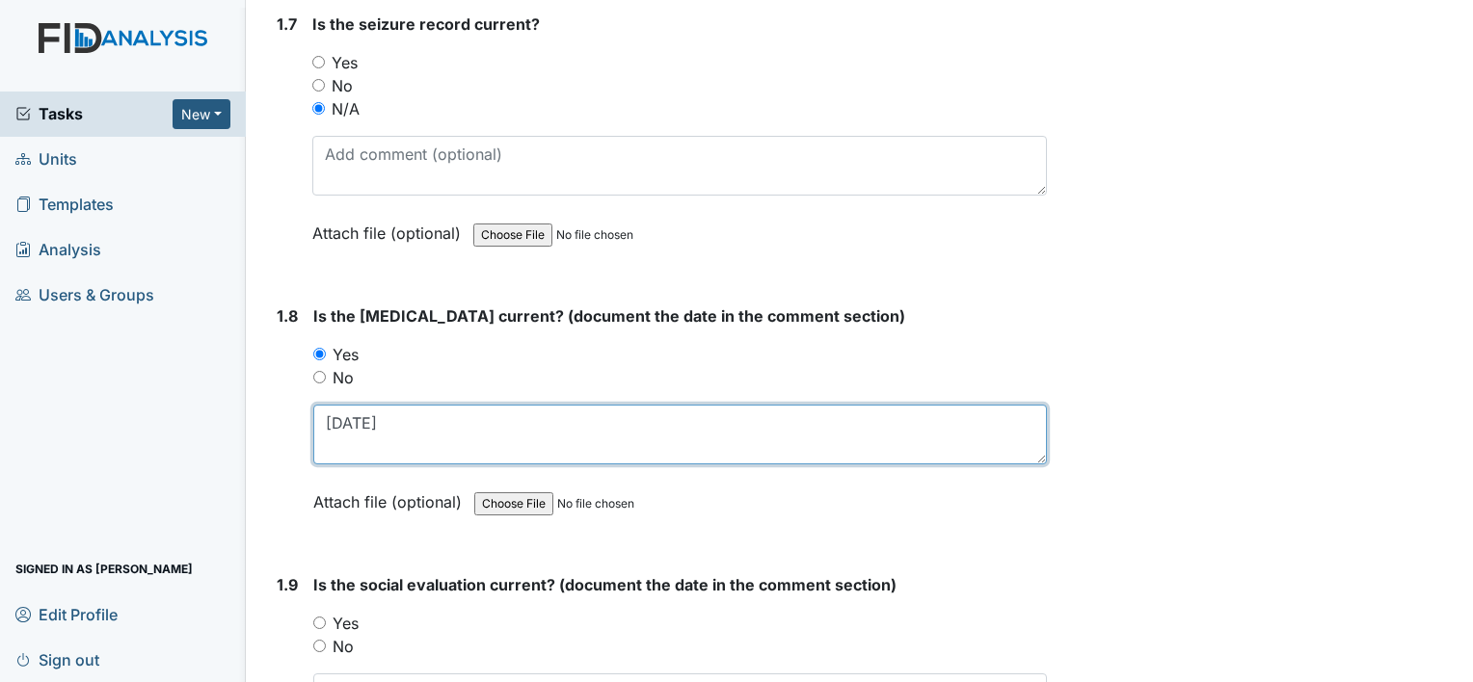
scroll to position [2120, 0]
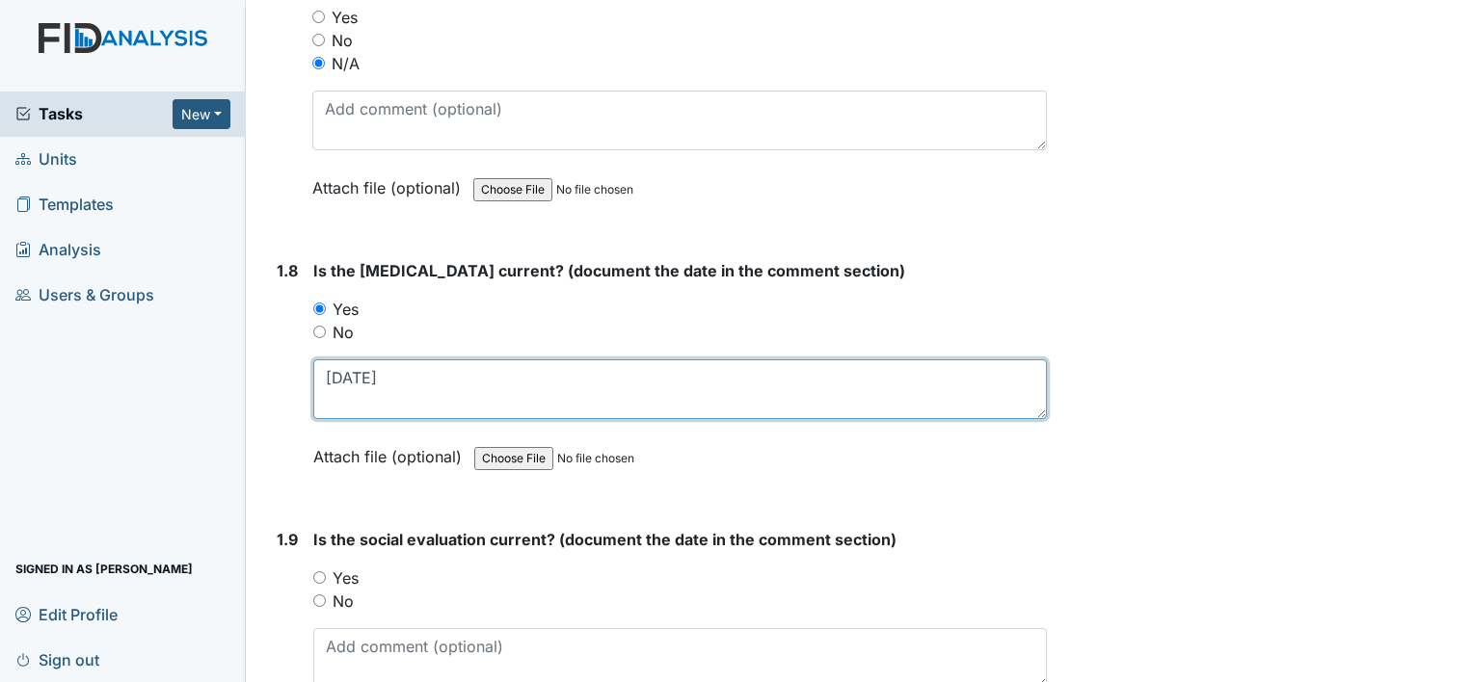
type textarea "[DATE]"
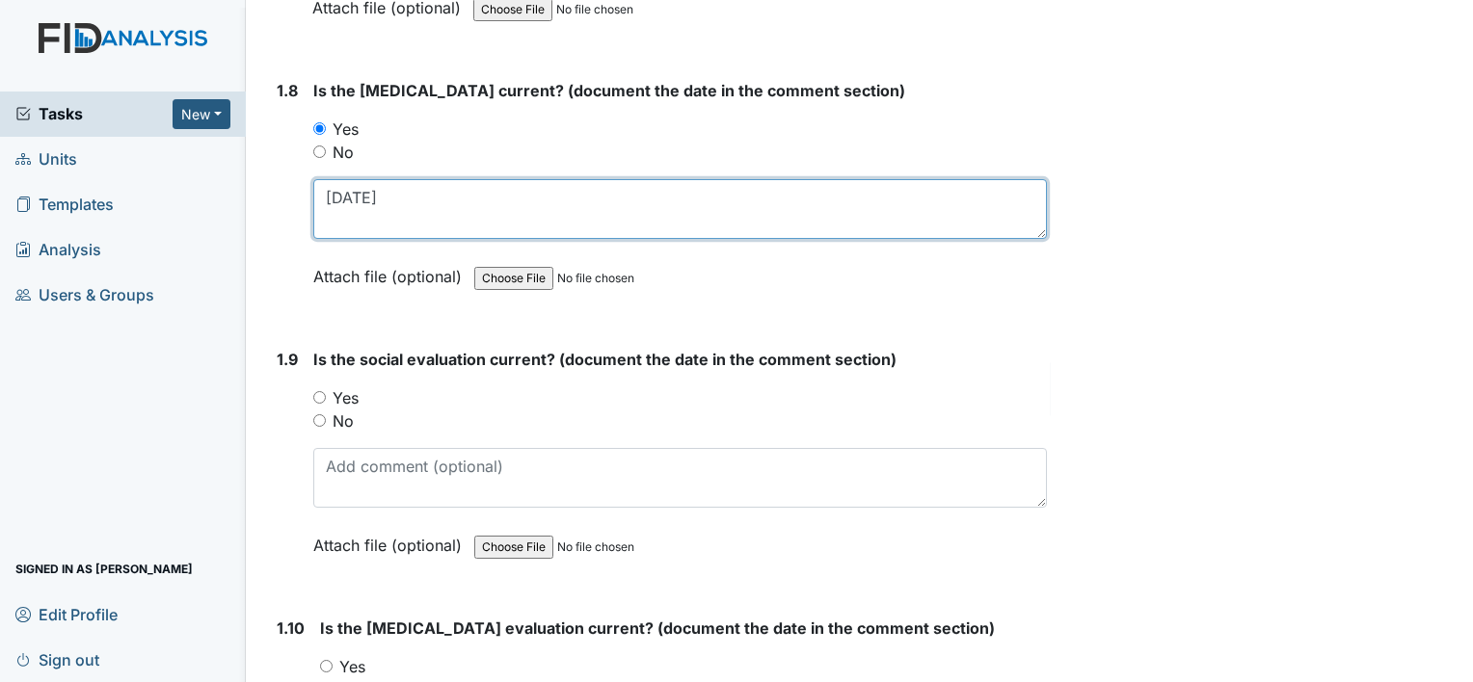
scroll to position [2313, 0]
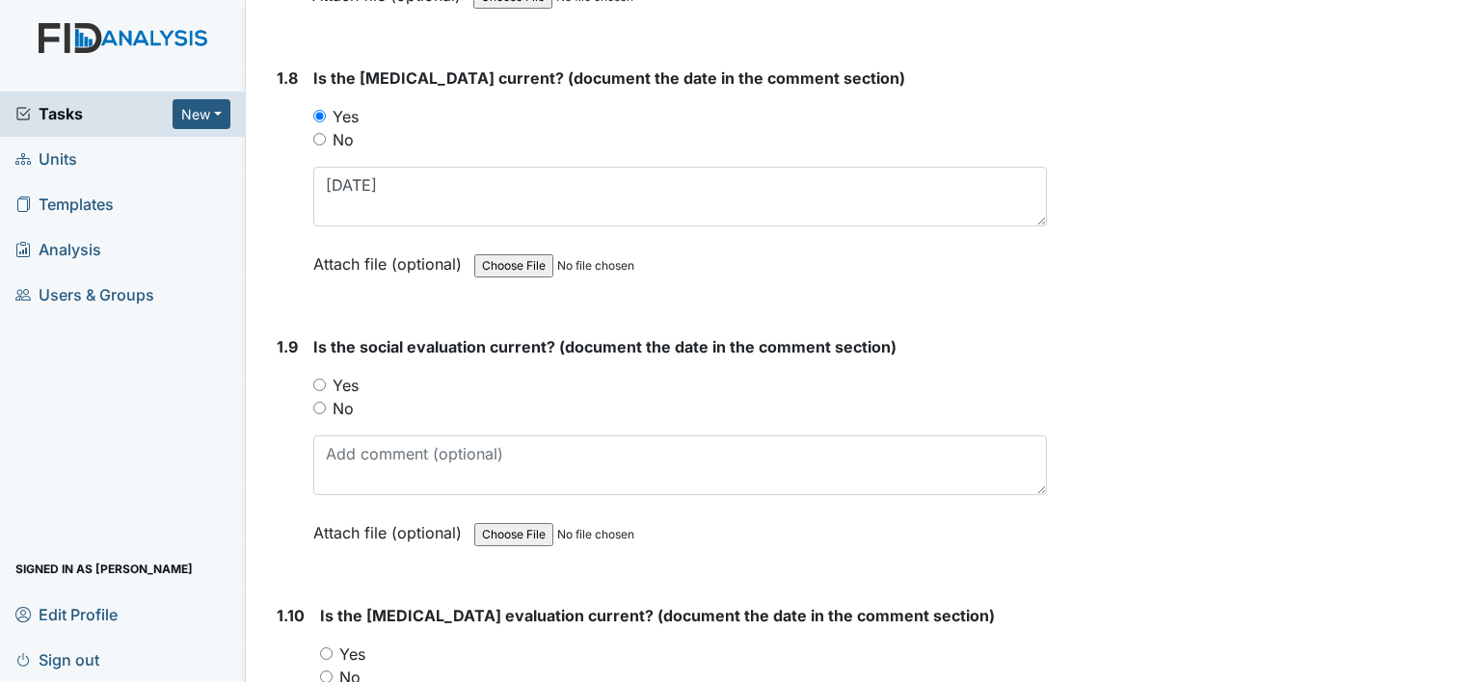
click at [324, 402] on input "No" at bounding box center [319, 408] width 13 height 13
radio input "true"
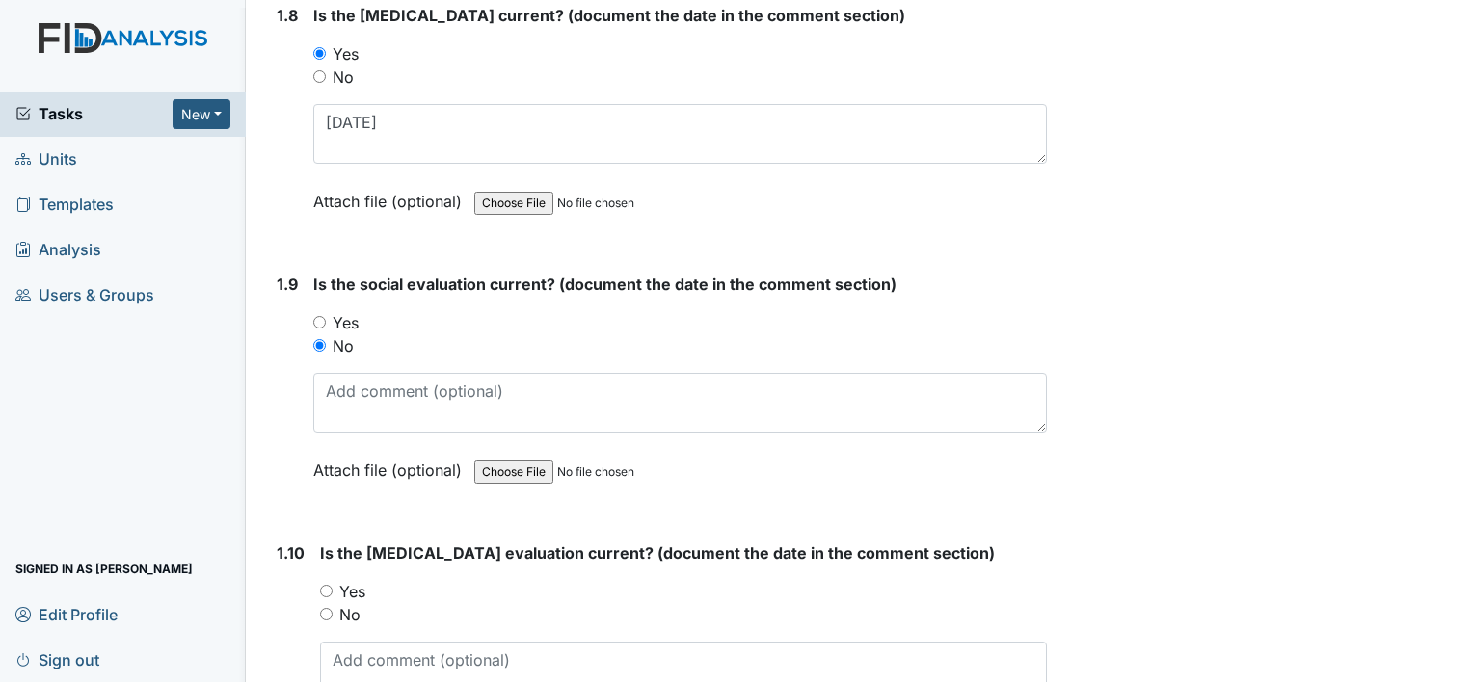
scroll to position [2409, 0]
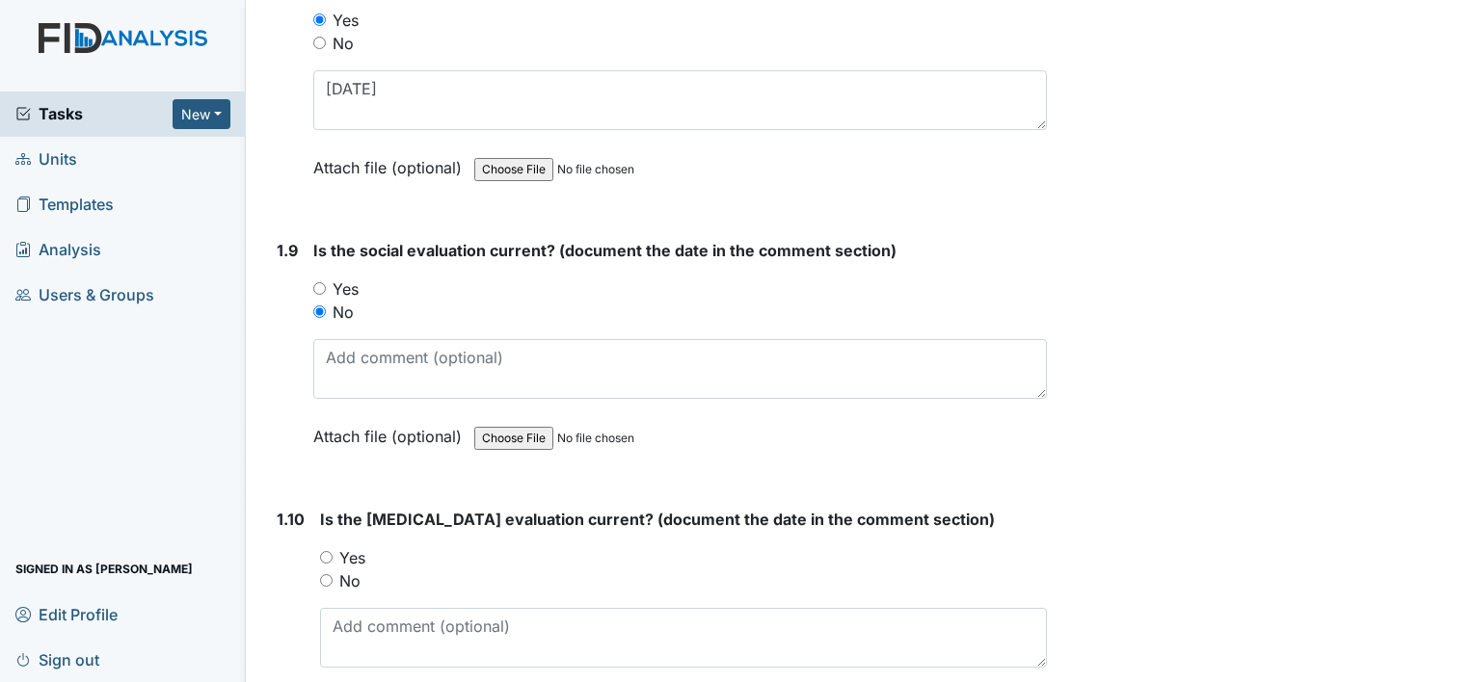
click at [324, 551] on input "Yes" at bounding box center [326, 557] width 13 height 13
radio input "true"
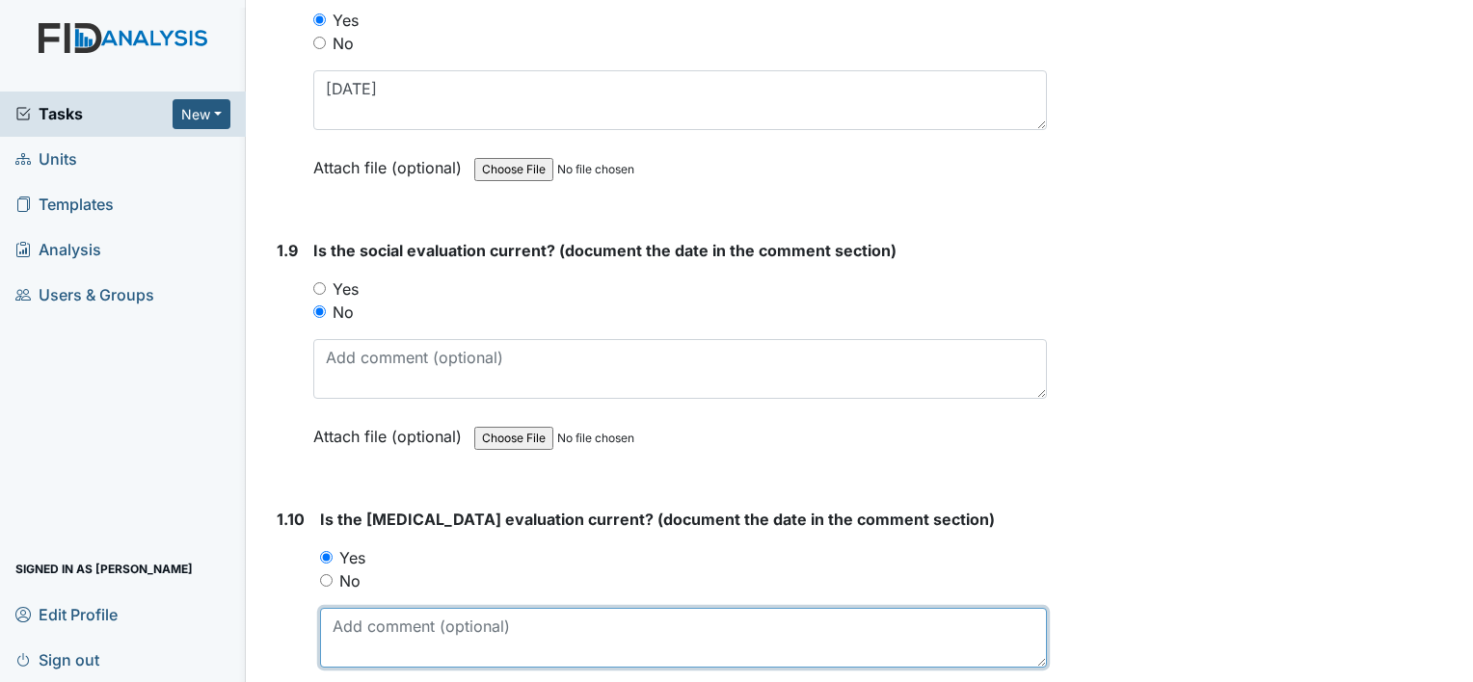
click at [447, 640] on textarea at bounding box center [683, 638] width 727 height 60
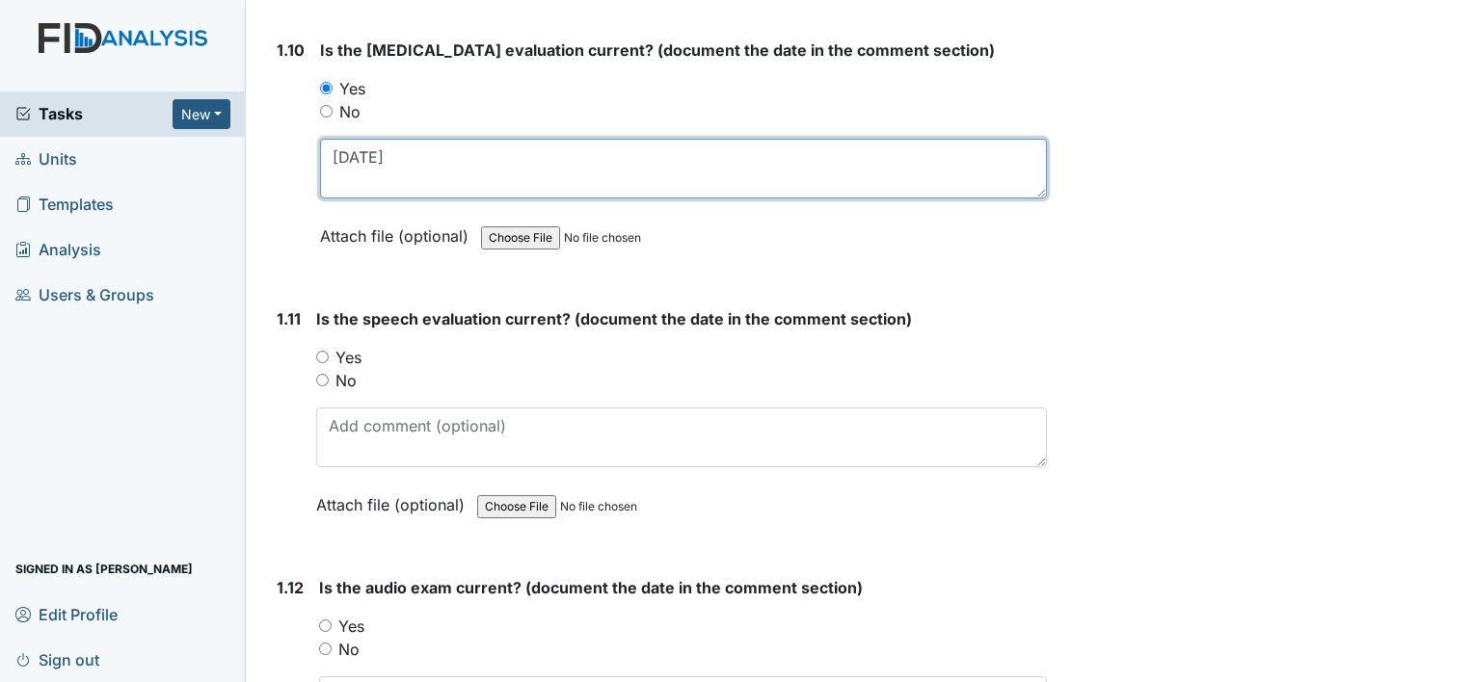
scroll to position [2891, 0]
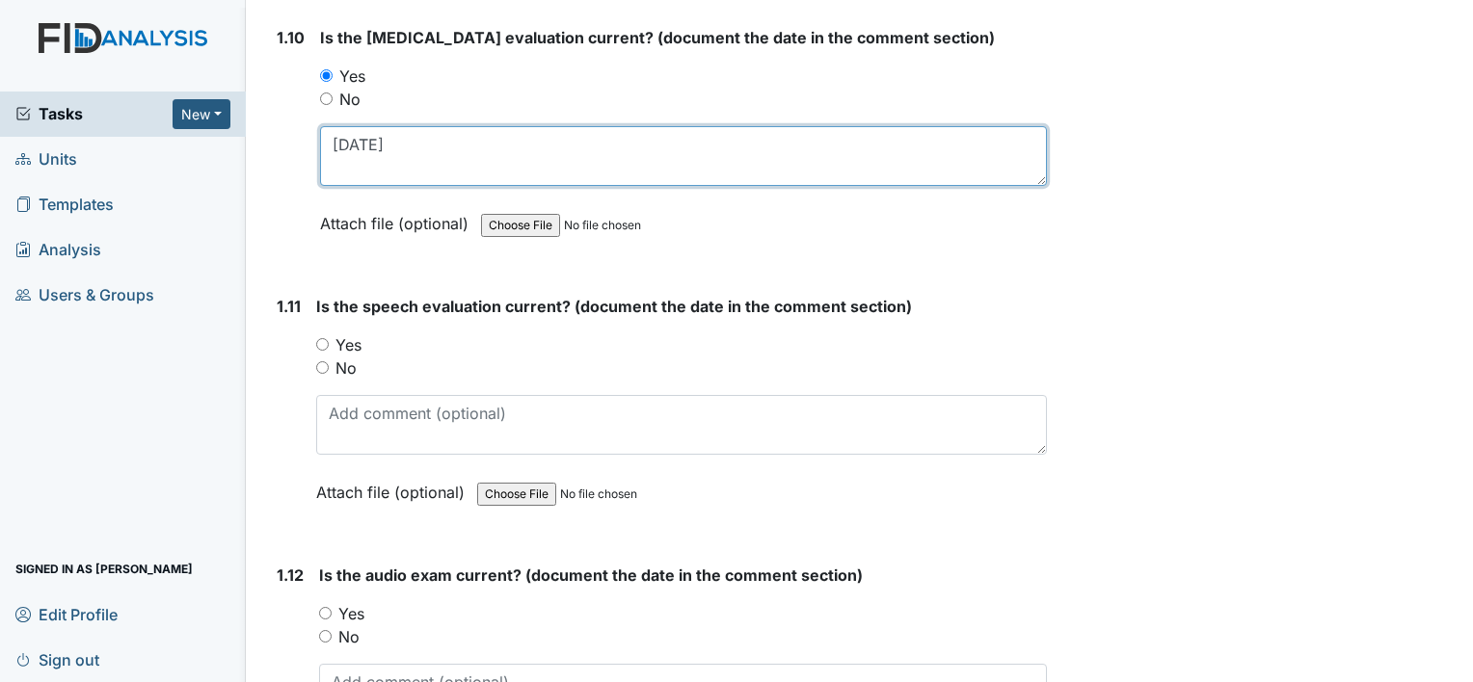
type textarea "[DATE]"
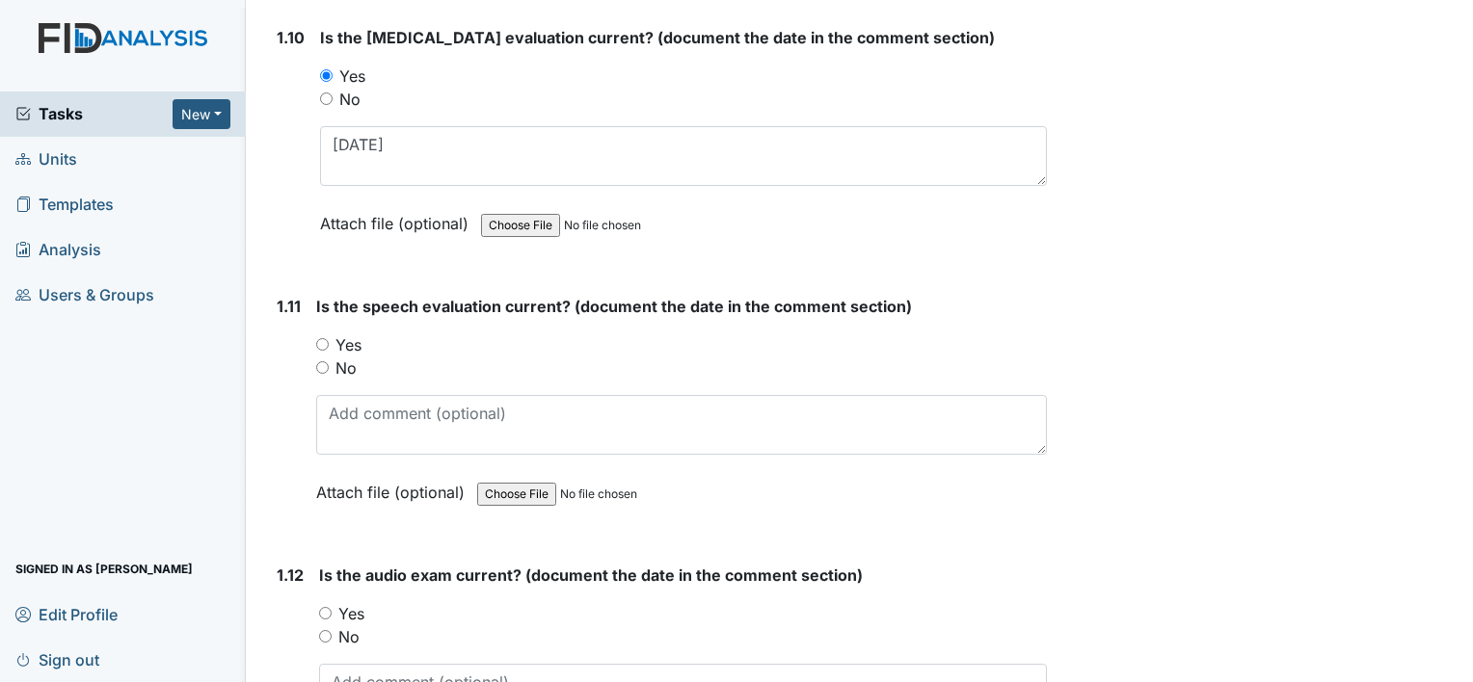
click at [316, 361] on input "No" at bounding box center [322, 367] width 13 height 13
radio input "true"
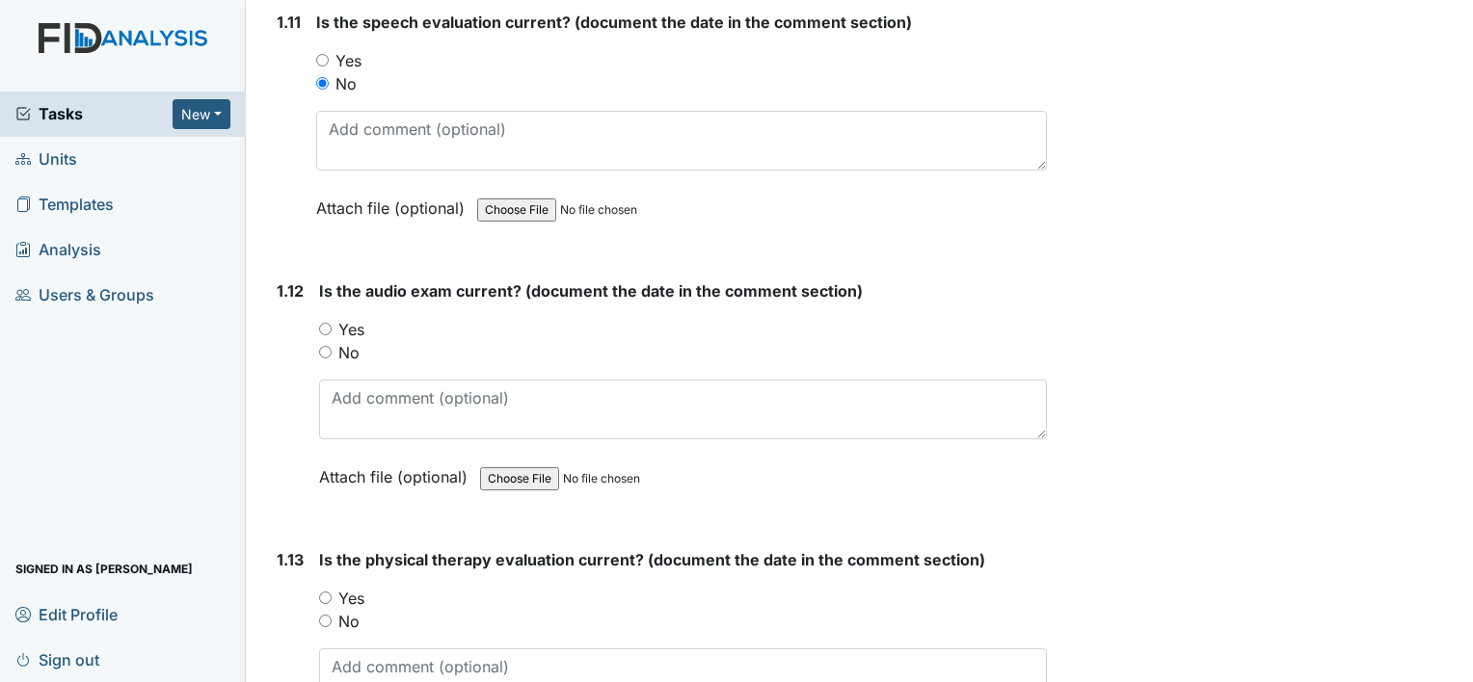
scroll to position [3180, 0]
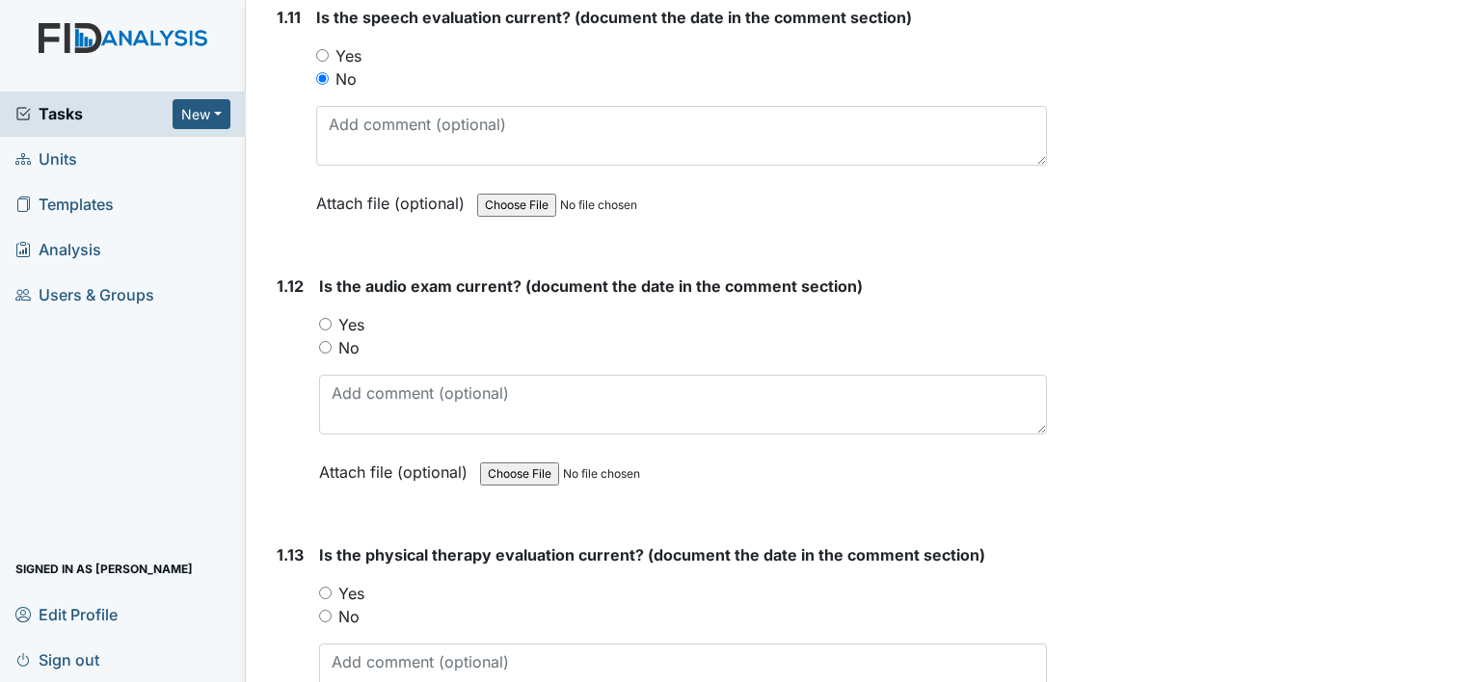
click at [327, 318] on input "Yes" at bounding box center [325, 324] width 13 height 13
radio input "true"
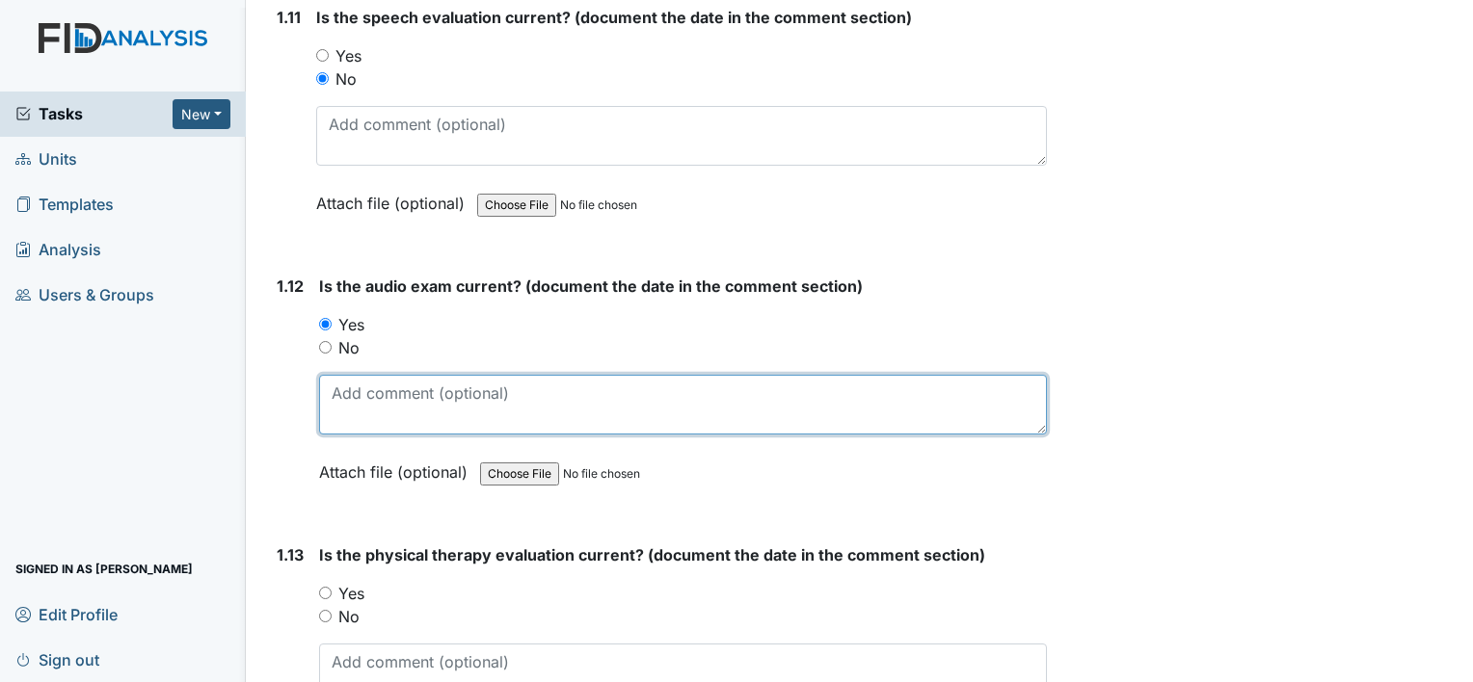
click at [397, 396] on textarea at bounding box center [683, 405] width 728 height 60
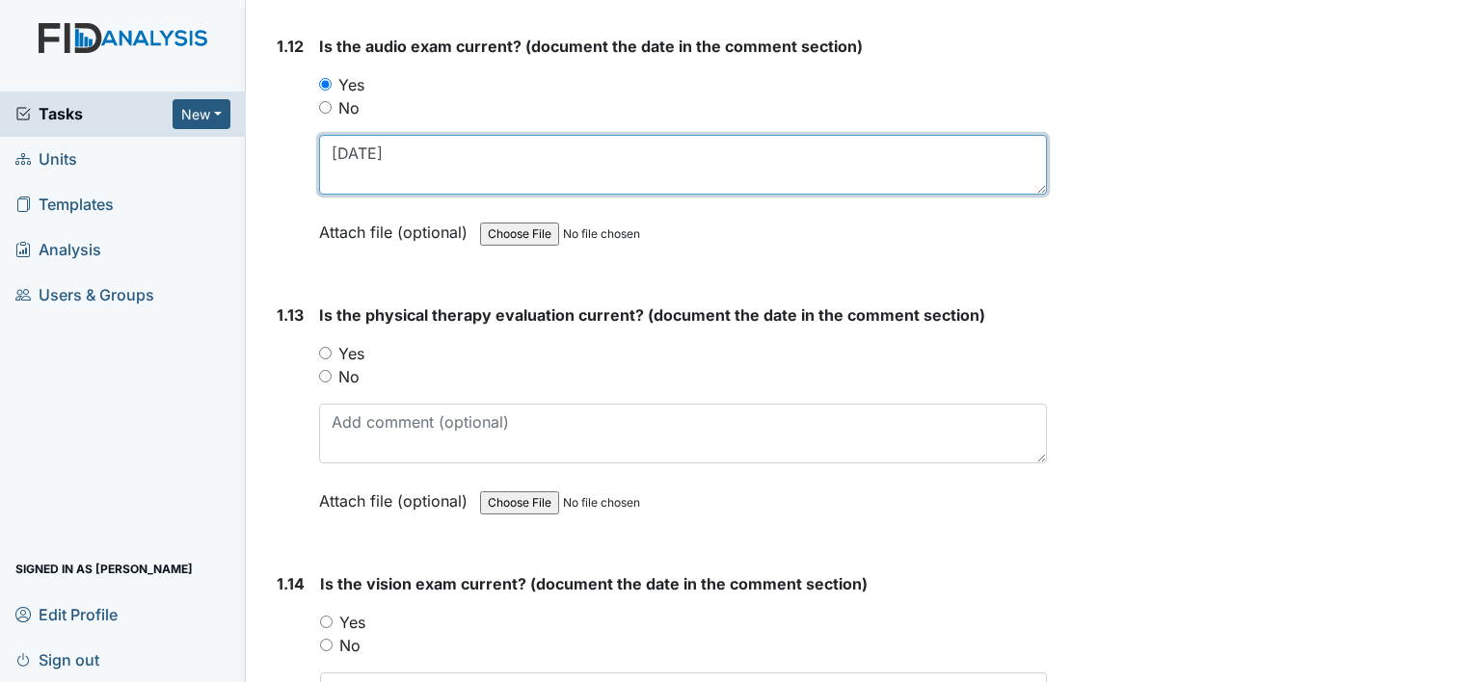
scroll to position [3469, 0]
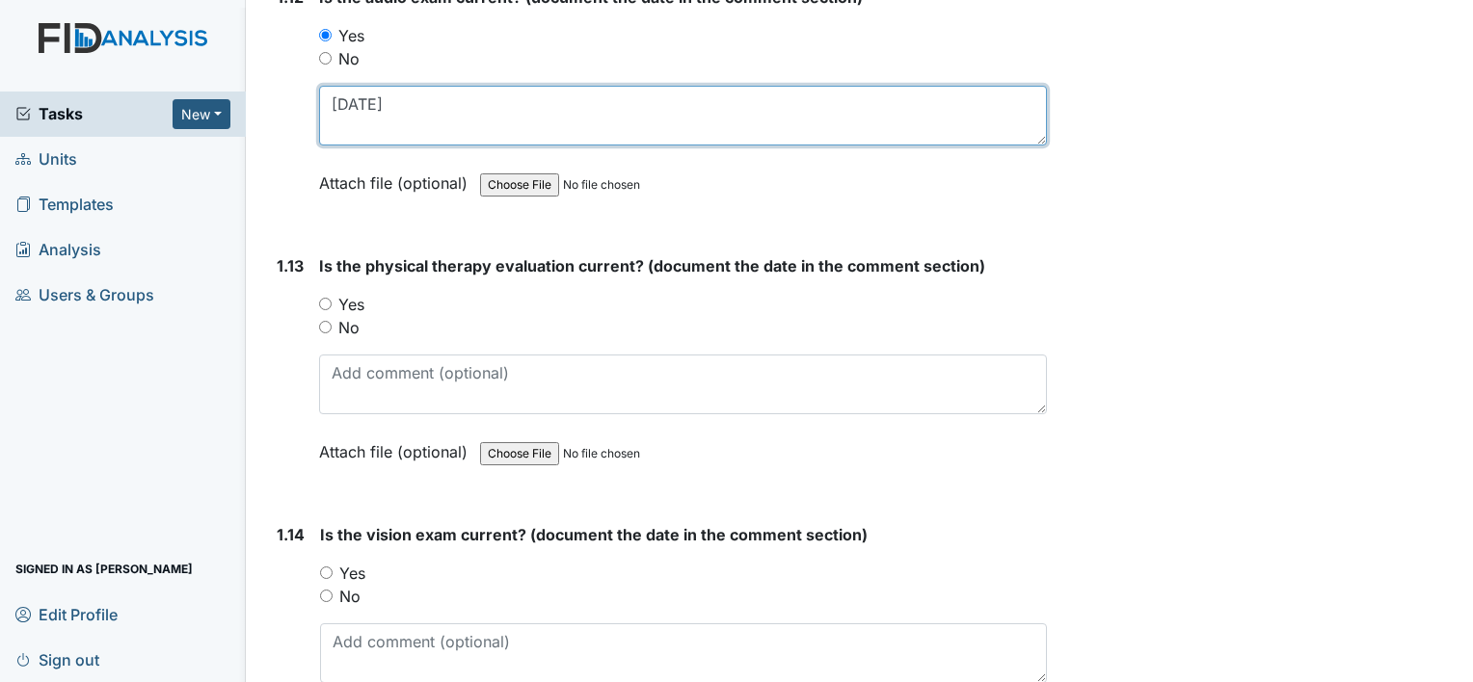
type textarea "[DATE]"
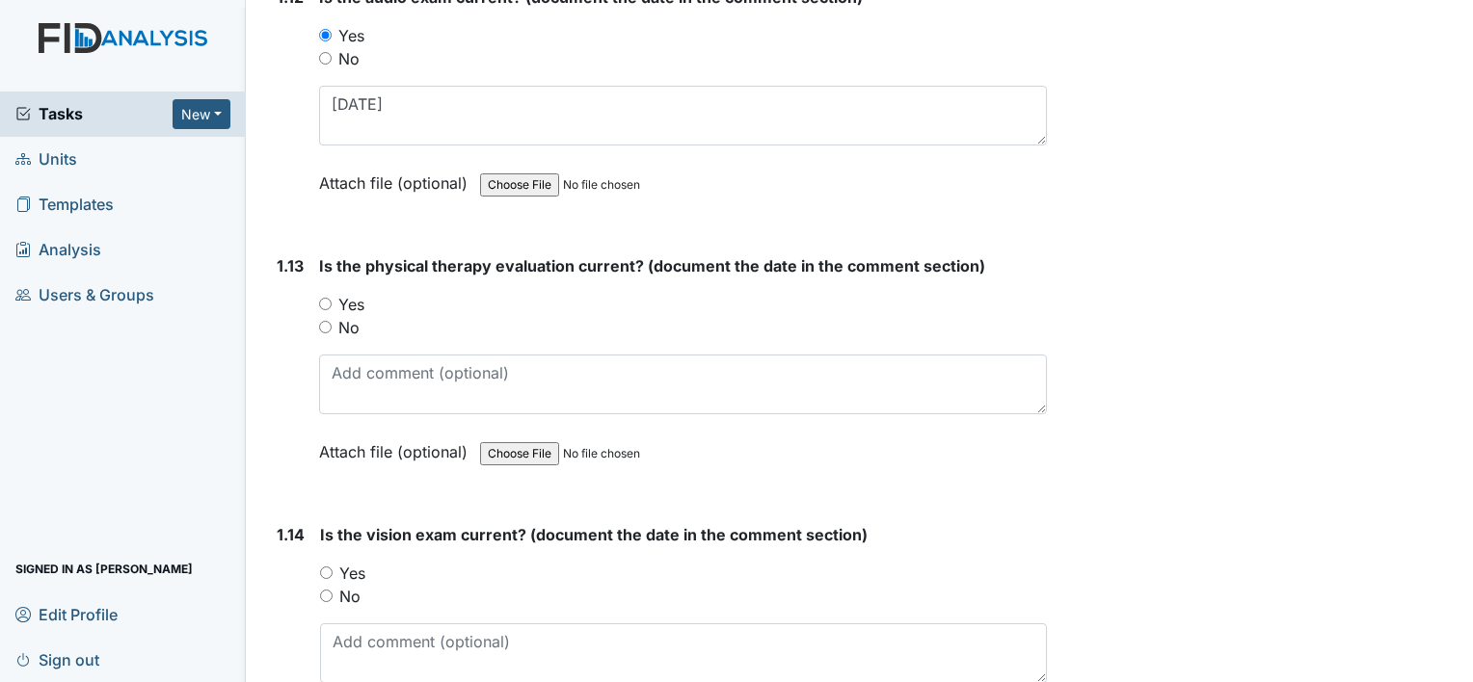
click at [320, 321] on input "No" at bounding box center [325, 327] width 13 height 13
radio input "true"
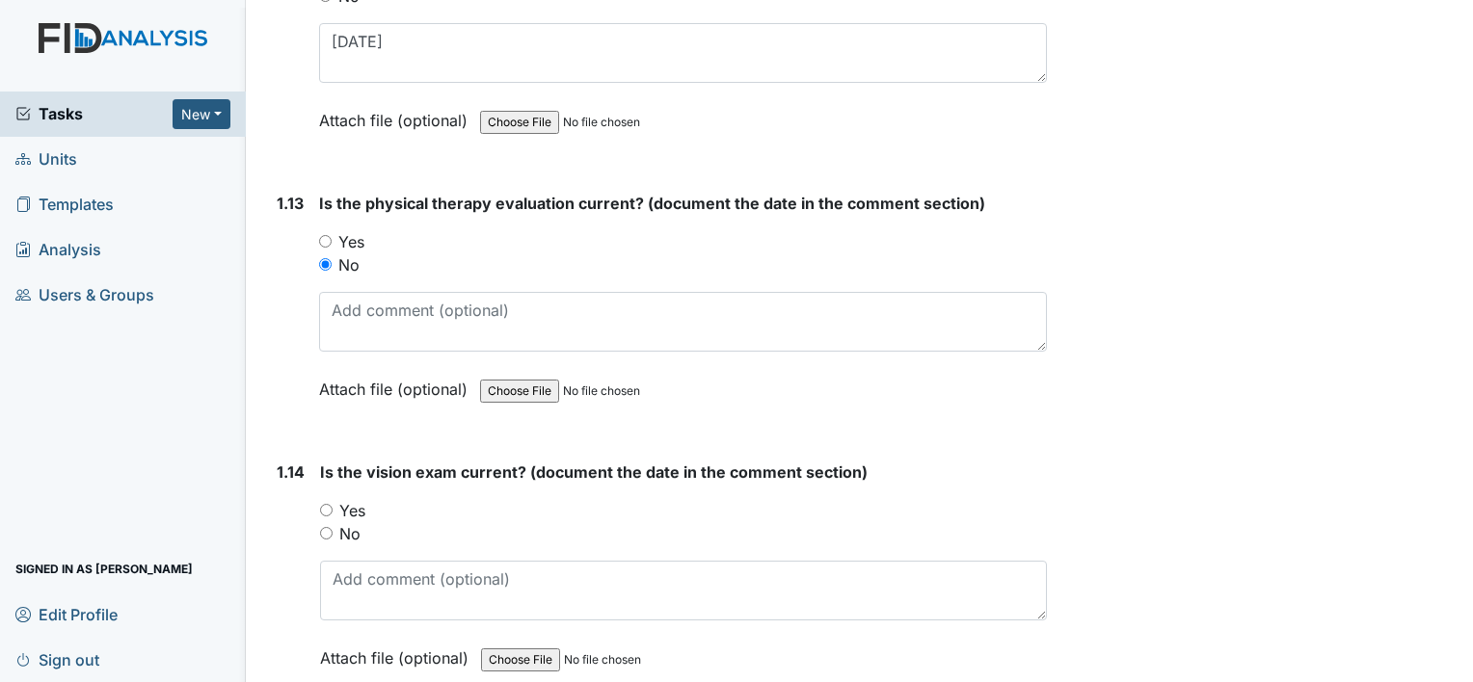
scroll to position [3566, 0]
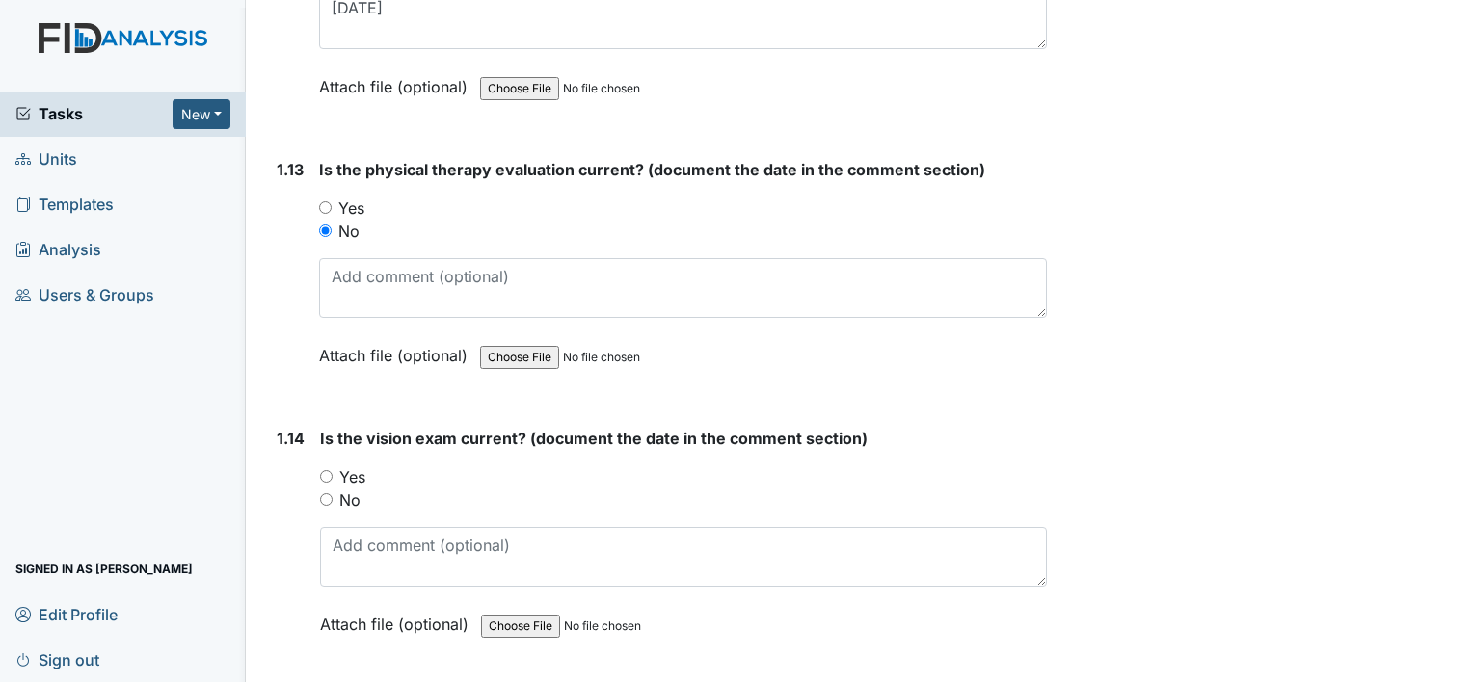
click at [321, 470] on input "Yes" at bounding box center [326, 476] width 13 height 13
radio input "true"
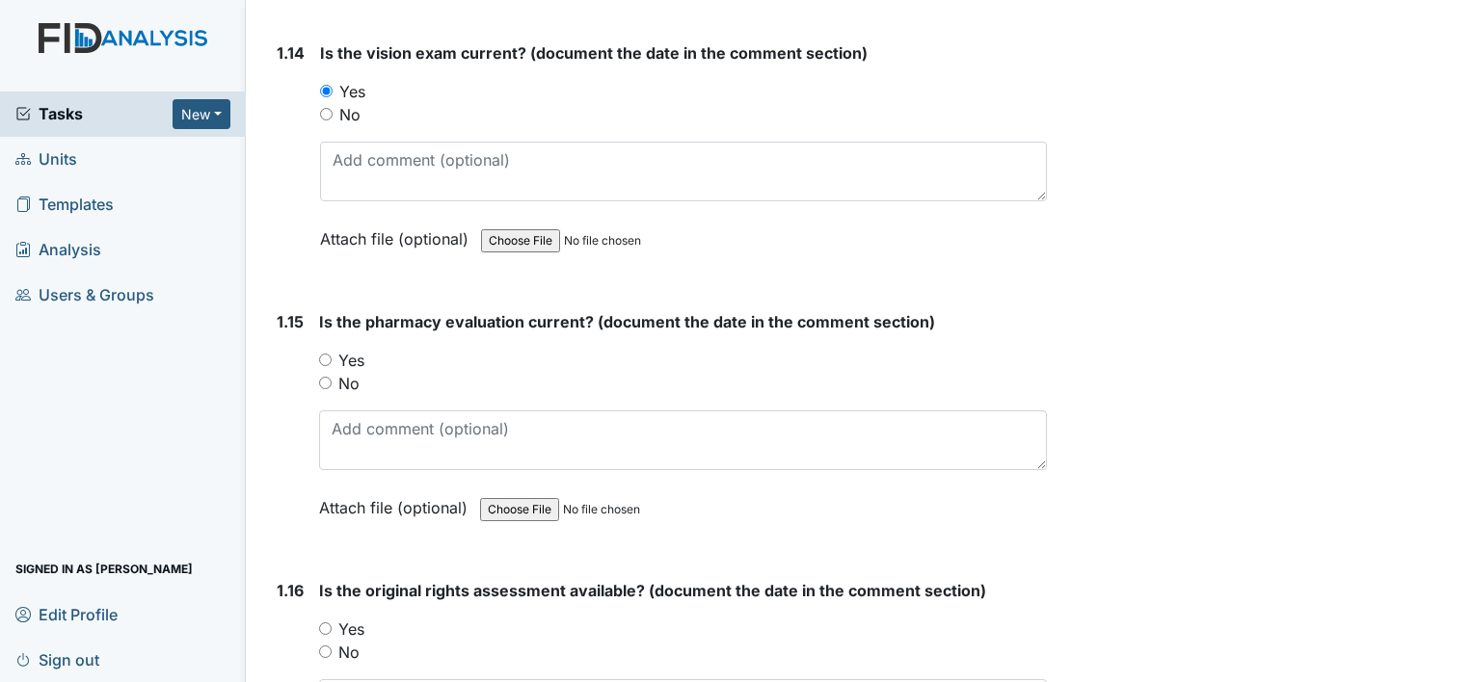
scroll to position [4048, 0]
